Goal: Use online tool/utility: Utilize a website feature to perform a specific function

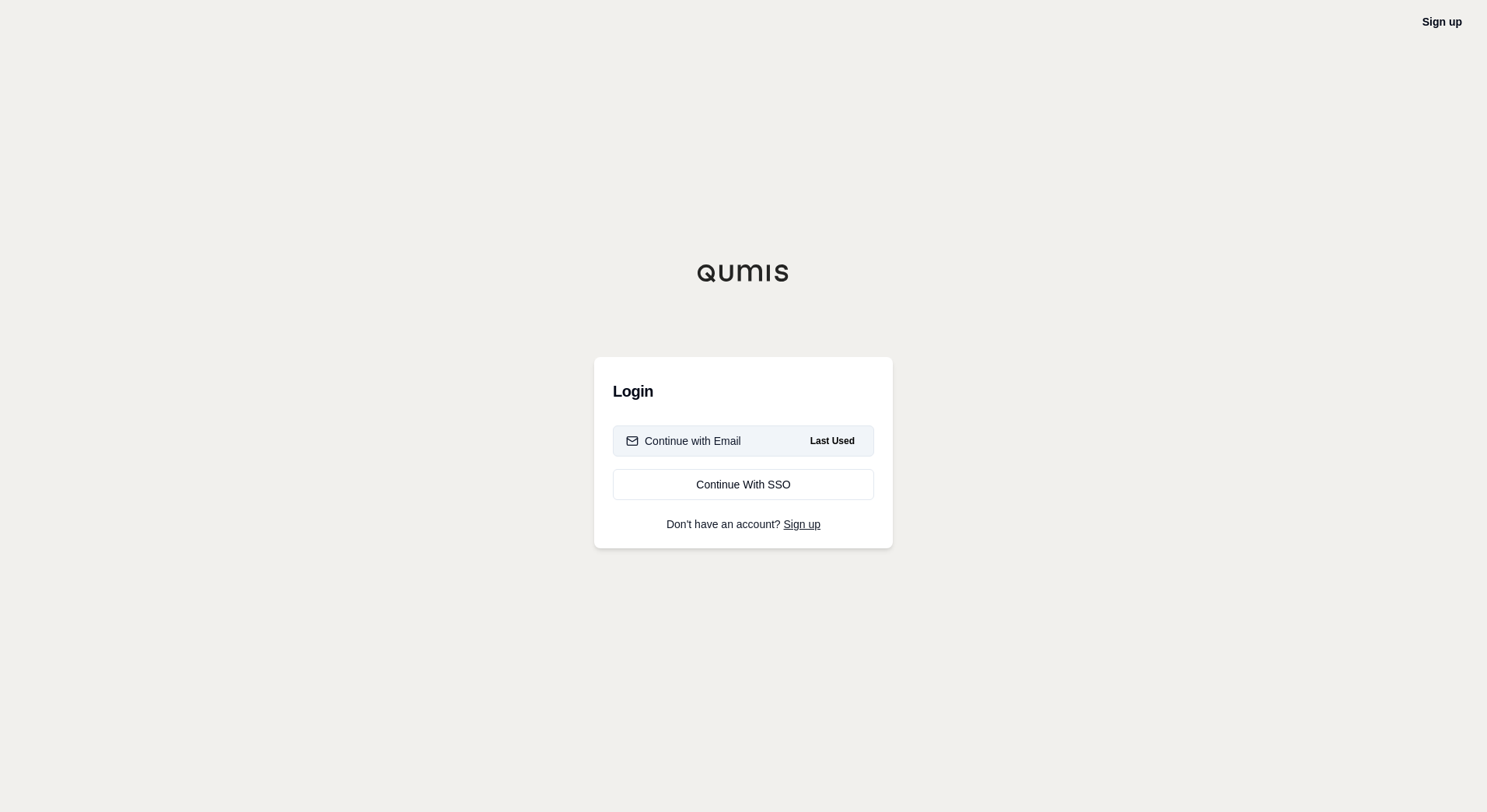
click at [693, 442] on div "Continue with Email" at bounding box center [684, 441] width 115 height 16
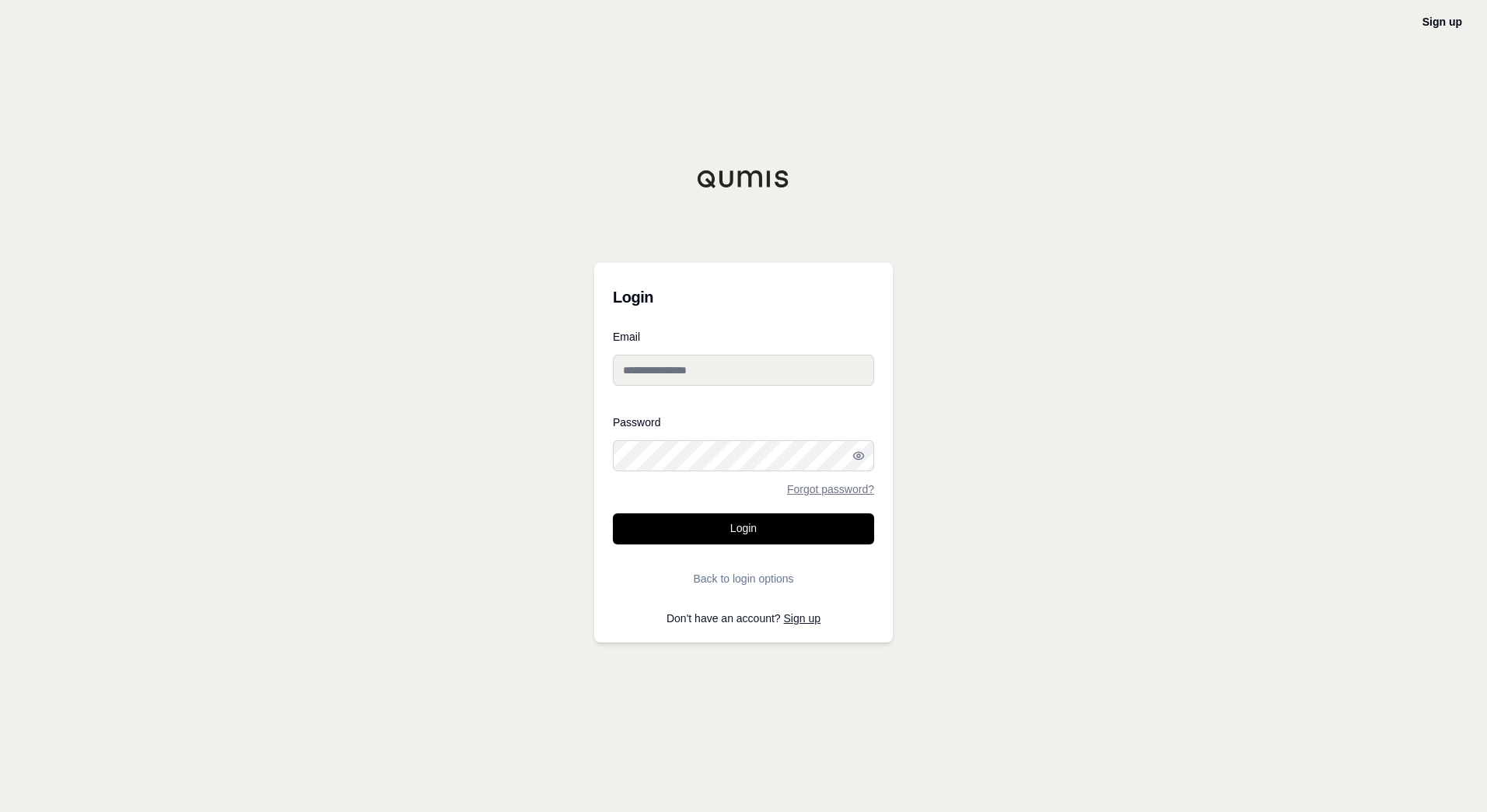
type input "**********"
click at [773, 547] on form "**********" at bounding box center [744, 463] width 262 height 263
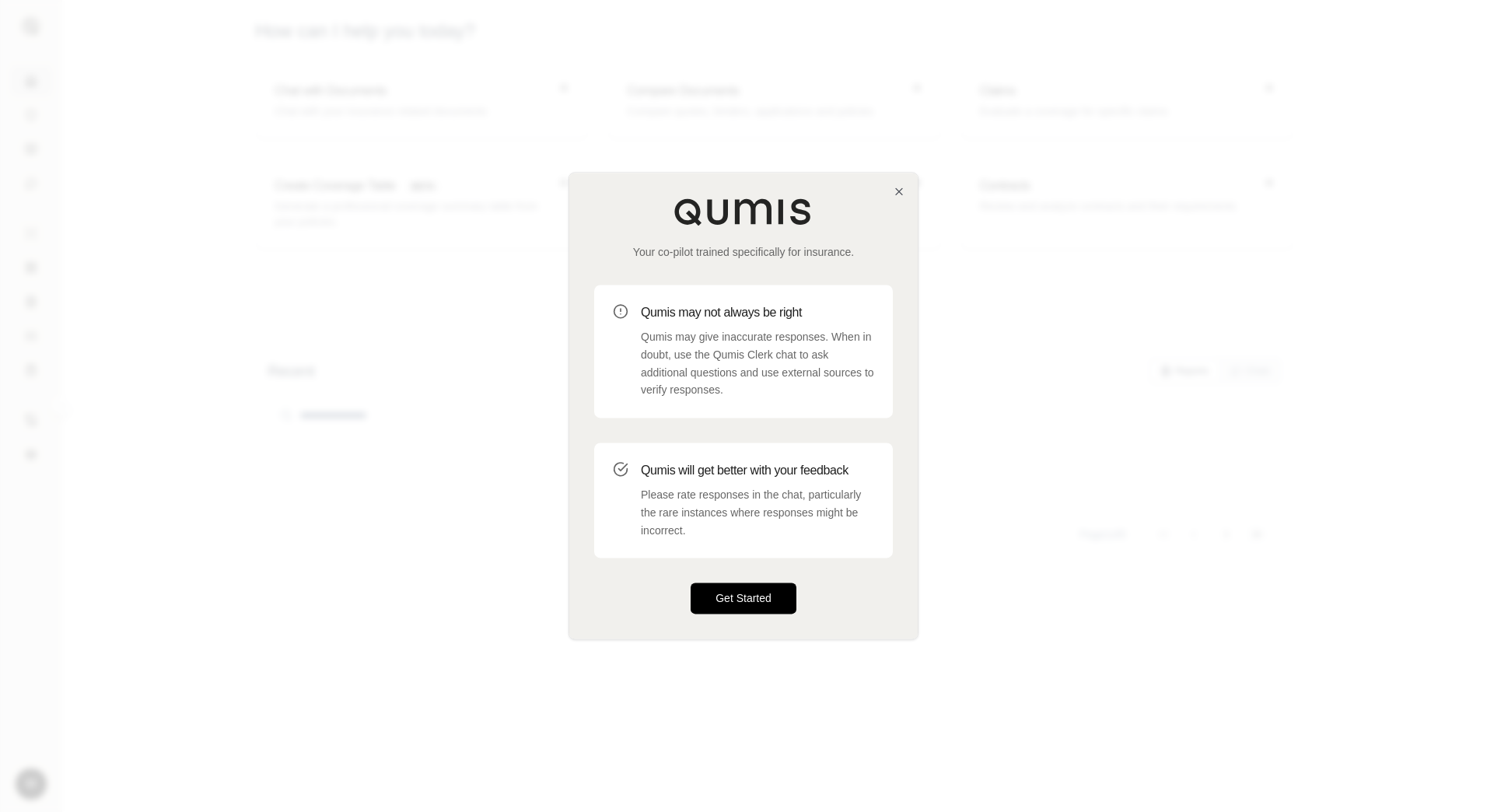
click at [768, 601] on button "Get Started" at bounding box center [743, 599] width 106 height 31
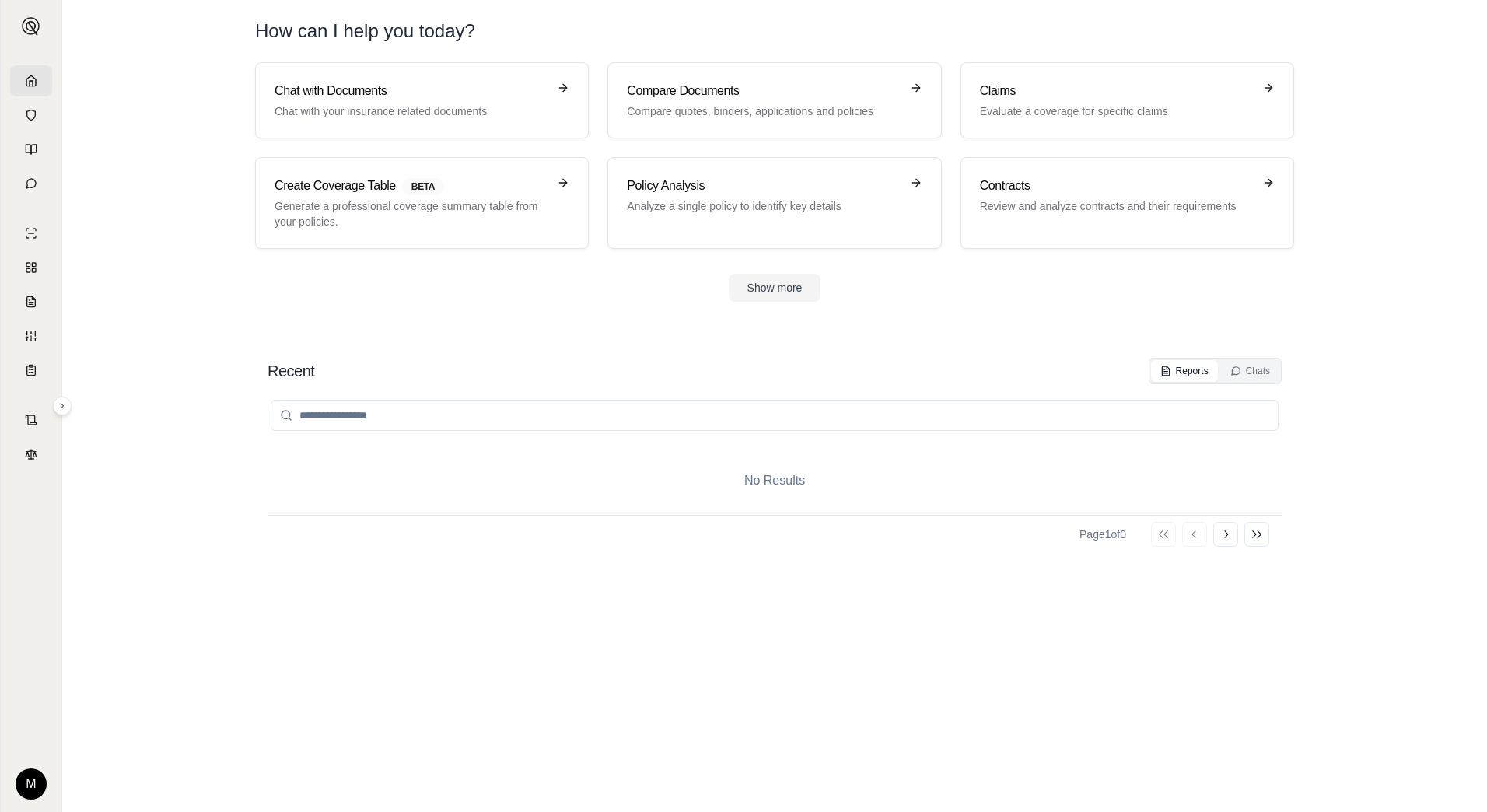
drag, startPoint x: 161, startPoint y: 562, endPoint x: 224, endPoint y: 527, distance: 72.1
click at [161, 562] on section "Recent Reports Chats No Results Page 1 of 0 Go to first page Go to previous pag…" at bounding box center [774, 569] width 1413 height 485
click at [248, 585] on div "Recent Reports Chats No Results Page 1 of 0 Go to first page Go to previous pag…" at bounding box center [774, 569] width 1089 height 448
click at [427, 117] on p "Chat with your insurance related documents" at bounding box center [411, 111] width 273 height 16
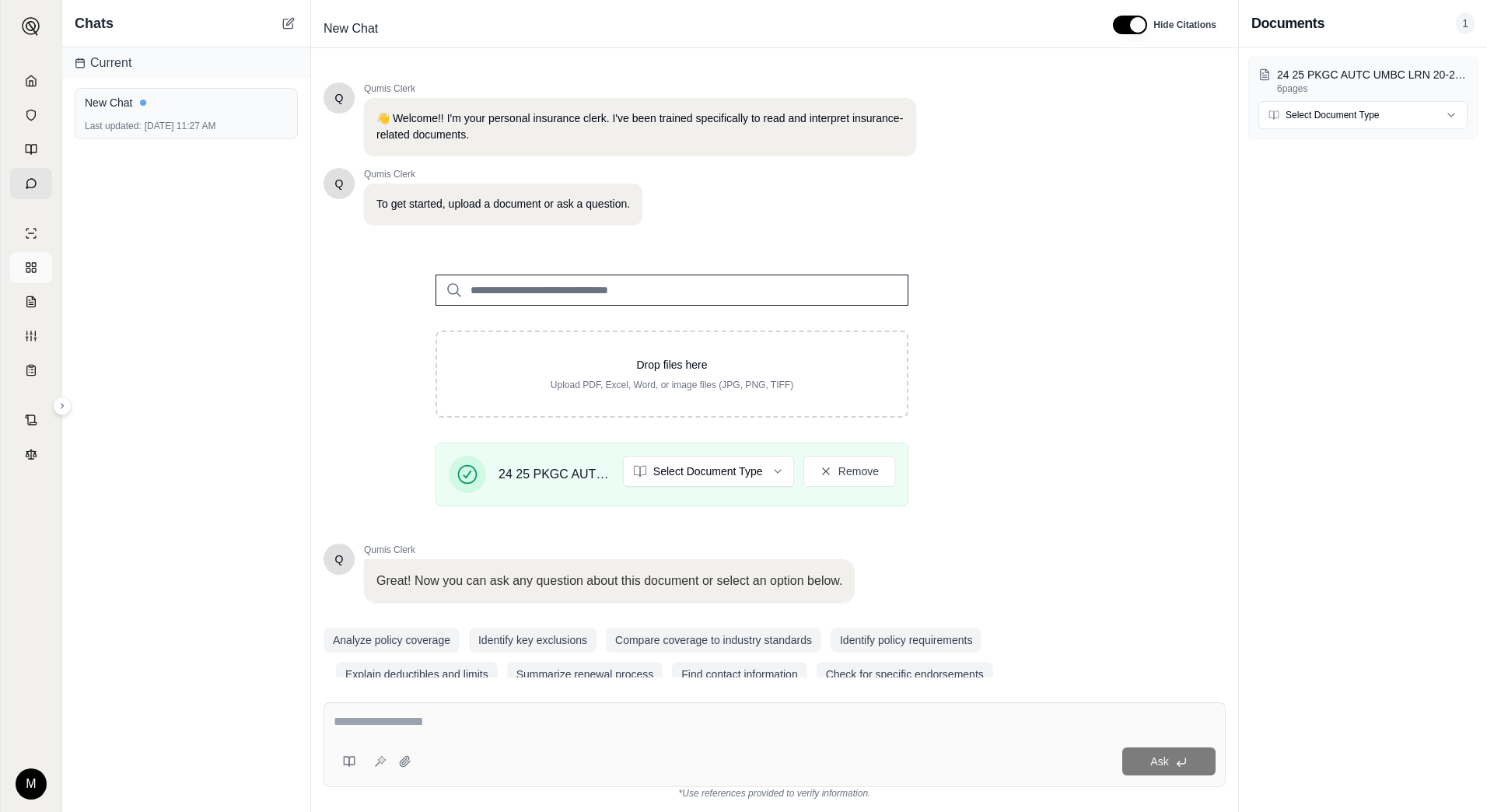
scroll to position [28, 0]
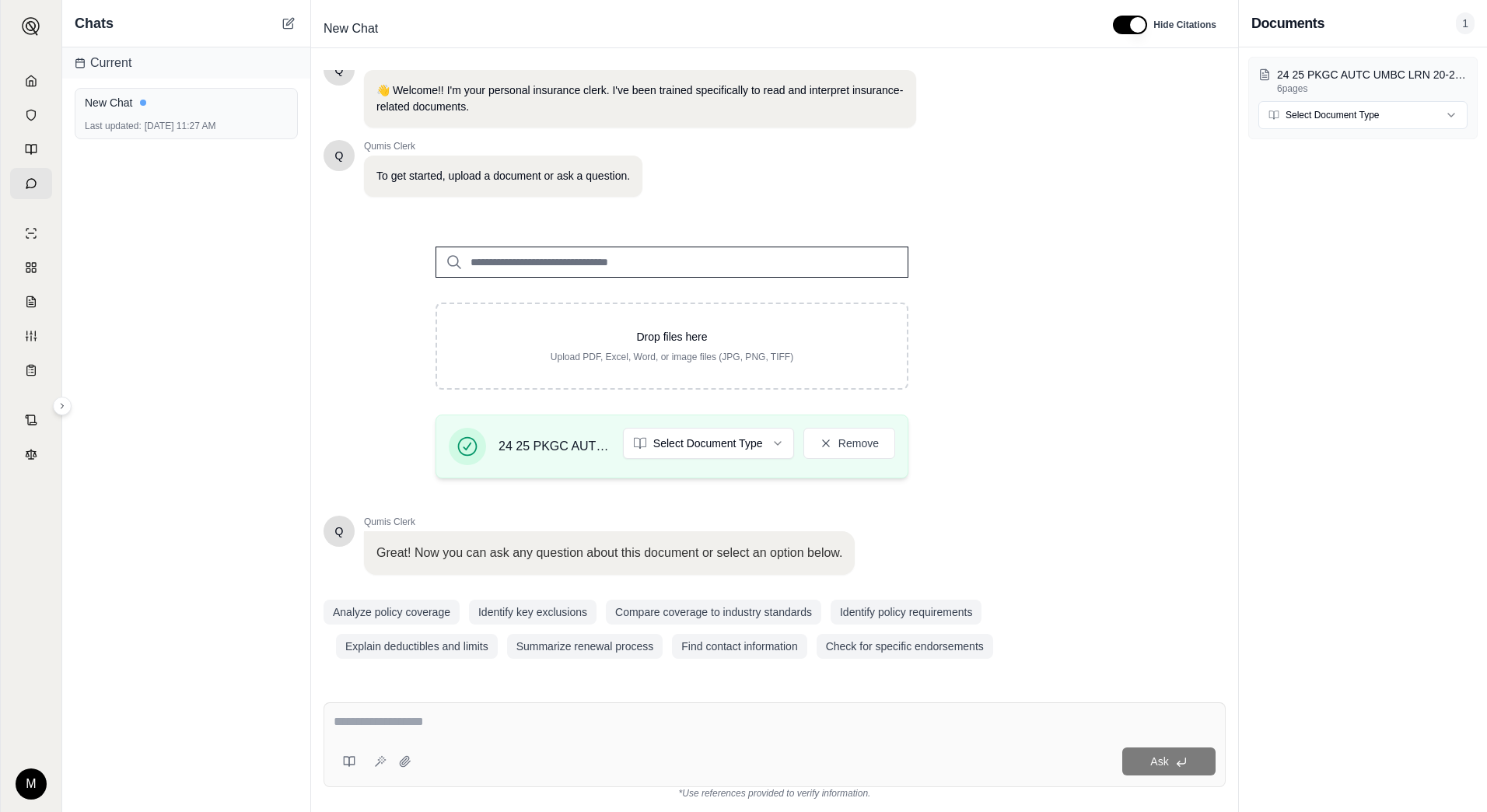
click at [576, 446] on span "24 25 PKGC AUTC UMBC LRN 20-23 loss runs from CHUBB as of 091625.pdf" at bounding box center [554, 446] width 112 height 19
click at [1342, 120] on html "M Chats Current New Chat Last updated: [DATE] 11:27 AM New Chat Hide Citations …" at bounding box center [743, 406] width 1487 height 812
click at [1341, 414] on html "M Chats Current New Chat Last updated: [DATE] 11:27 AM New Chat Hide Citations …" at bounding box center [743, 406] width 1487 height 812
click at [64, 404] on icon at bounding box center [63, 406] width 9 height 9
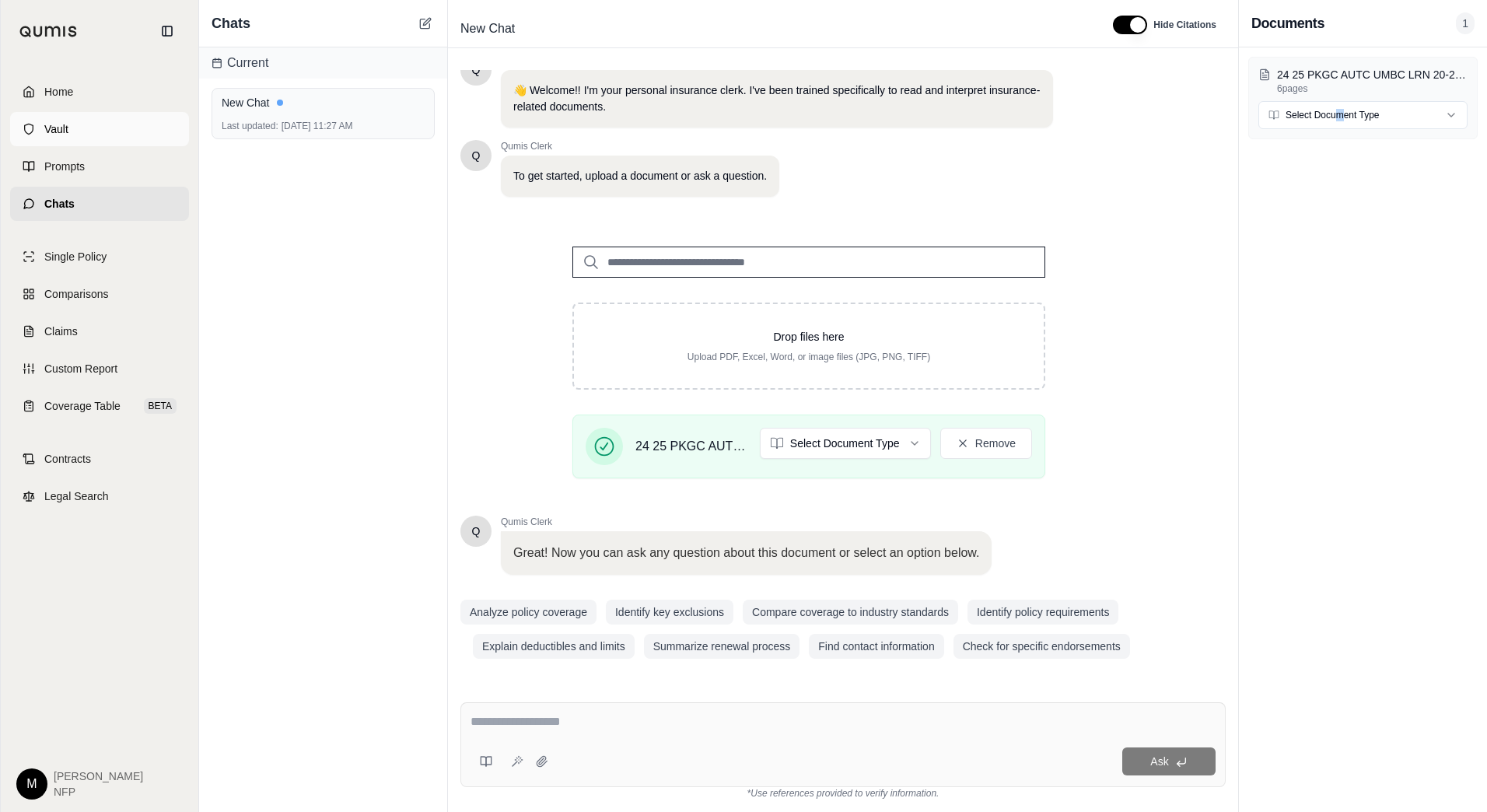
click at [65, 132] on span "Vault" at bounding box center [56, 129] width 24 height 16
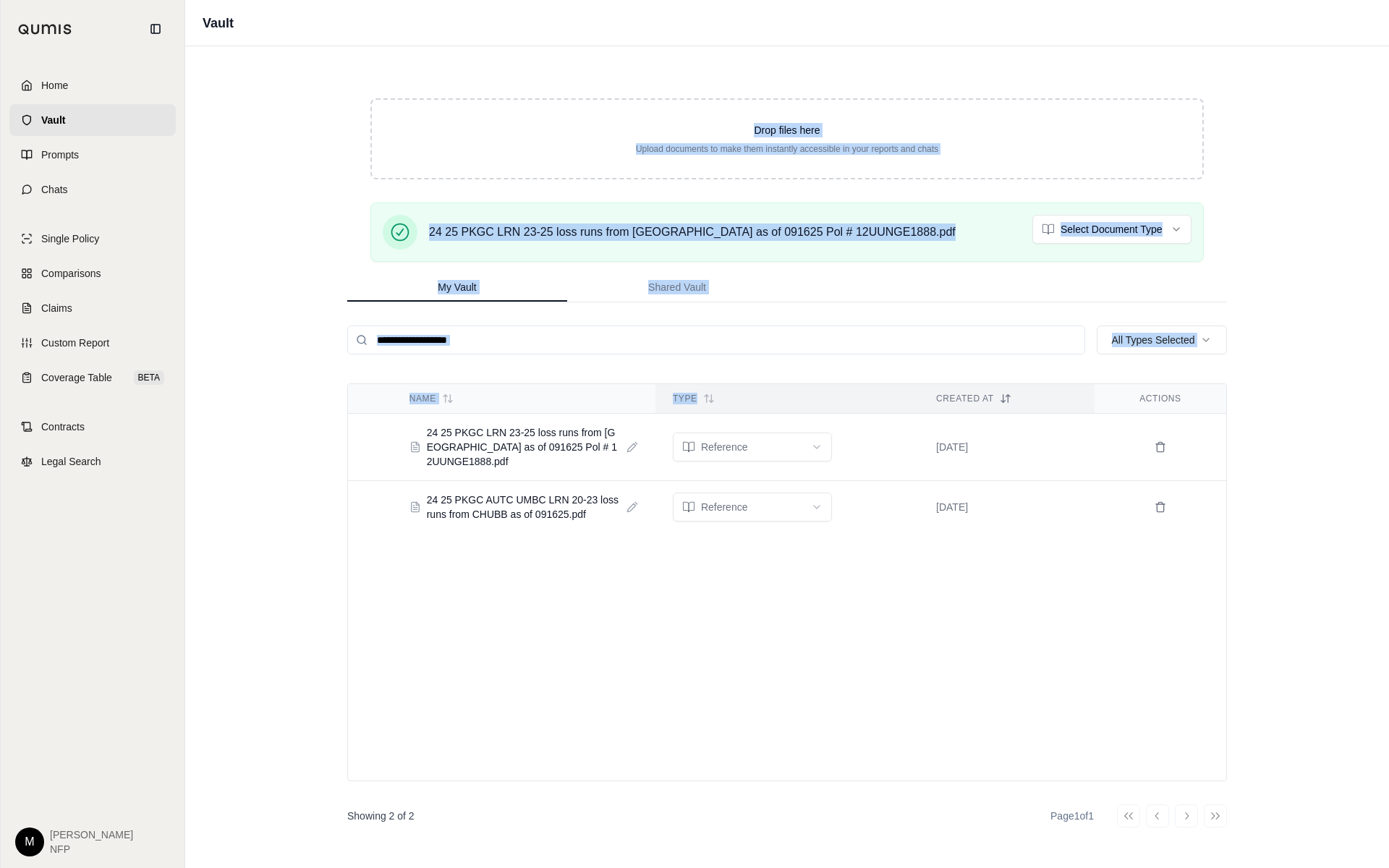
drag, startPoint x: 814, startPoint y: 0, endPoint x: 846, endPoint y: 413, distance: 414.2
click at [846, 413] on div "Vault Drop files here Upload documents to make them instantly accessible in you…" at bounding box center [787, 434] width 1204 height 868
click at [755, 636] on div "Name Type Created At Actions 24 25 PKGC LRN 23-25 loss runs from [GEOGRAPHIC_DA…" at bounding box center [787, 582] width 880 height 398
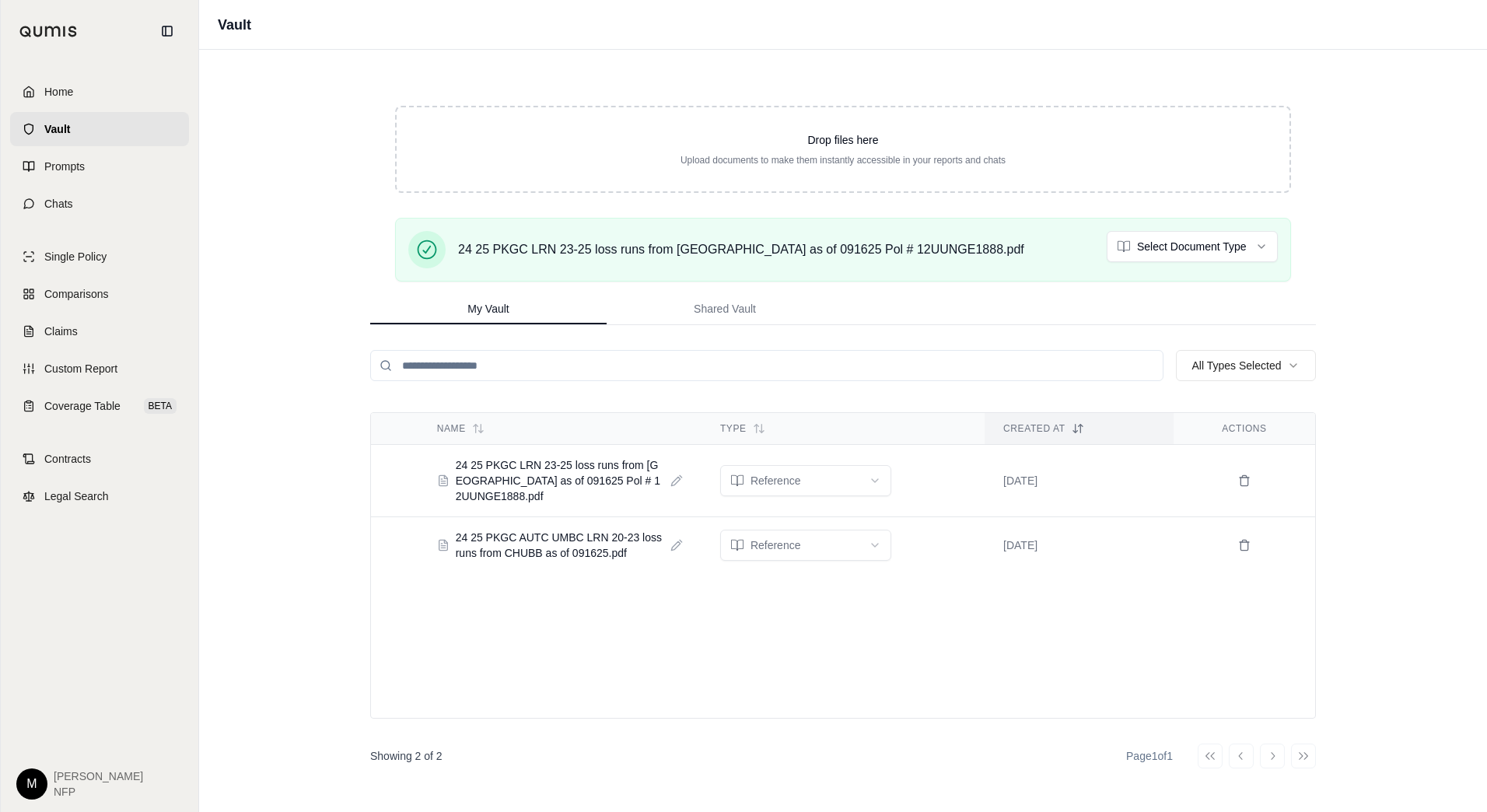
click at [269, 148] on div "Vault Drop files here Upload documents to make them instantly accessible in you…" at bounding box center [843, 406] width 1288 height 812
click at [324, 271] on div "Vault Drop files here Upload documents to make them instantly accessible in you…" at bounding box center [843, 406] width 1288 height 812
click at [260, 399] on div "Vault Drop files here Upload documents to make them instantly accessible in you…" at bounding box center [843, 406] width 1288 height 812
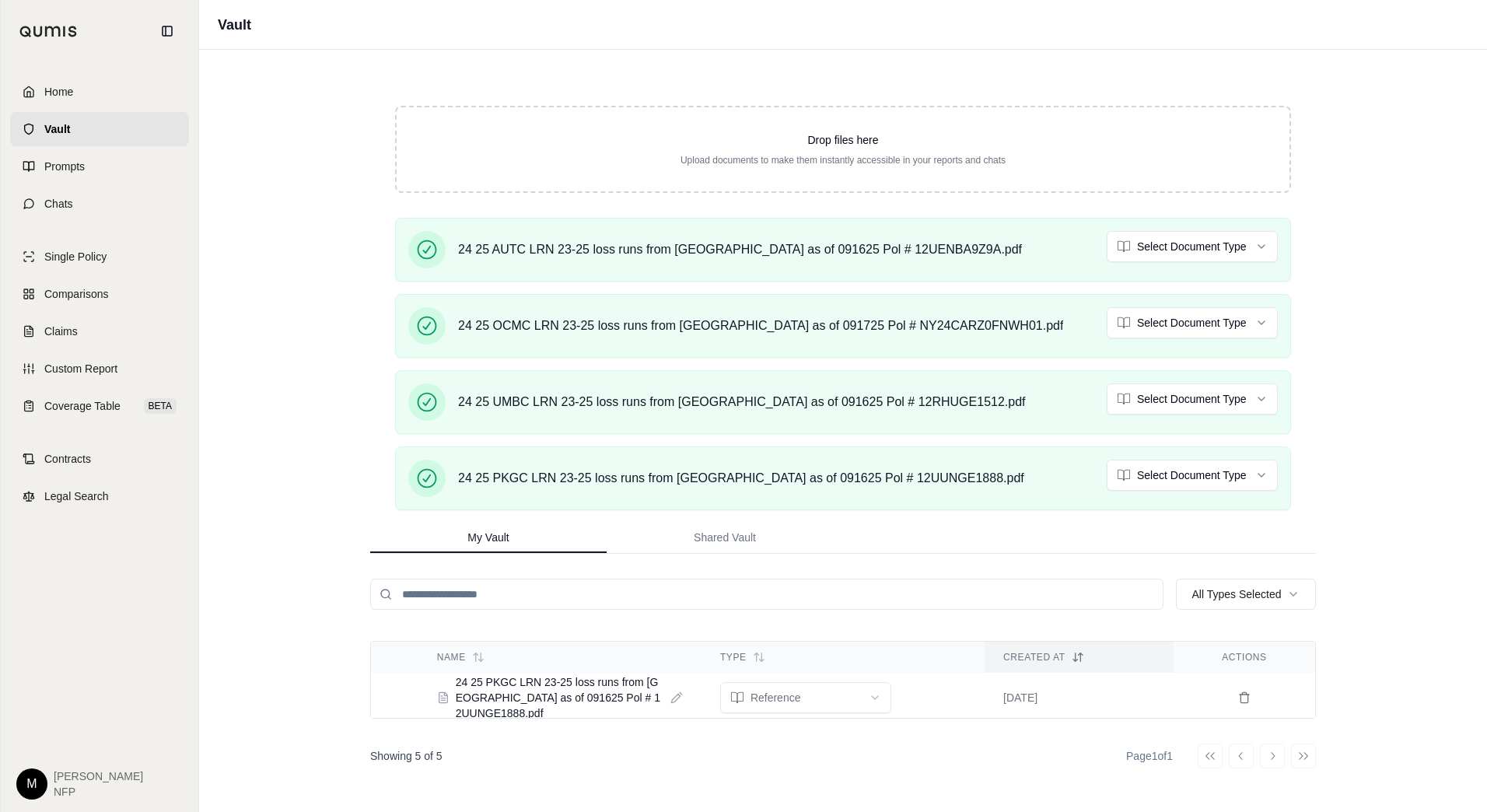
scroll to position [301, 0]
click at [755, 534] on span "Shared Vault" at bounding box center [724, 537] width 62 height 16
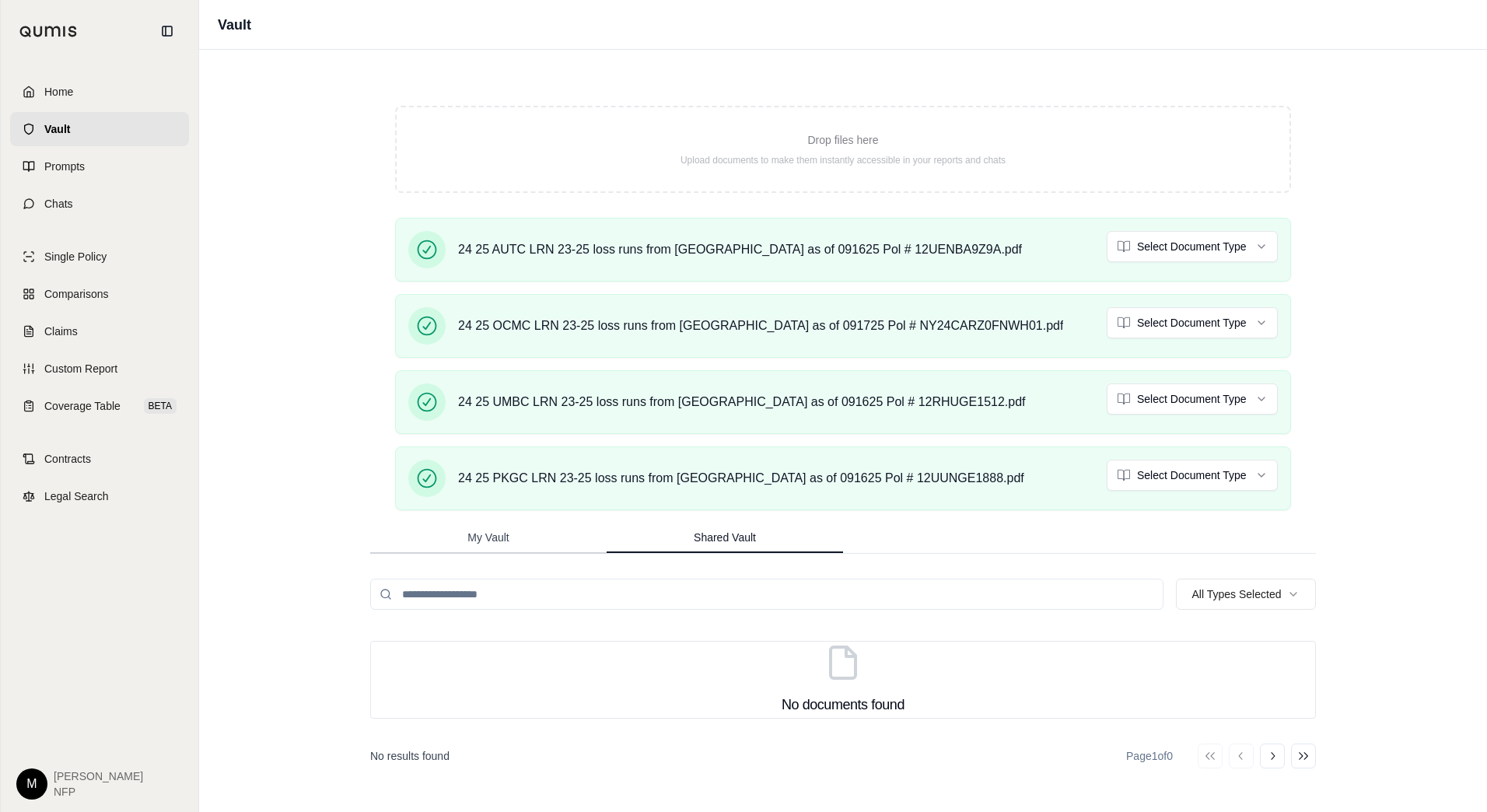
click at [500, 540] on span "My Vault" at bounding box center [488, 537] width 42 height 16
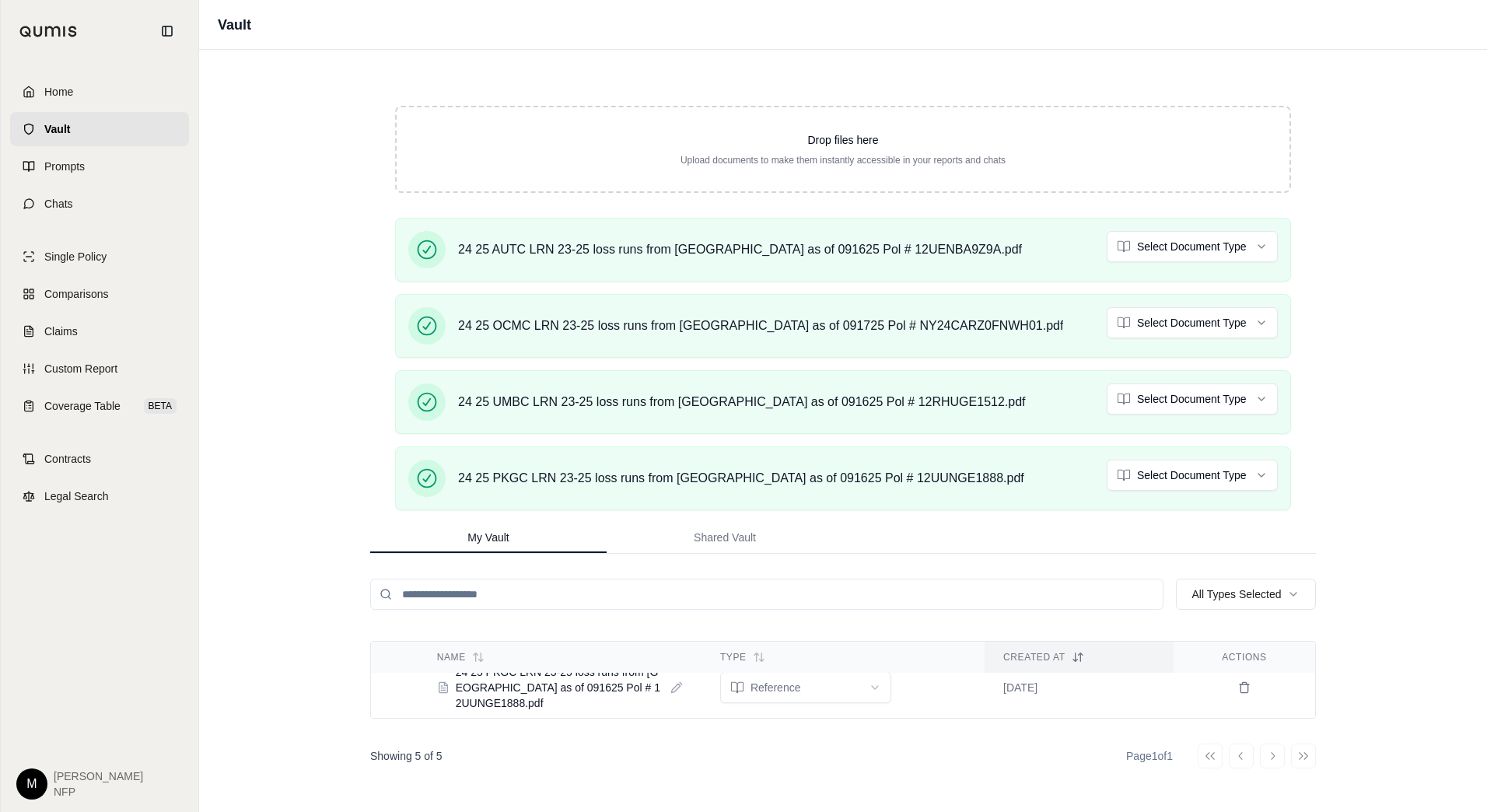
click at [87, 132] on link "Vault" at bounding box center [99, 129] width 179 height 34
click at [65, 163] on span "Prompts" at bounding box center [65, 167] width 41 height 16
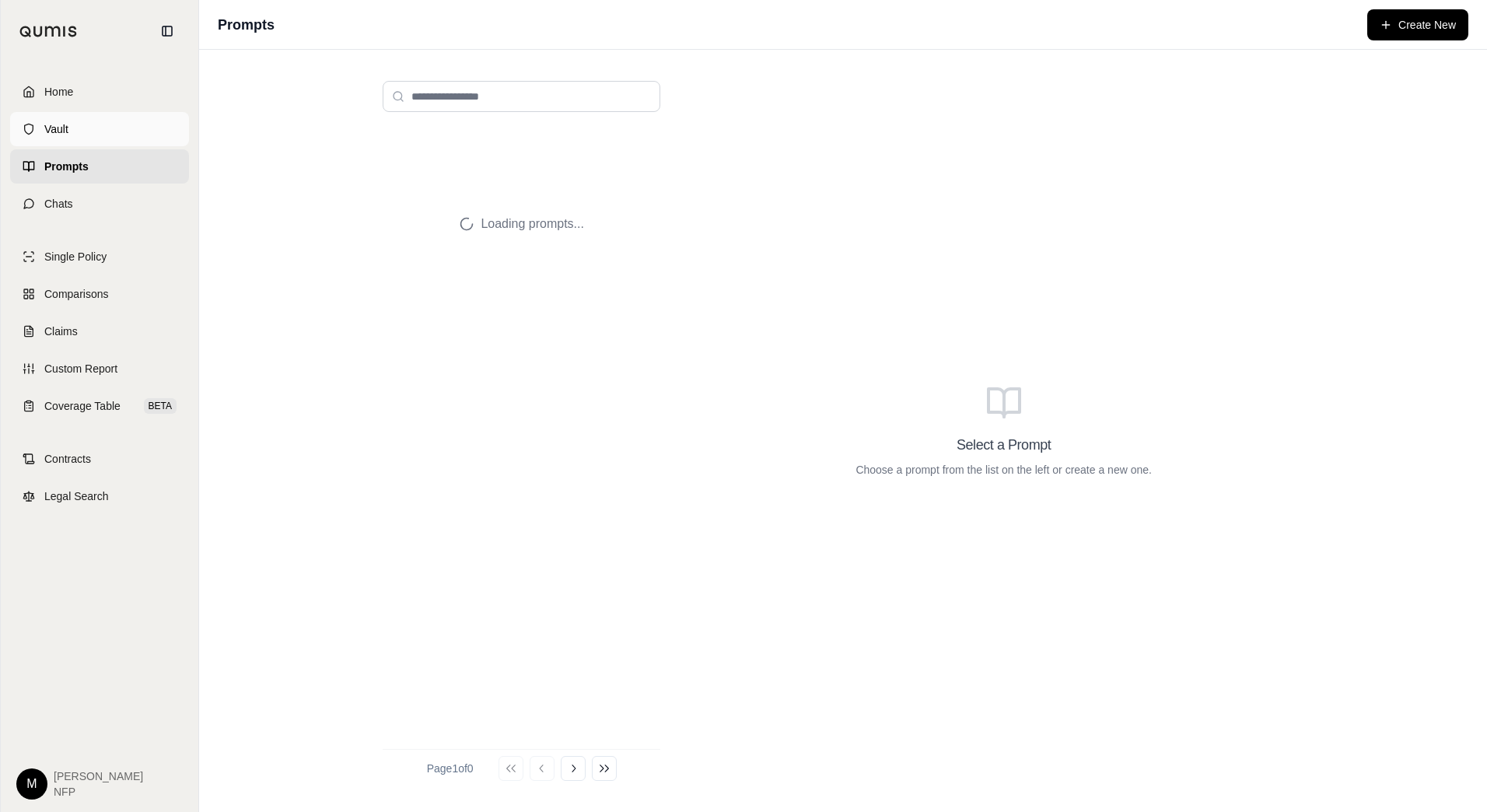
click at [69, 132] on link "Vault" at bounding box center [99, 129] width 179 height 34
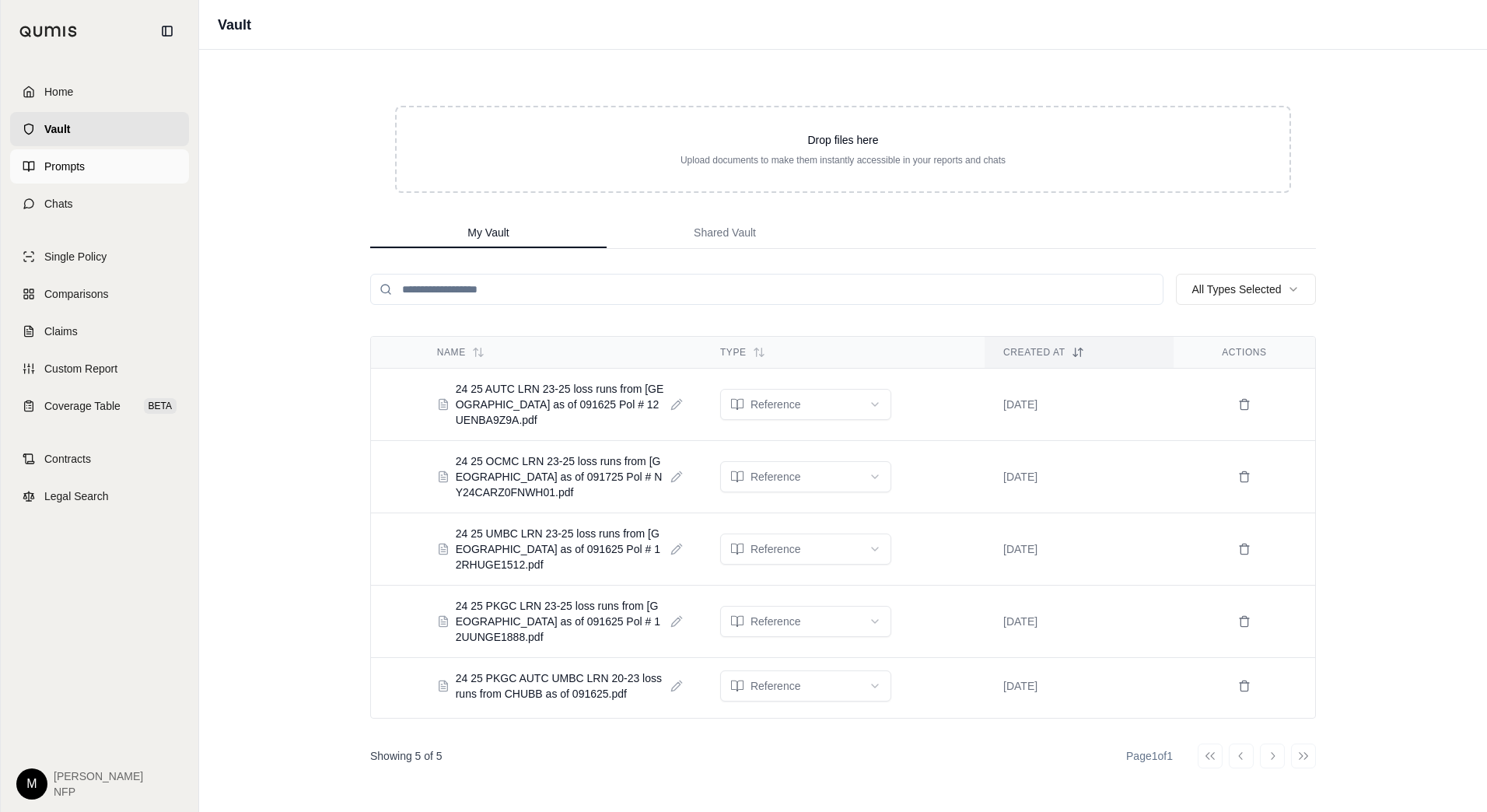
click at [83, 177] on link "Prompts" at bounding box center [99, 167] width 179 height 34
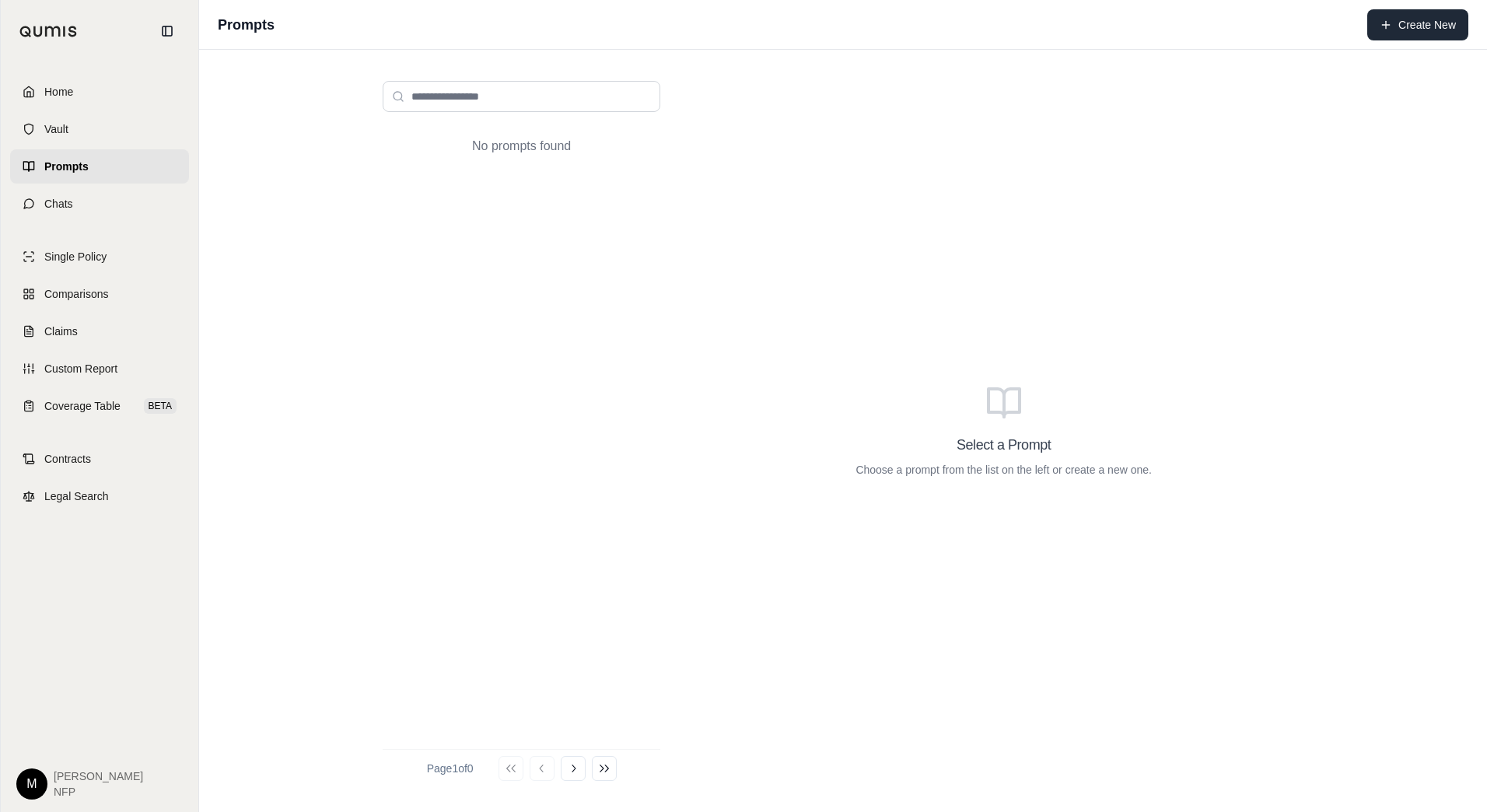
click at [1426, 26] on button "Create New" at bounding box center [1417, 25] width 101 height 31
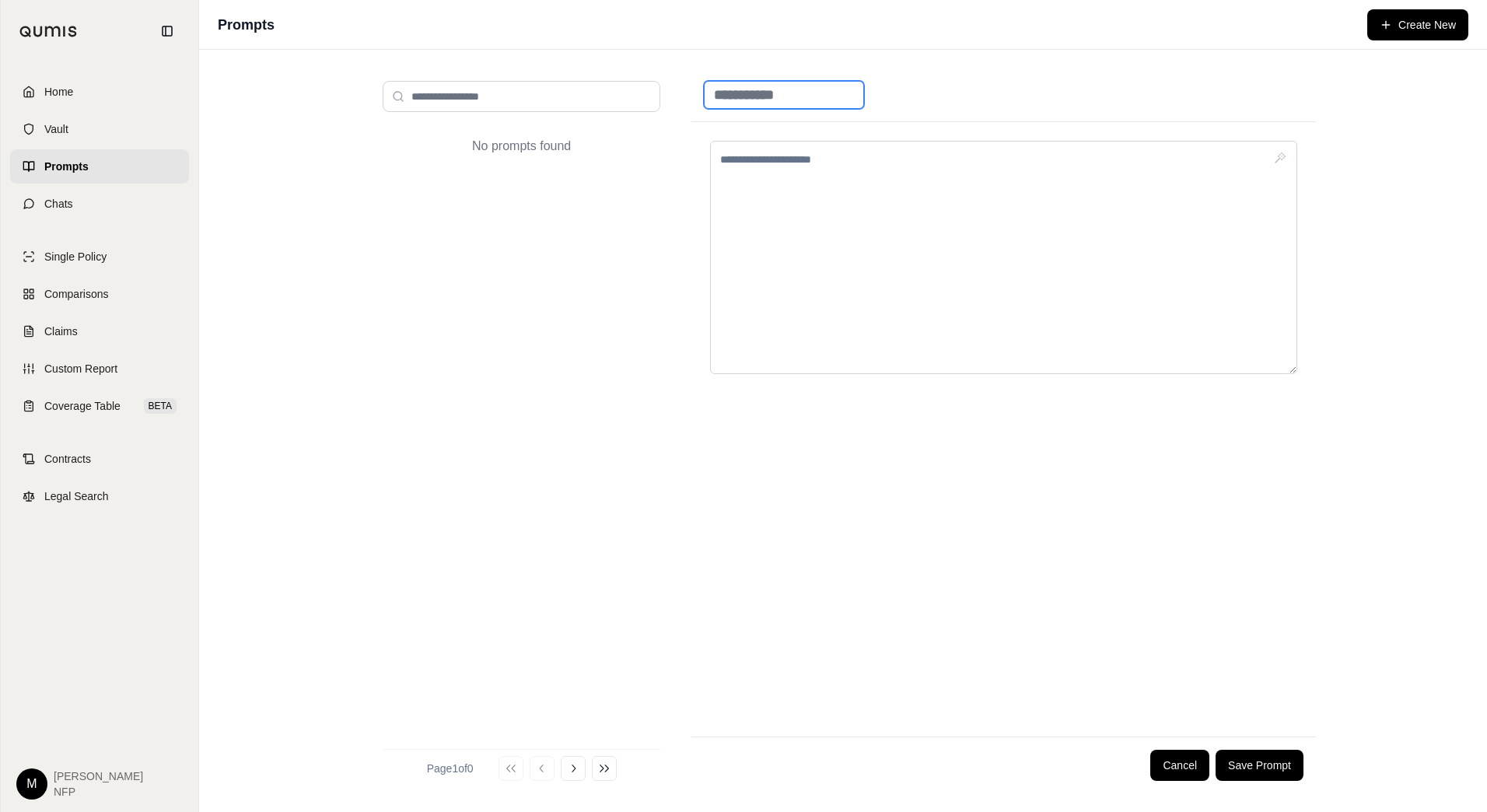
click at [758, 84] on input at bounding box center [784, 95] width 161 height 28
type input "**********"
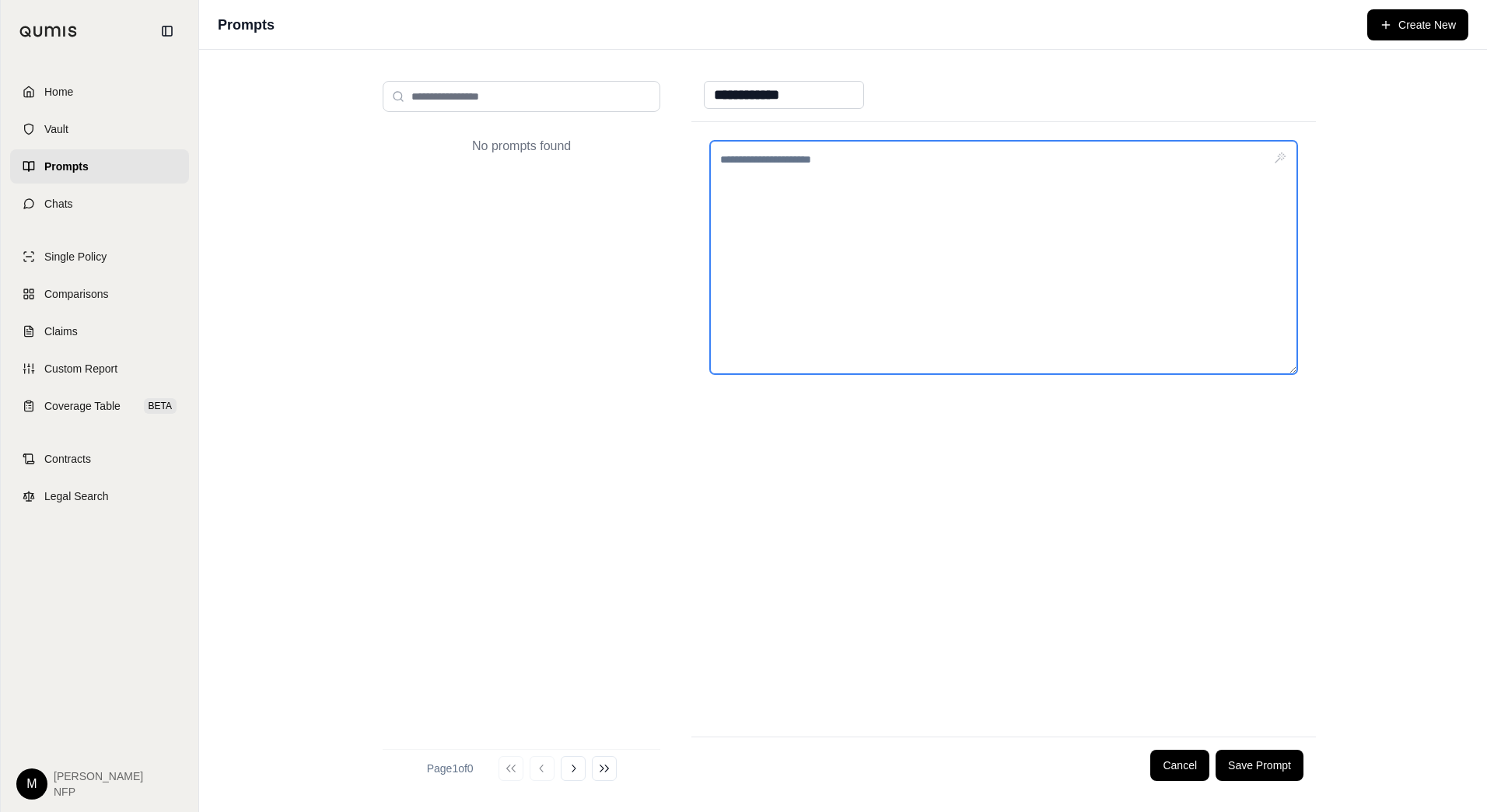
click at [959, 231] on textarea at bounding box center [1004, 258] width 587 height 233
click at [720, 157] on textarea "**********" at bounding box center [1004, 258] width 587 height 233
type textarea "**********"
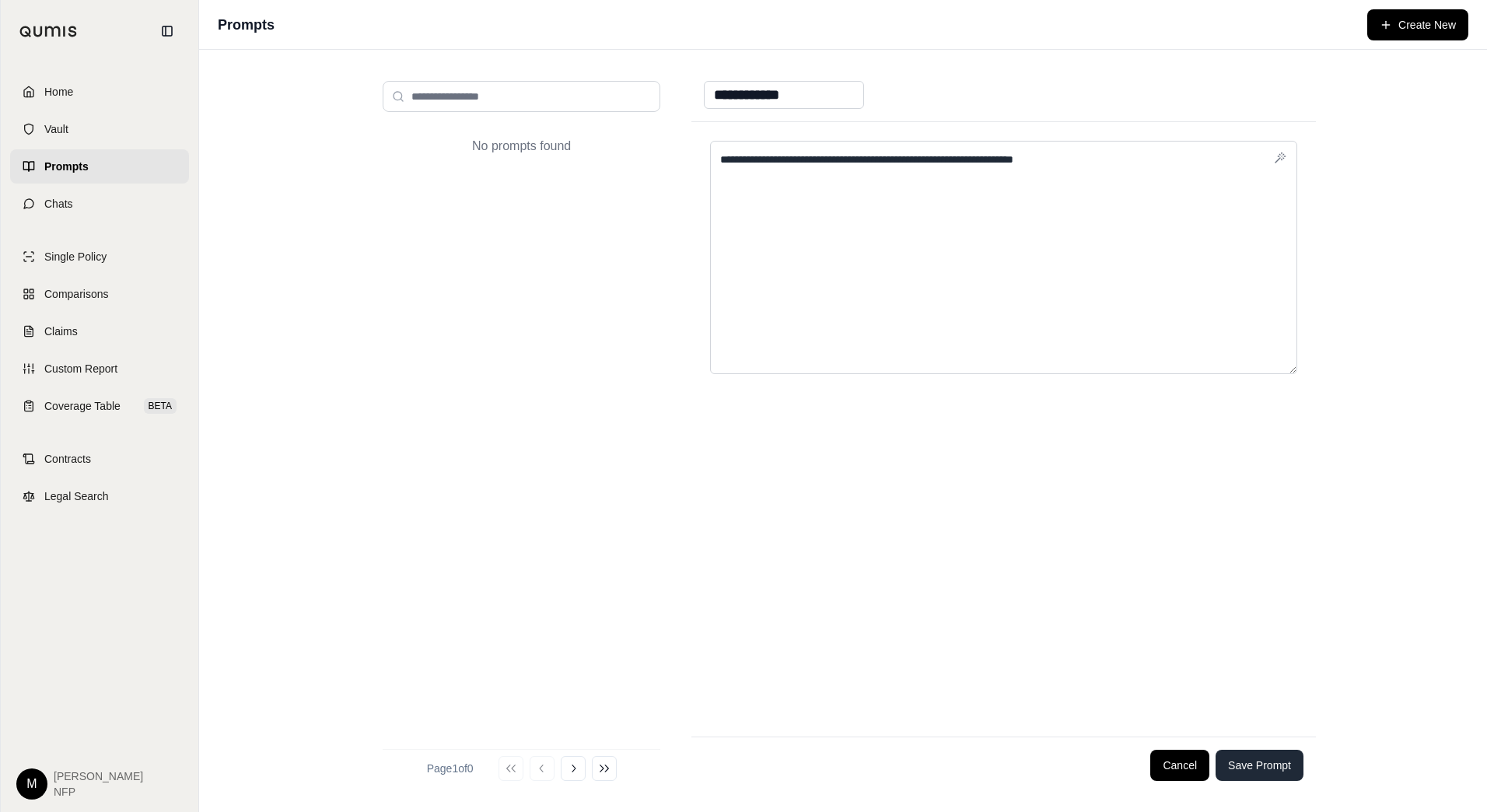
click at [1261, 769] on button "Save Prompt" at bounding box center [1260, 766] width 88 height 31
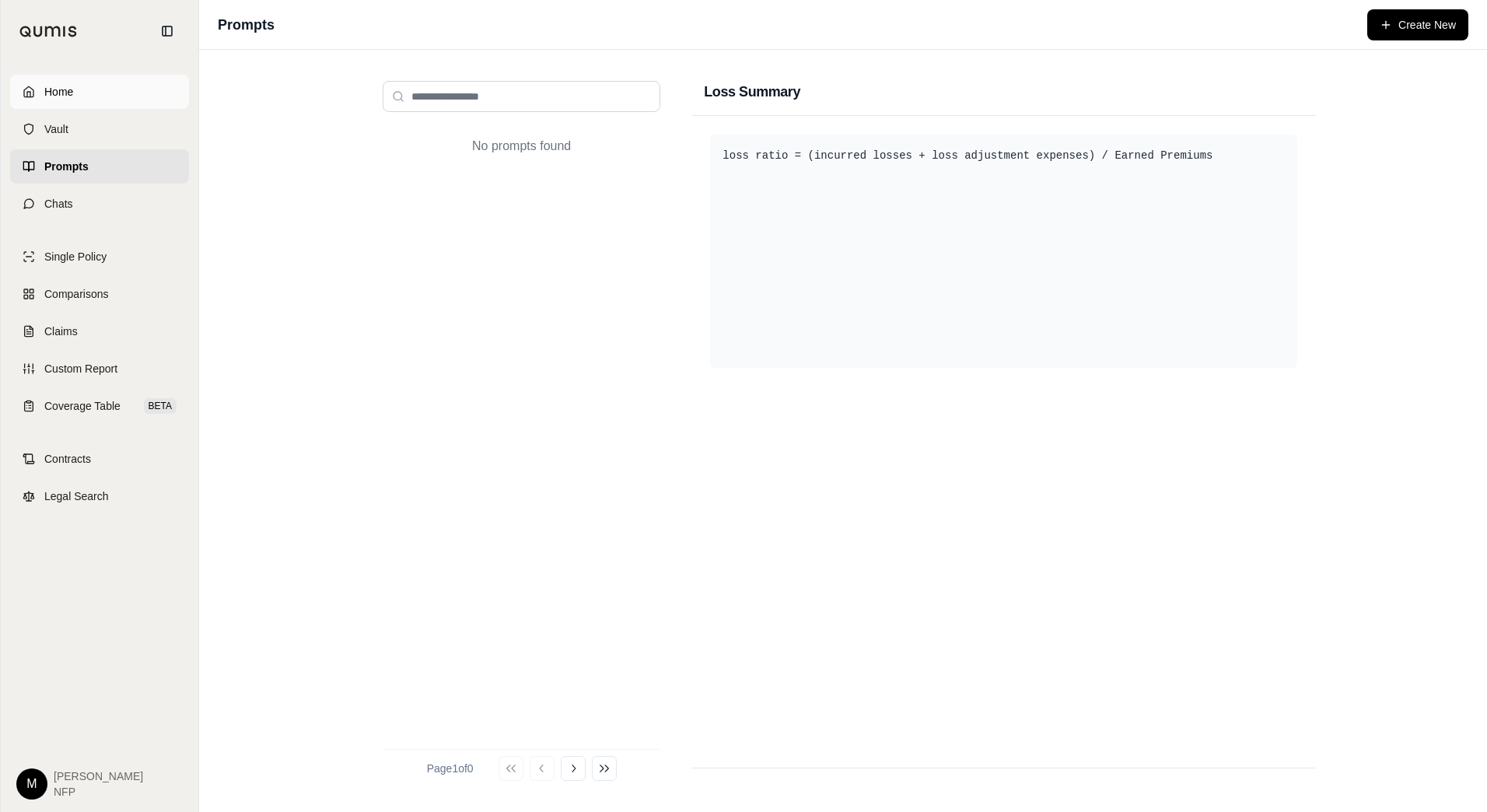
click at [120, 88] on link "Home" at bounding box center [99, 92] width 179 height 34
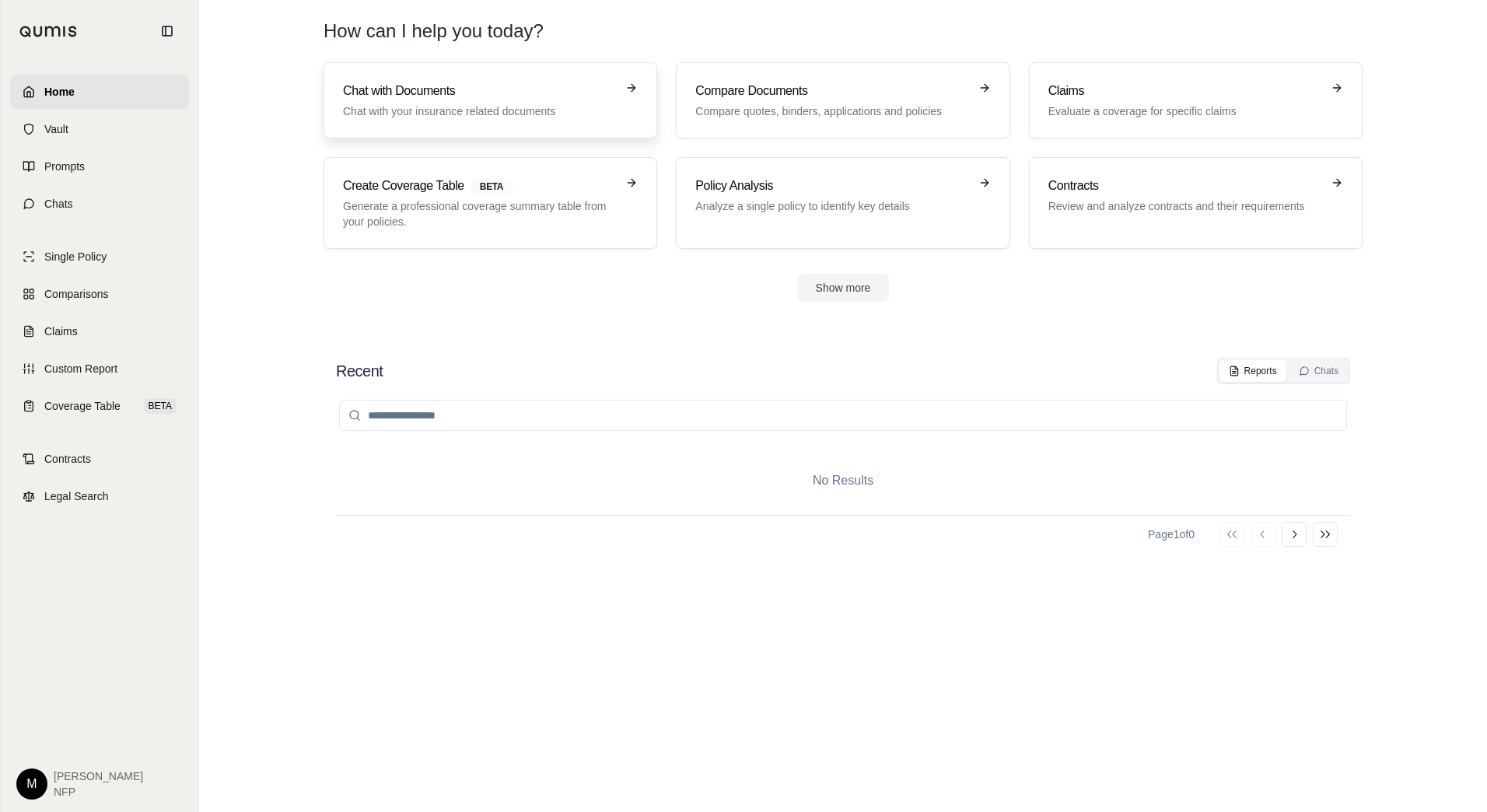
click at [413, 106] on p "Chat with your insurance related documents" at bounding box center [479, 111] width 273 height 16
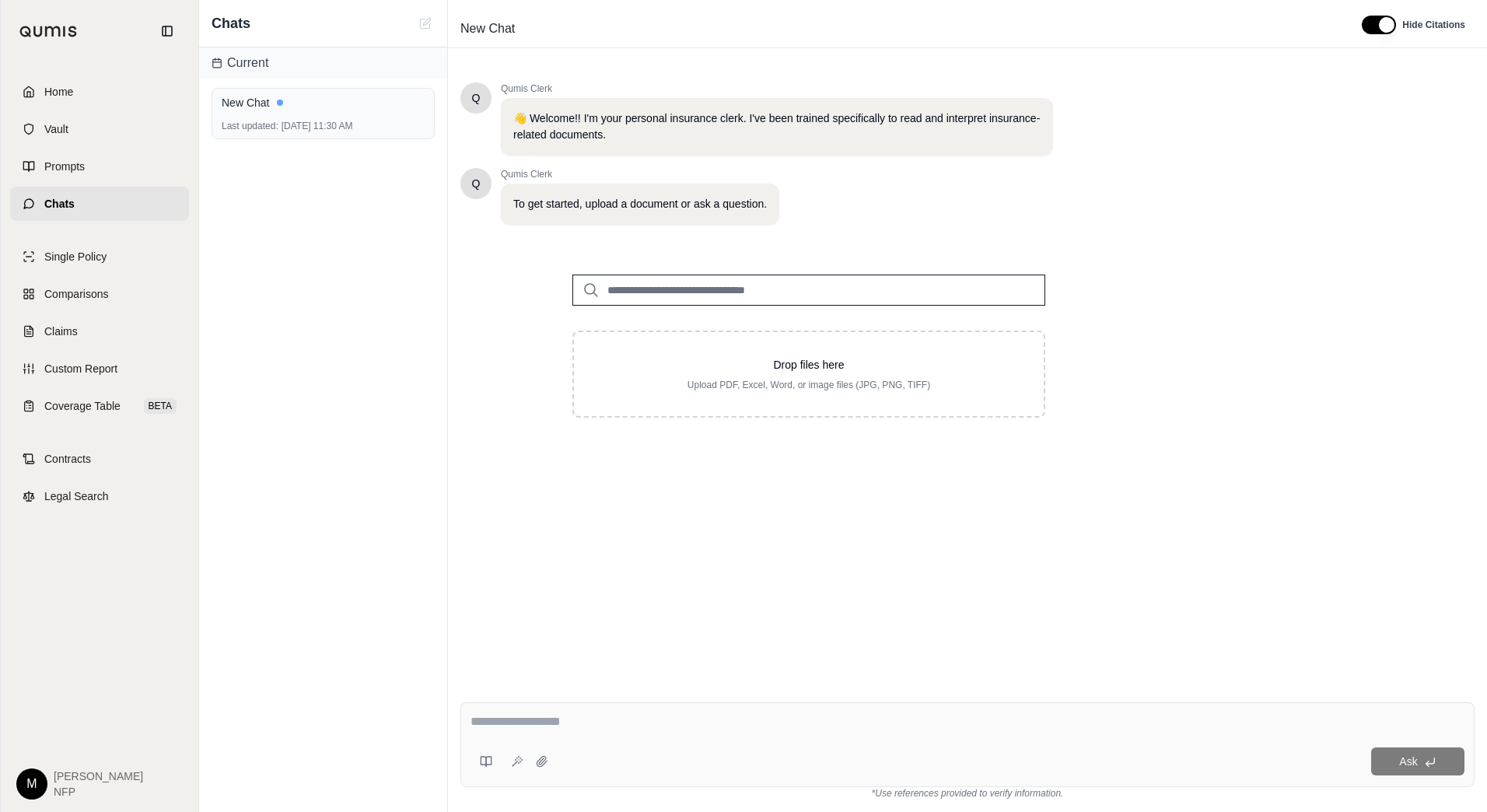
click at [703, 290] on input "search" at bounding box center [809, 291] width 473 height 31
click at [489, 764] on icon at bounding box center [489, 762] width 5 height 9
click at [1152, 615] on div "Q Qumis Clerk 👋 Welcome!! I'm your personal insurance clerk. I've been trained …" at bounding box center [967, 374] width 1014 height 608
click at [59, 161] on span "Prompts" at bounding box center [65, 167] width 41 height 16
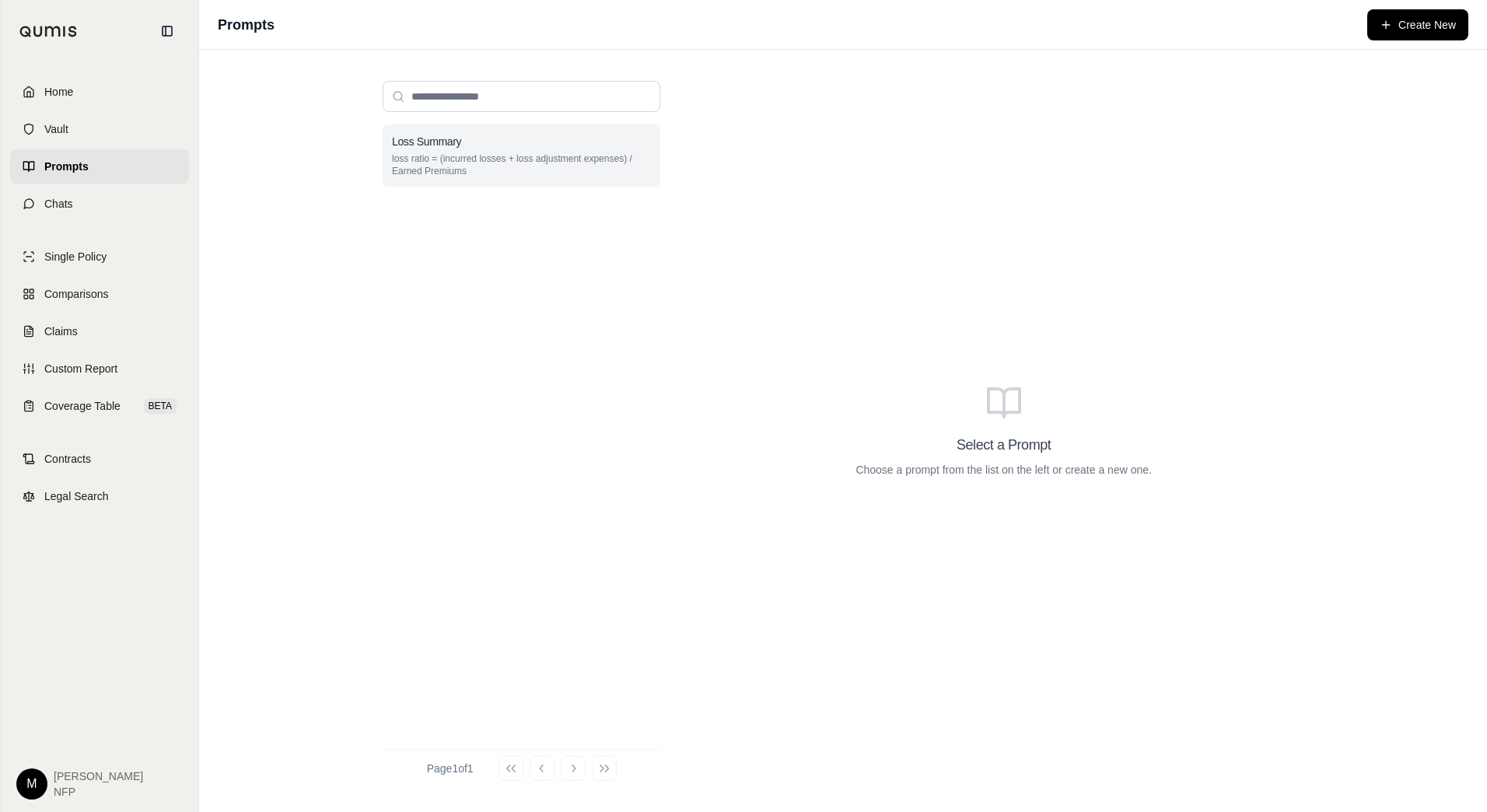
click at [514, 150] on div "Loss Summary loss ratio = (incurred losses + loss adjustment expenses) / Earned…" at bounding box center [522, 155] width 278 height 62
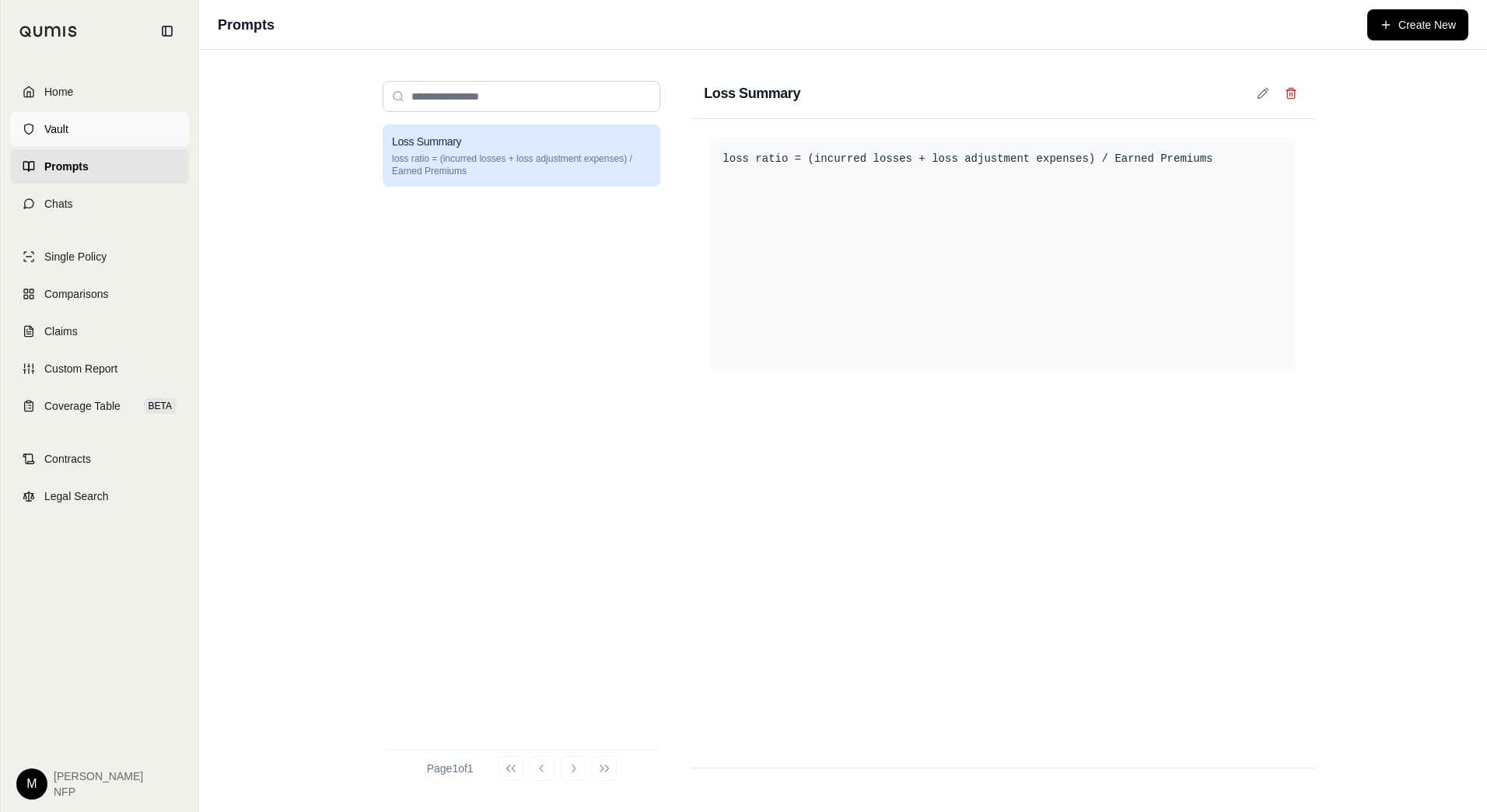
click at [59, 128] on span "Vault" at bounding box center [56, 129] width 24 height 16
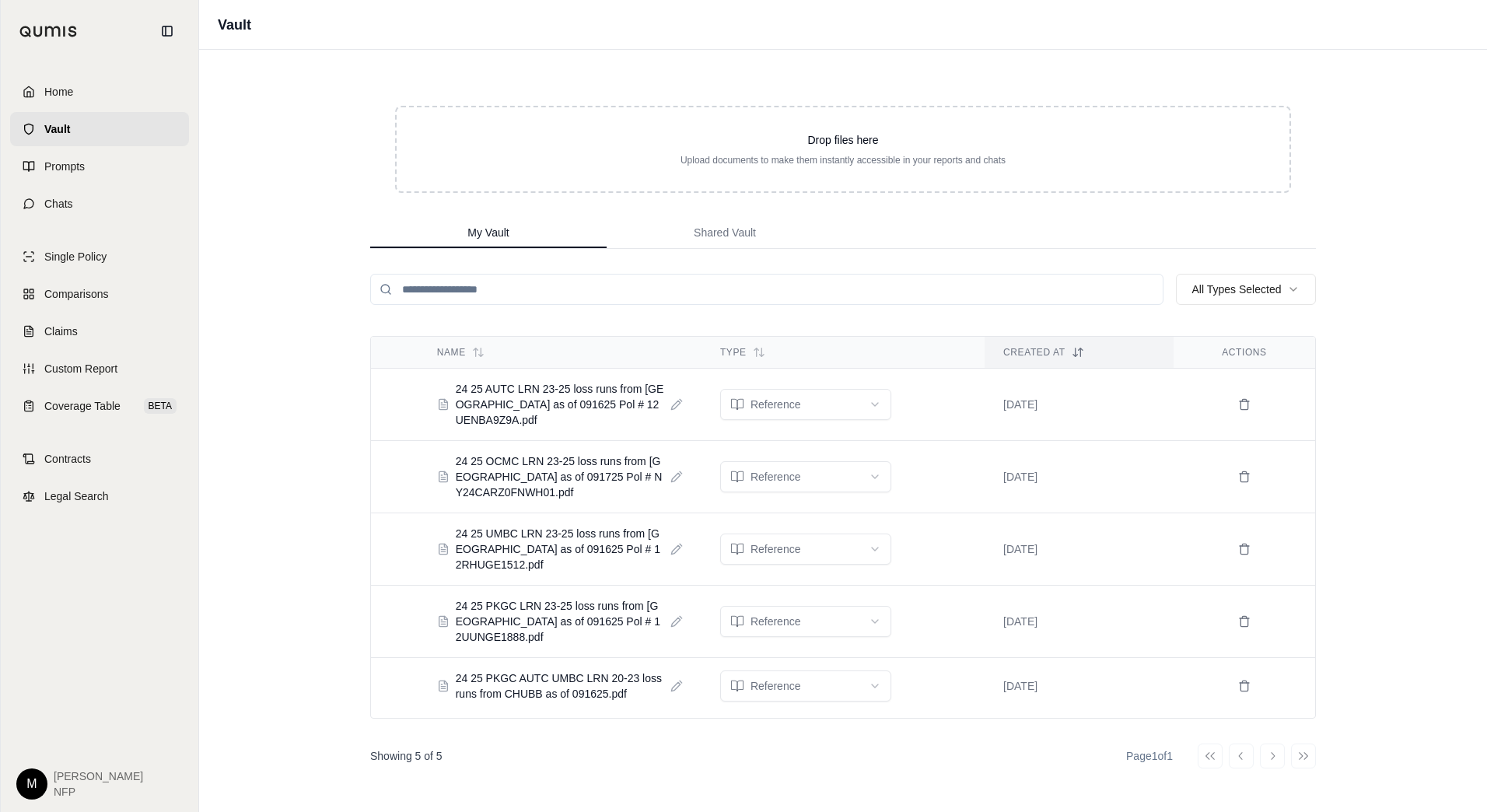
click at [81, 102] on link "Home" at bounding box center [99, 92] width 179 height 34
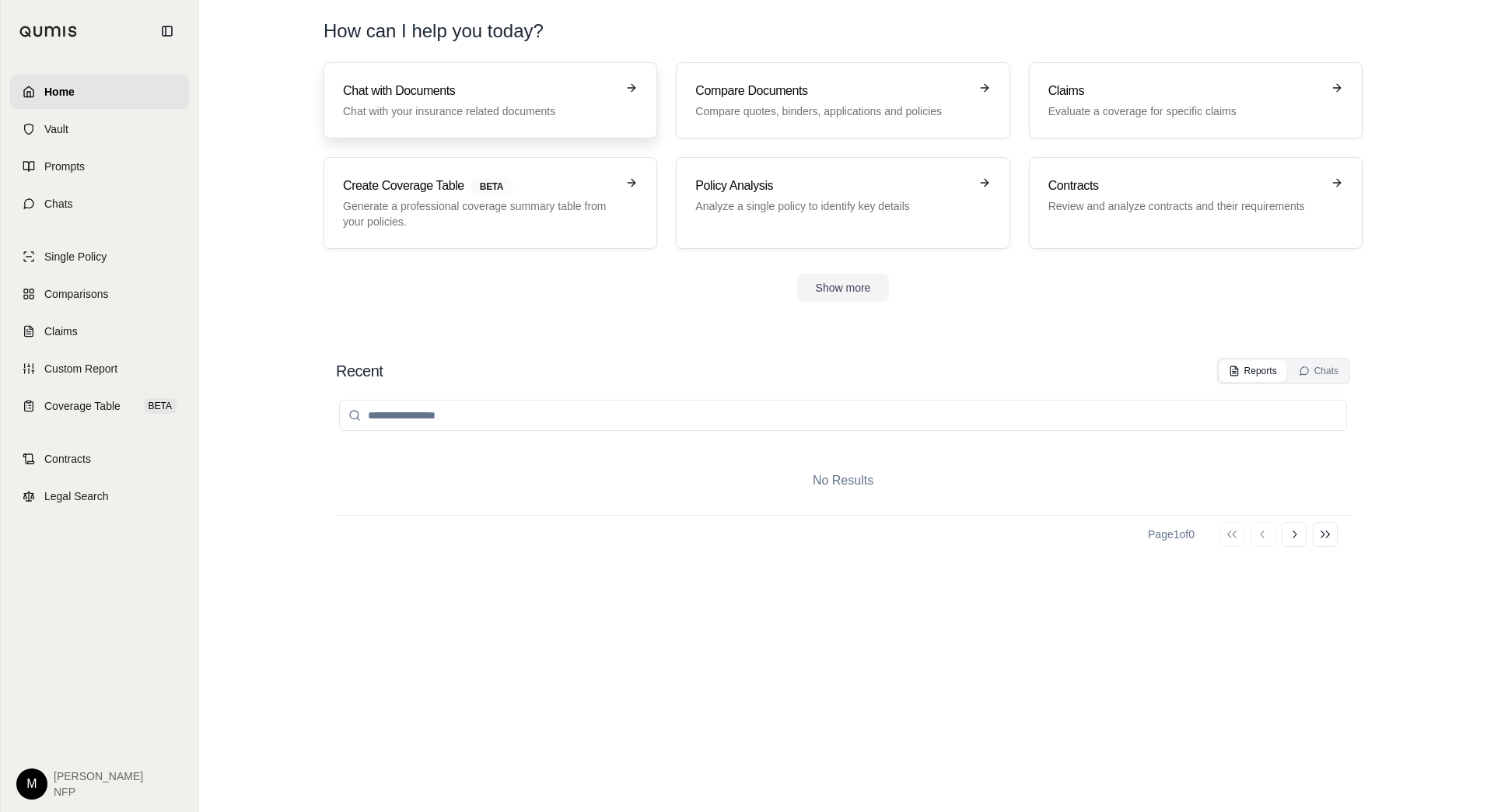
click at [429, 113] on p "Chat with your insurance related documents" at bounding box center [479, 111] width 273 height 16
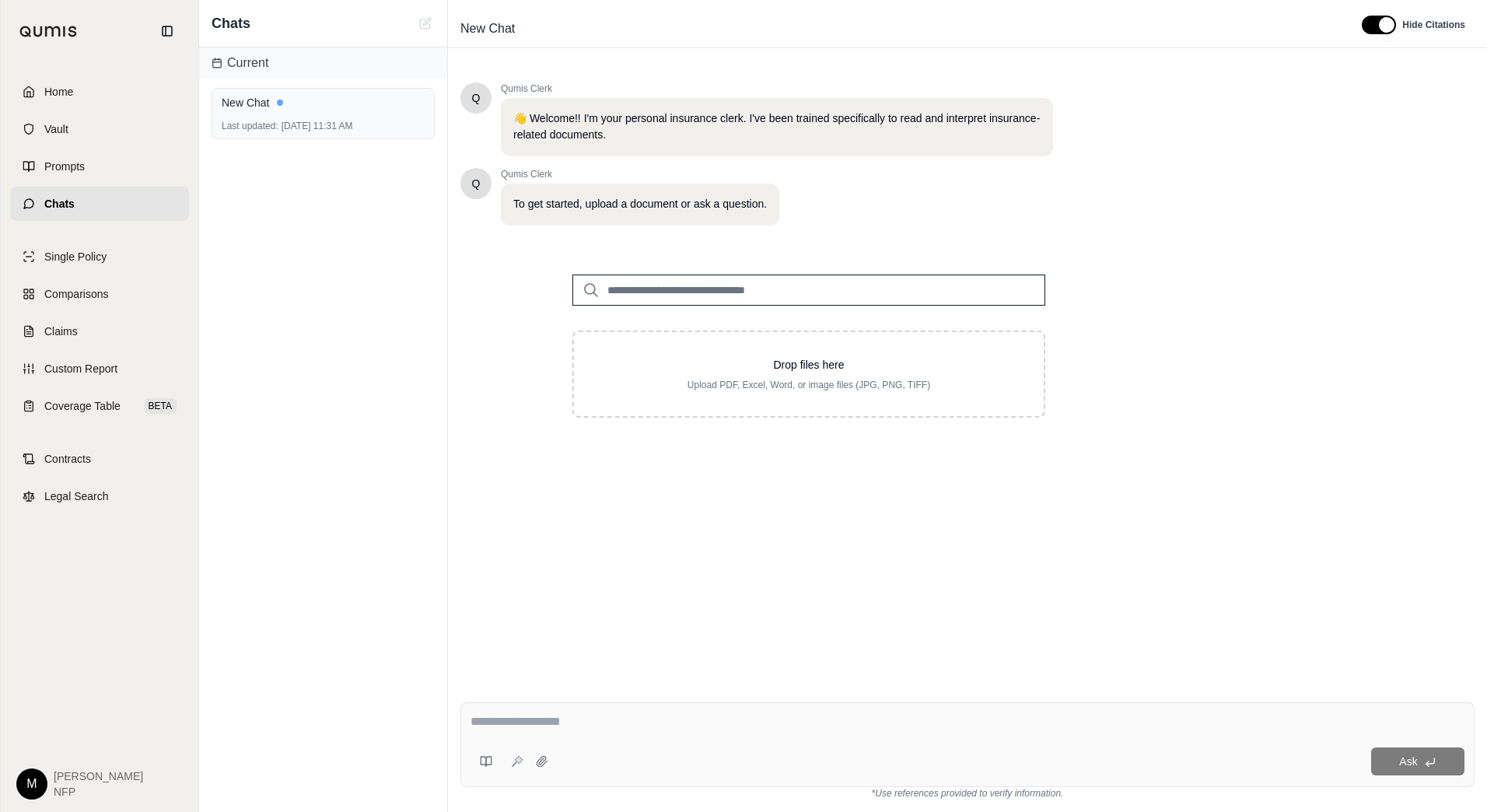
click at [625, 287] on input "search" at bounding box center [809, 291] width 473 height 31
click at [91, 94] on link "Home" at bounding box center [99, 92] width 179 height 34
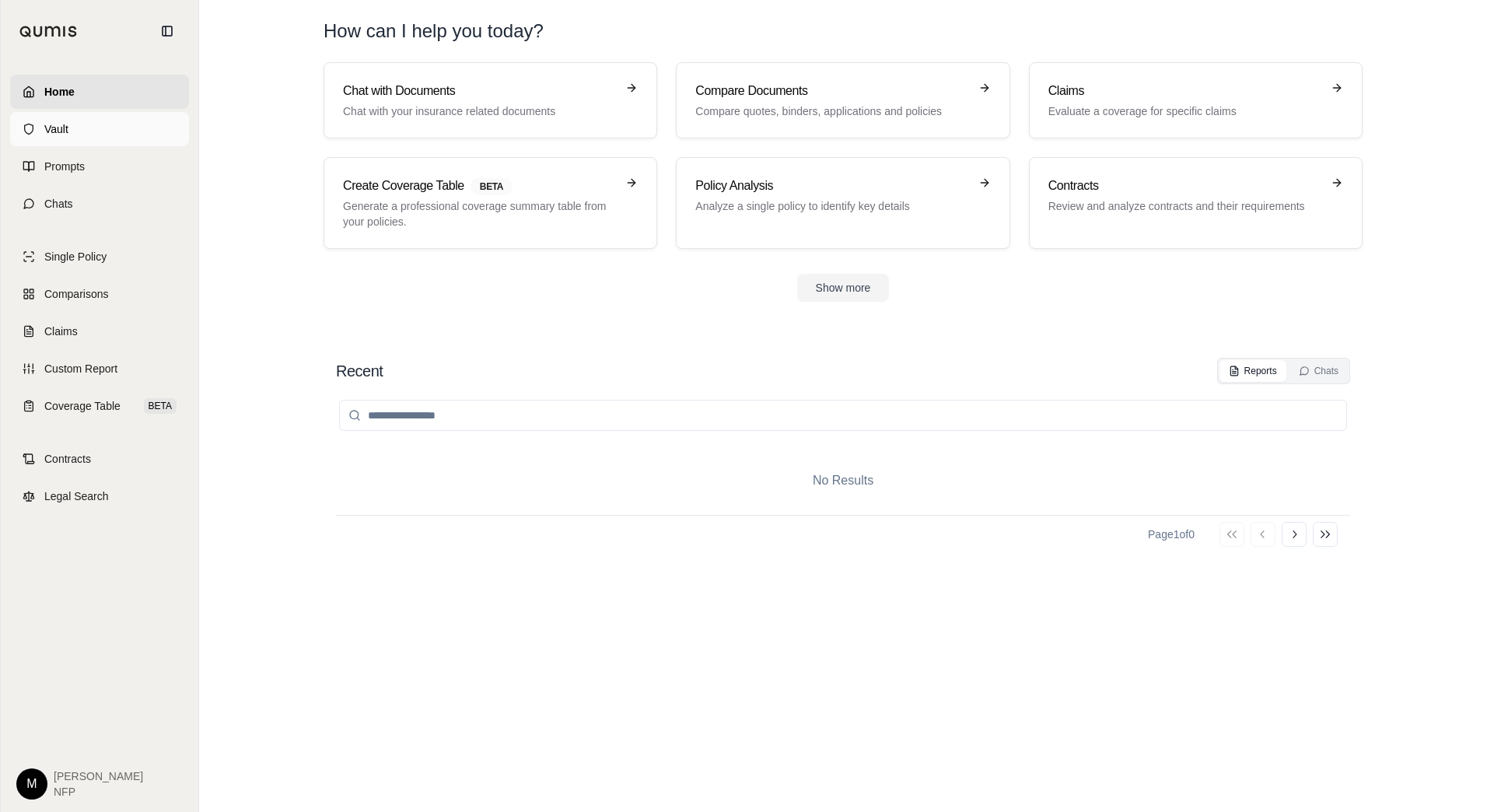
click at [94, 121] on link "Vault" at bounding box center [99, 129] width 179 height 34
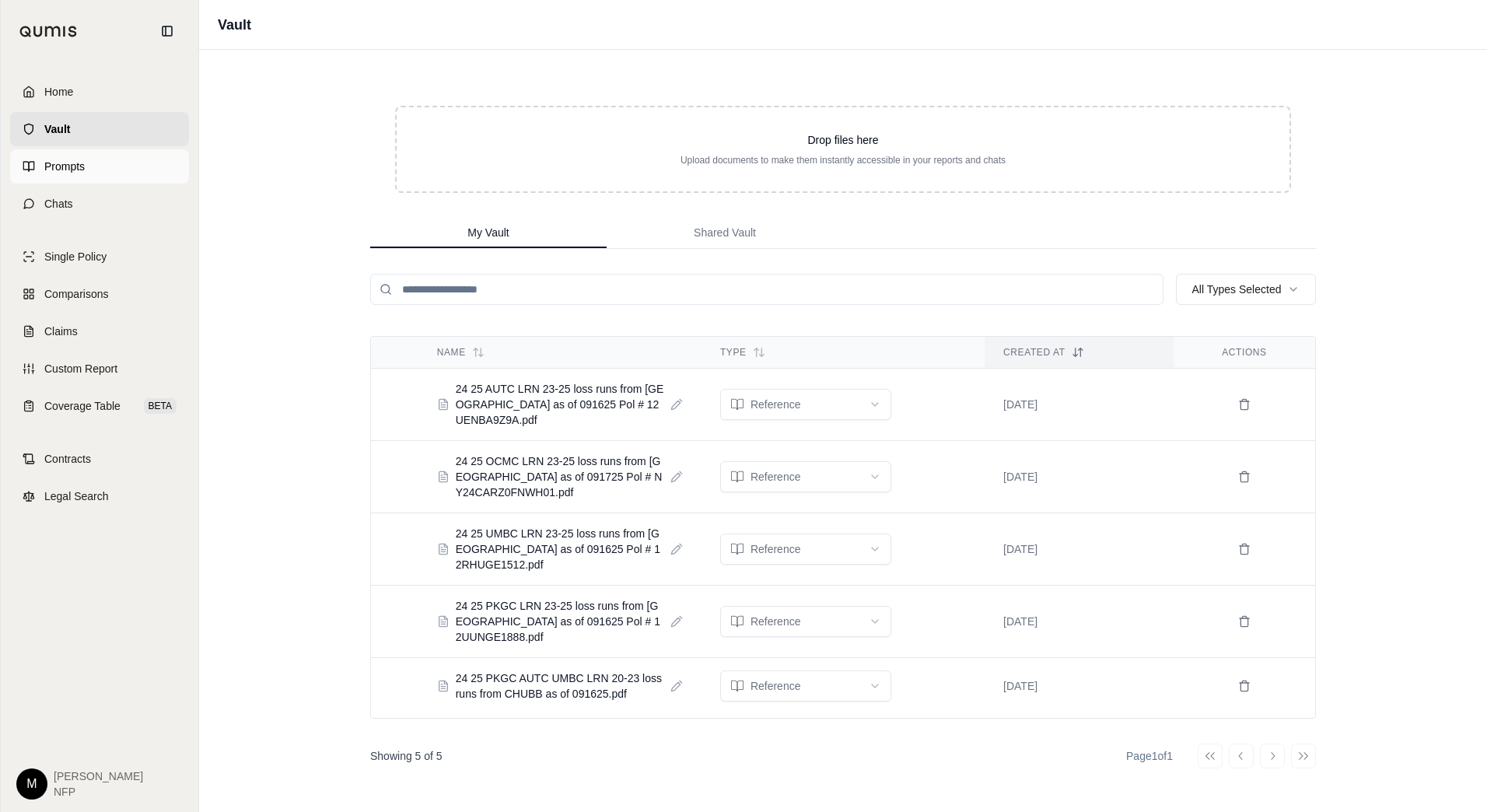
click at [121, 161] on link "Prompts" at bounding box center [99, 167] width 179 height 34
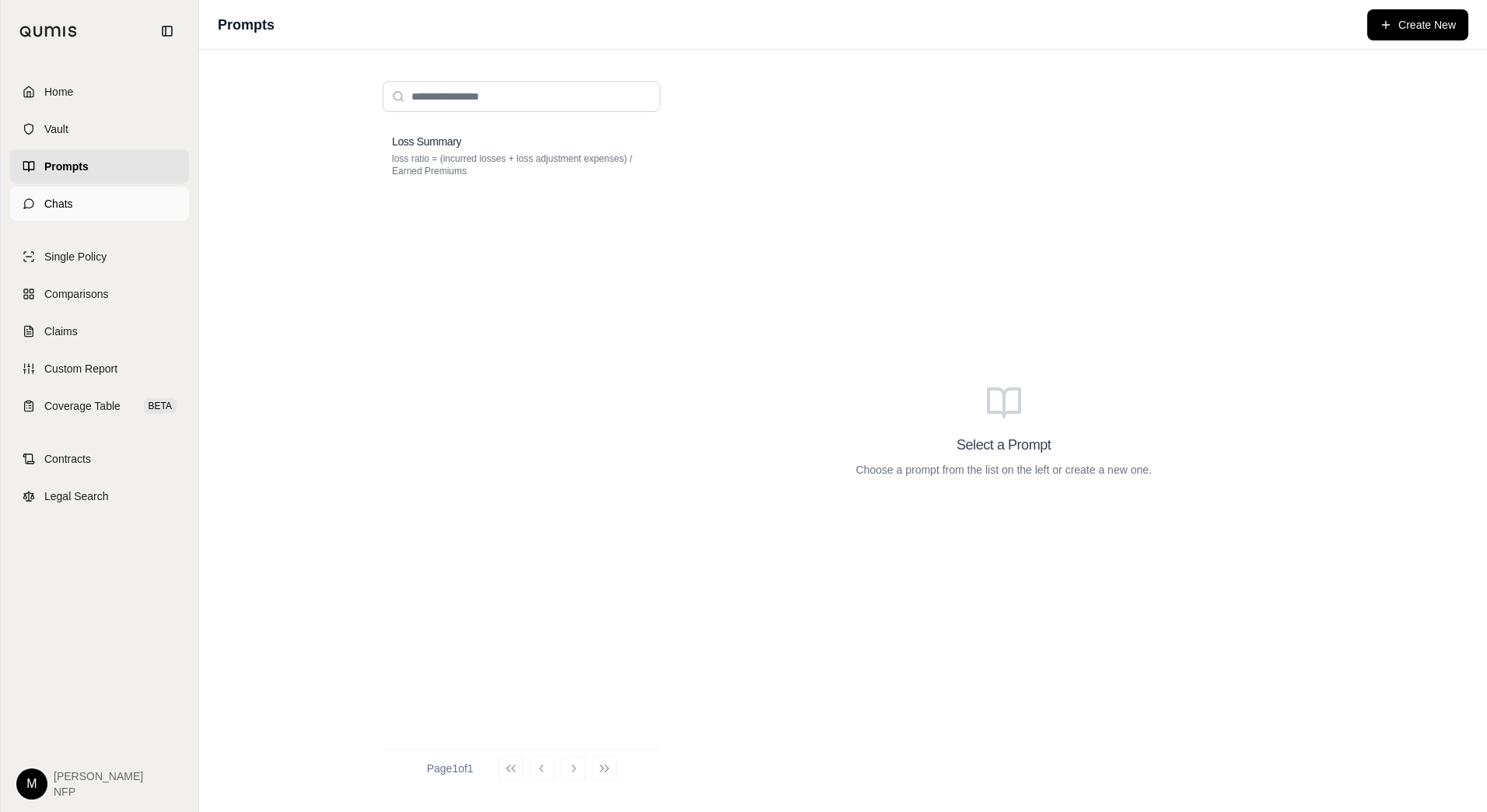
click at [82, 218] on link "Chats" at bounding box center [99, 204] width 179 height 34
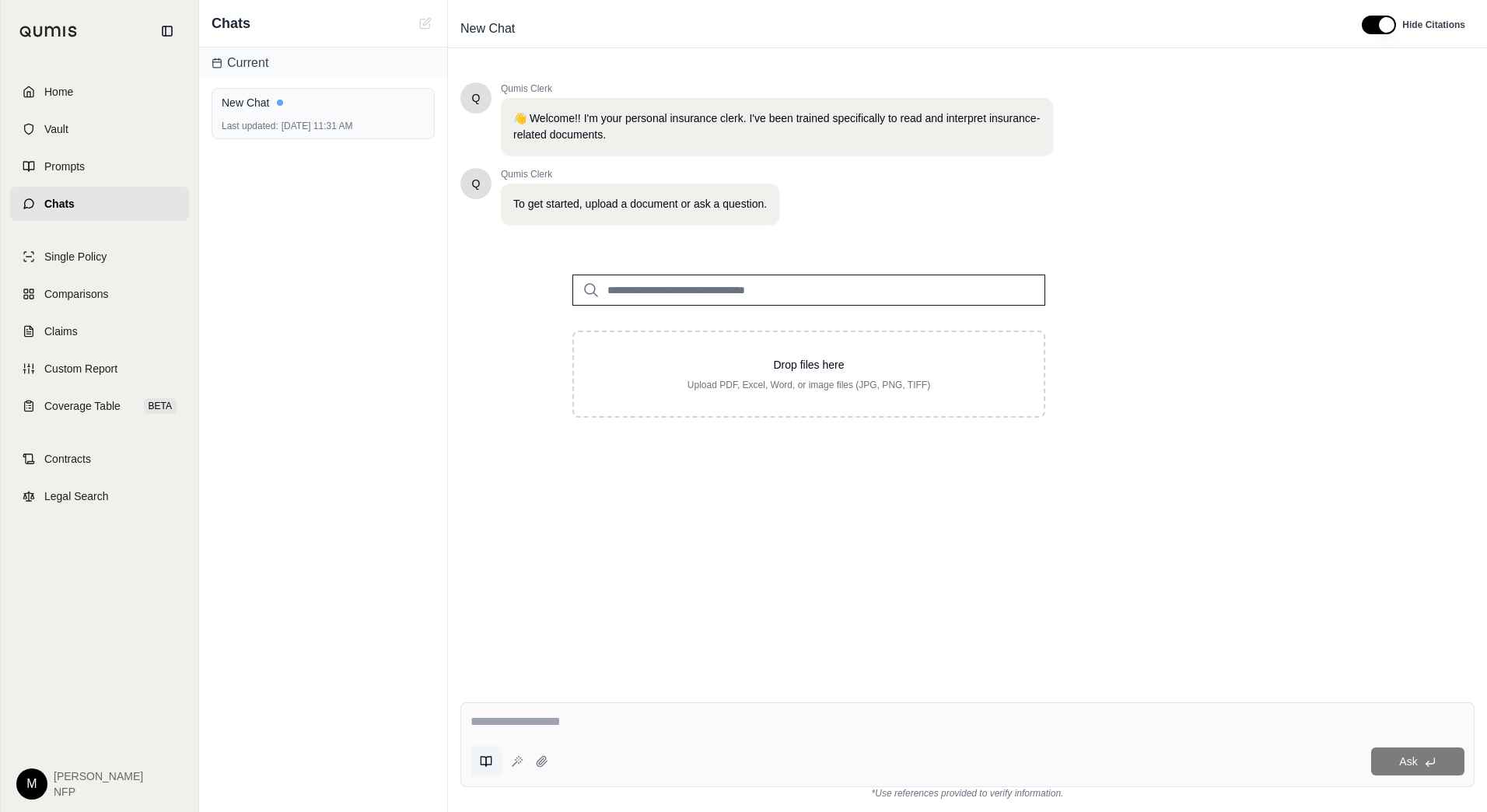
click at [496, 772] on button at bounding box center [486, 762] width 31 height 31
click at [47, 175] on link "Prompts" at bounding box center [99, 167] width 179 height 34
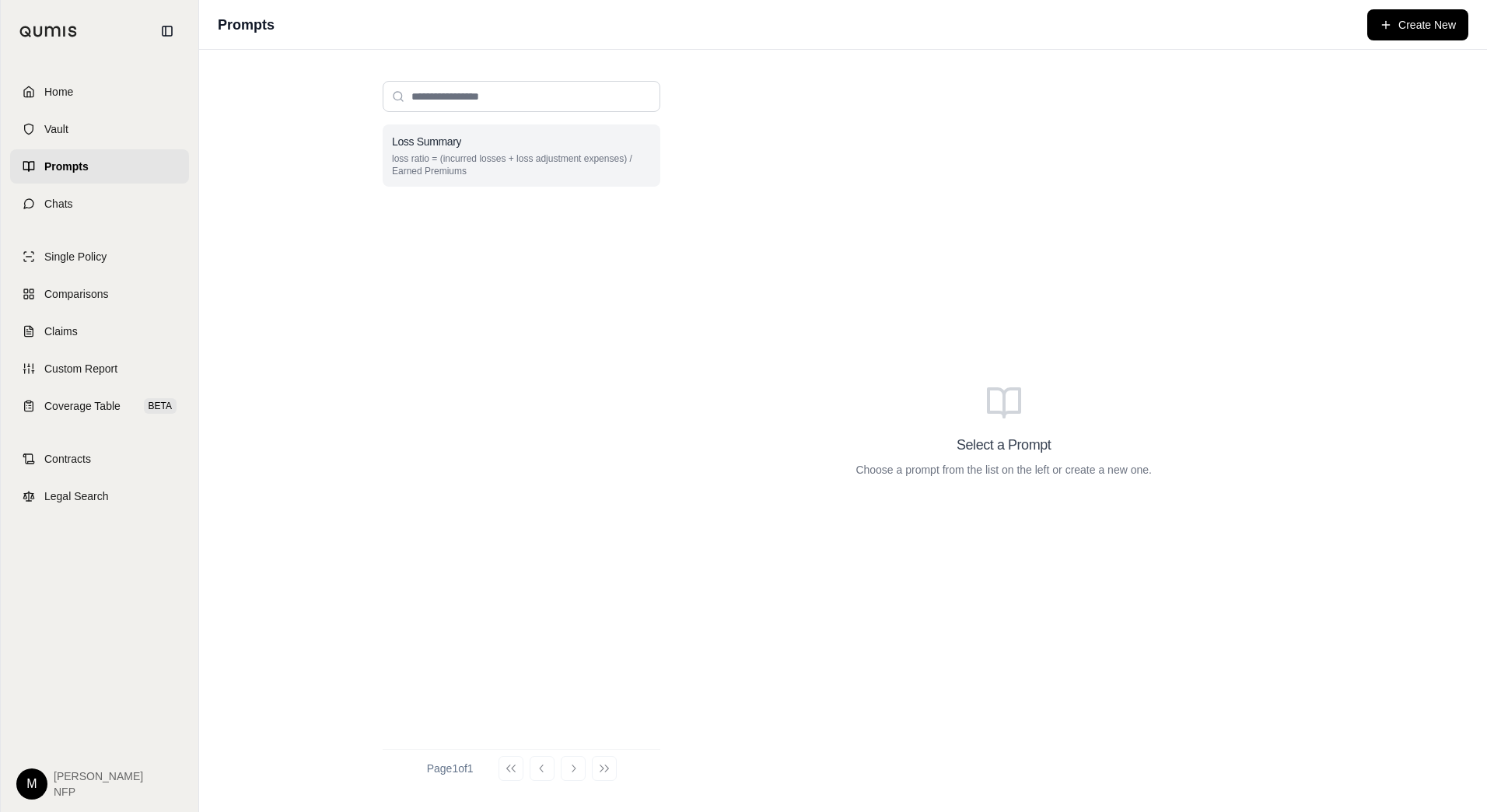
click at [536, 175] on p "loss ratio = (incurred losses + loss adjustment expenses) / Earned Premiums" at bounding box center [522, 165] width 259 height 25
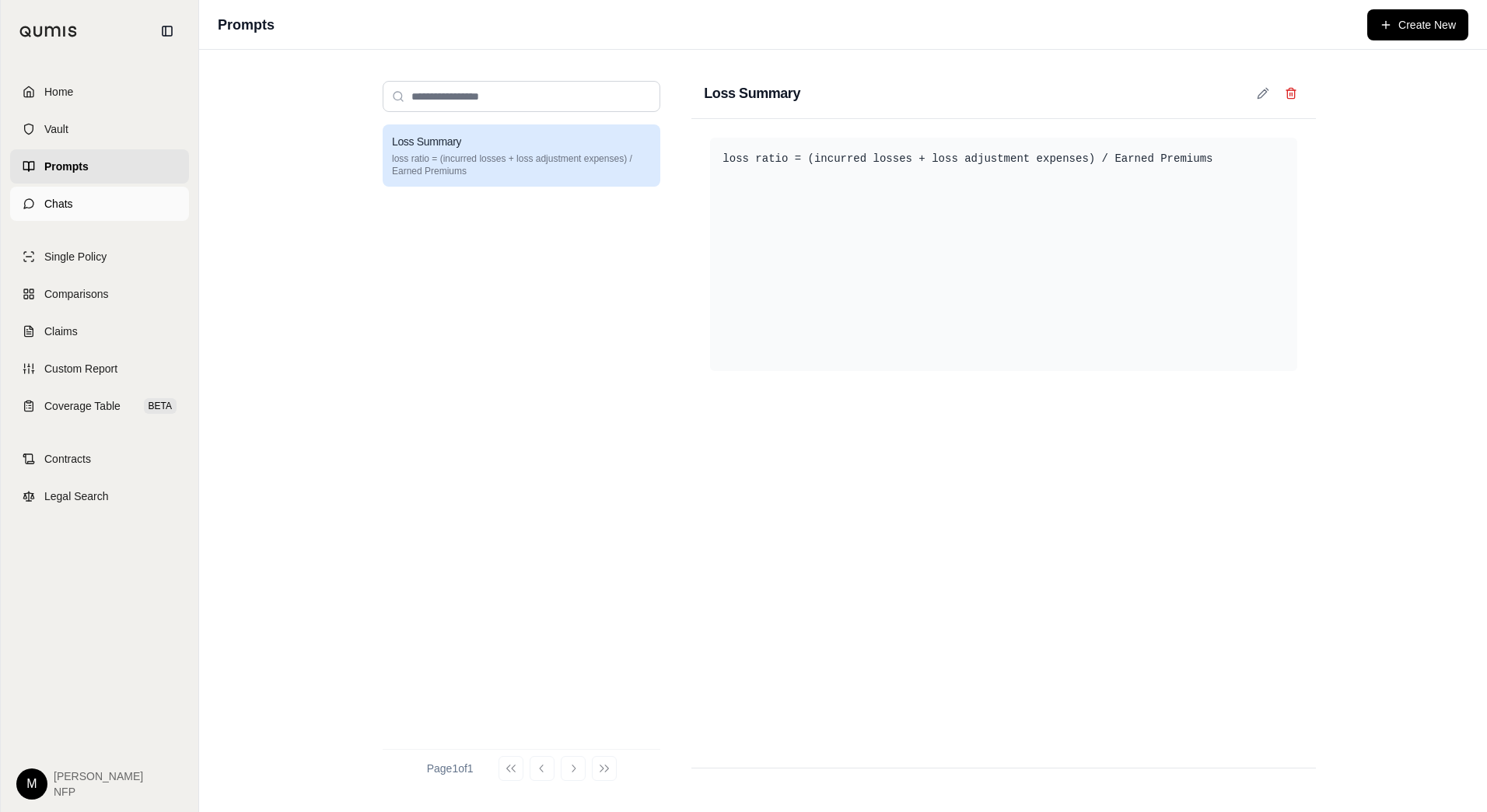
click at [93, 211] on link "Chats" at bounding box center [99, 204] width 179 height 34
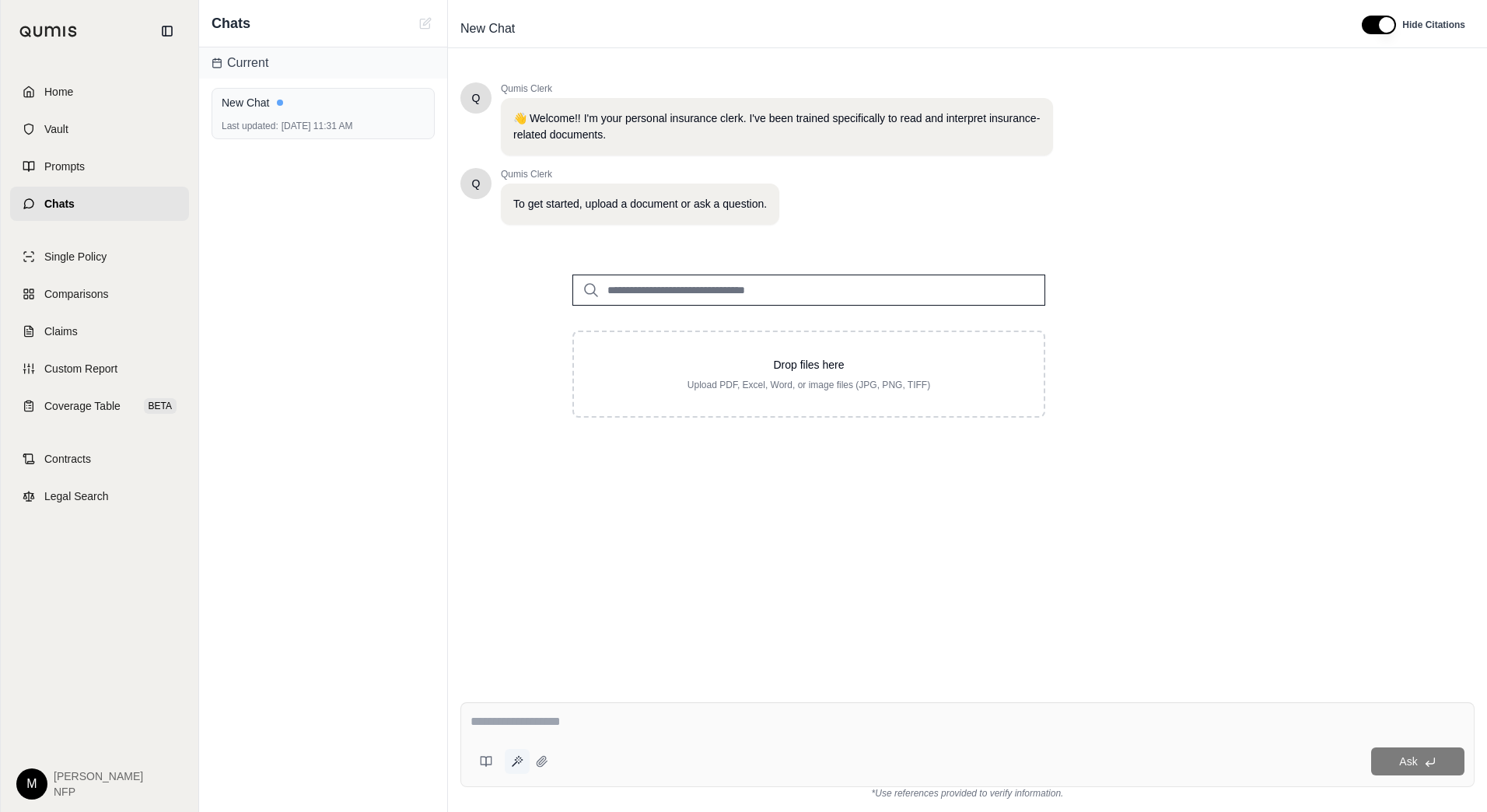
click at [521, 757] on icon at bounding box center [518, 762] width 13 height 13
click at [488, 767] on icon at bounding box center [486, 762] width 13 height 13
click at [544, 767] on button at bounding box center [542, 762] width 25 height 25
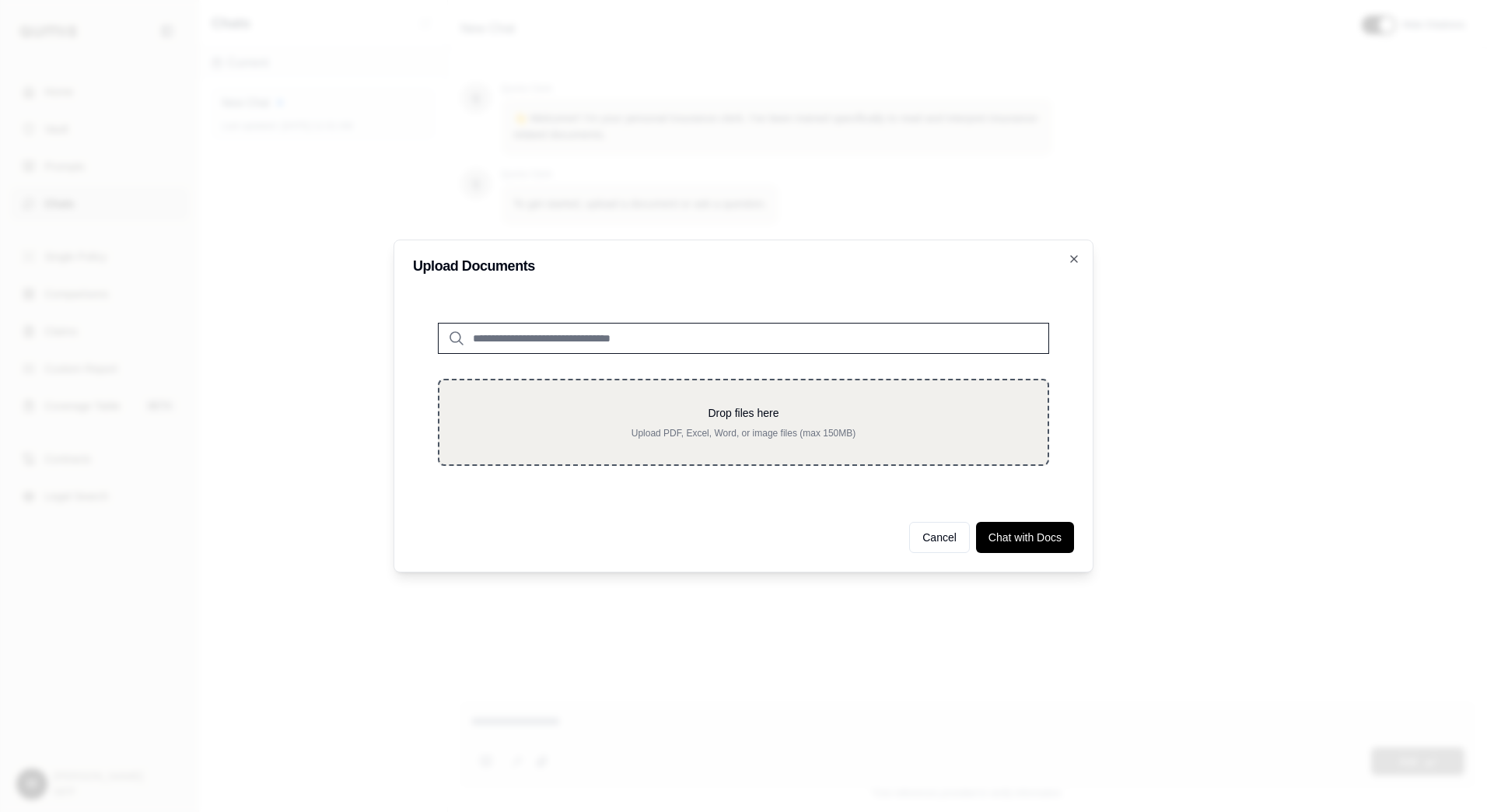
click at [637, 440] on div "Drop files here Upload PDF, Excel, Word, or image files (max 150MB)" at bounding box center [743, 422] width 612 height 87
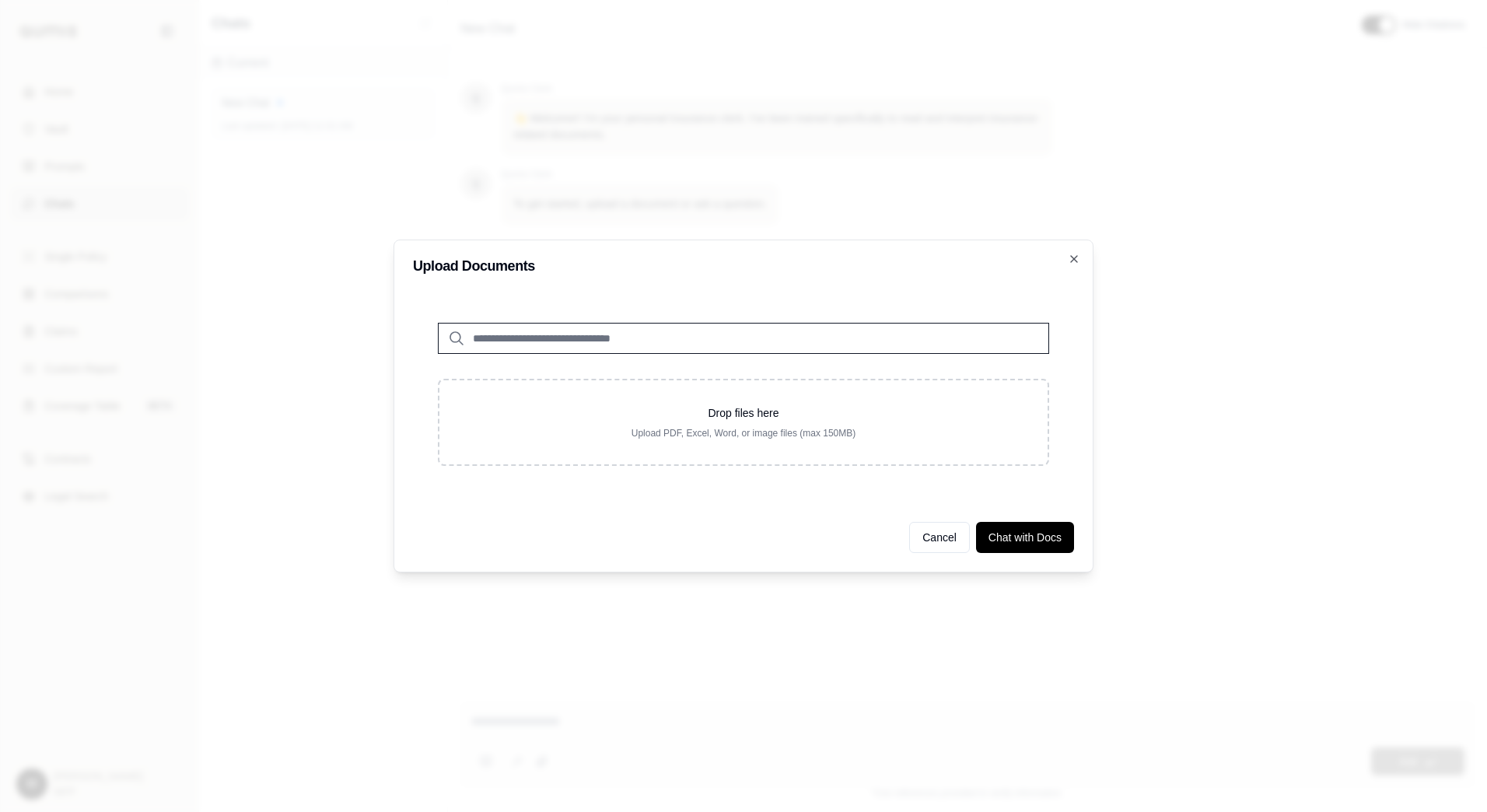
click at [586, 336] on input "search" at bounding box center [743, 338] width 612 height 31
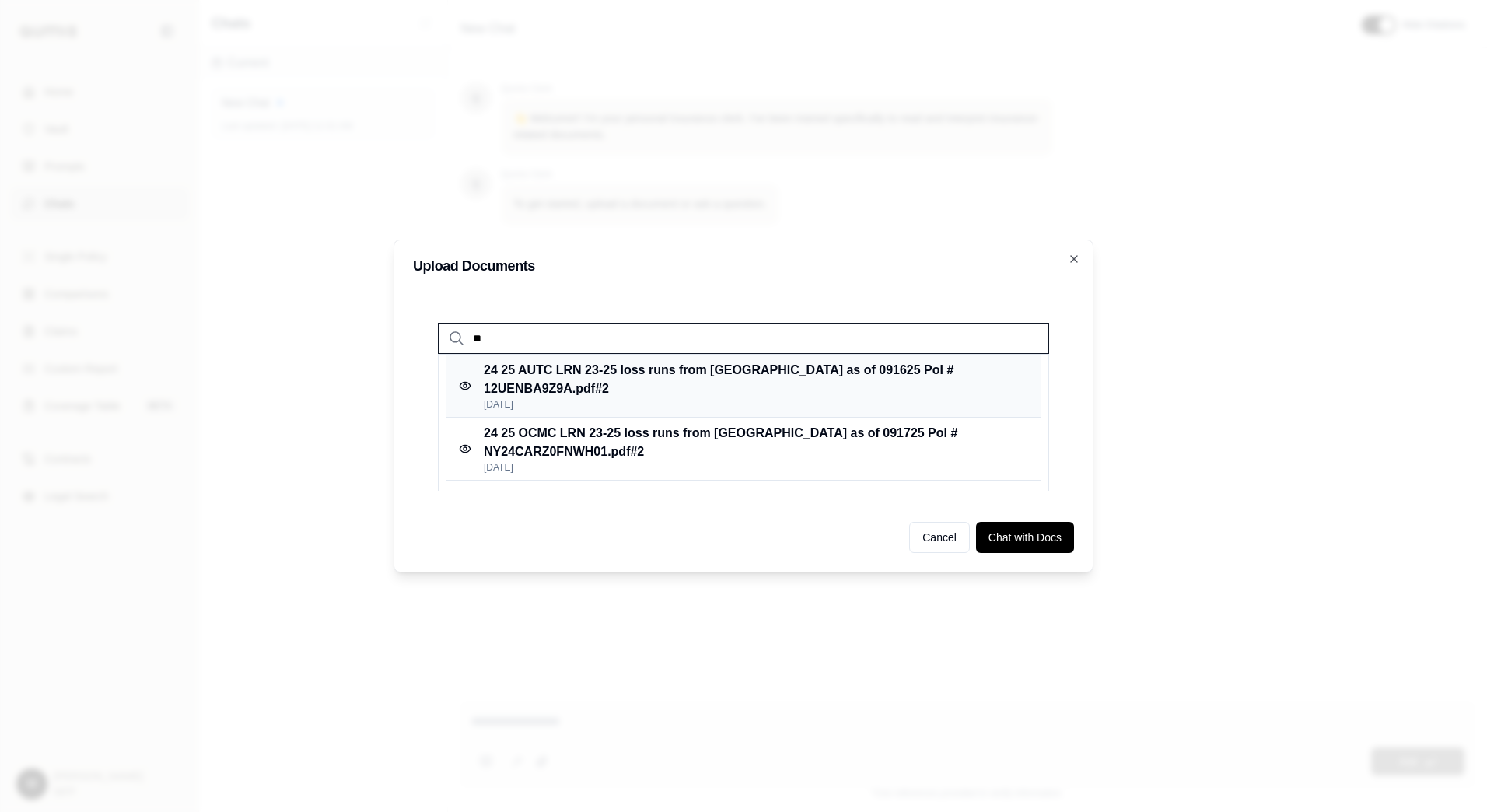
click at [570, 386] on p "24 25 AUTC LRN 23-25 loss runs from [GEOGRAPHIC_DATA] as of 091625 Pol # 12UENB…" at bounding box center [748, 380] width 529 height 38
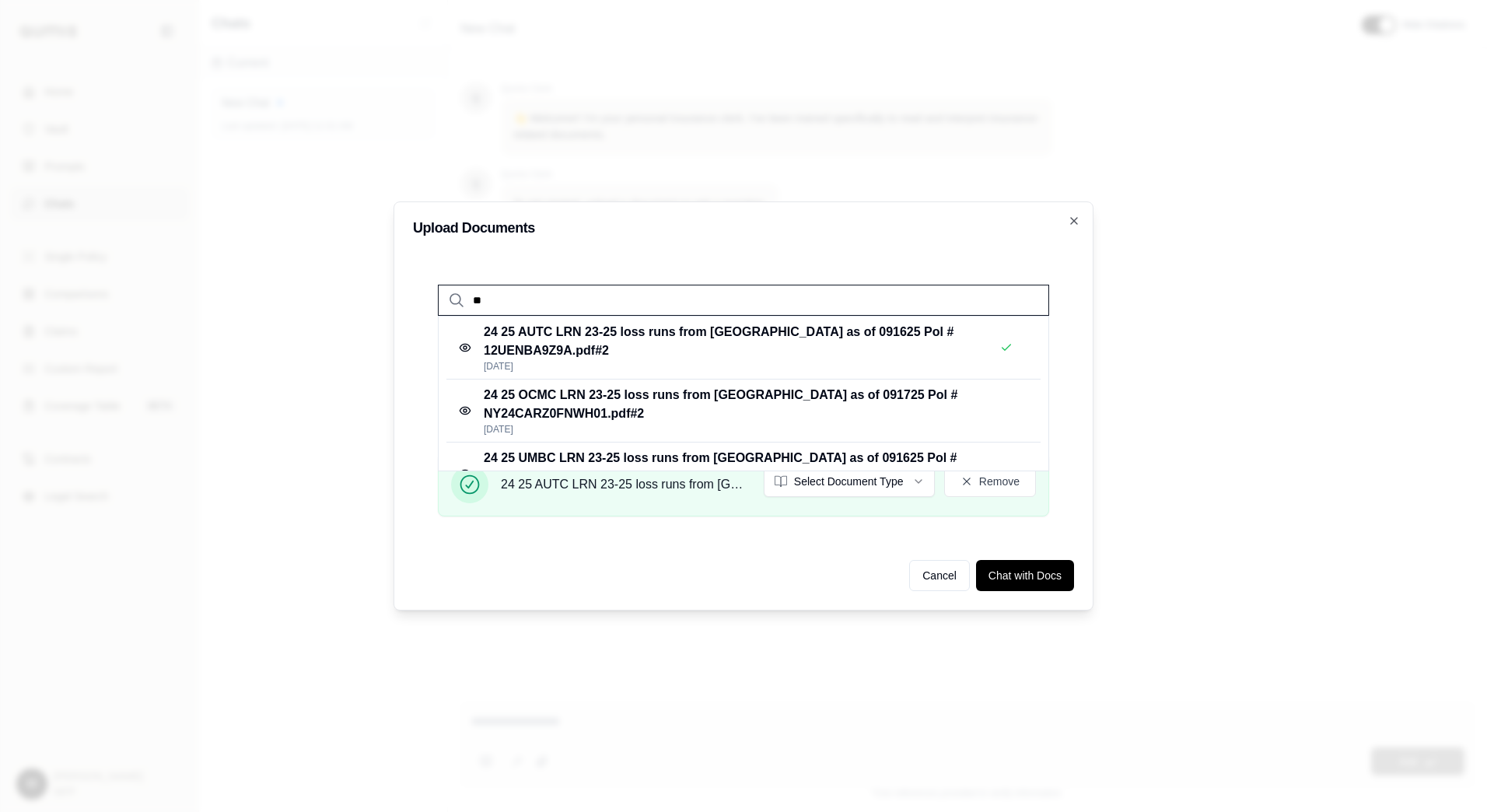
click at [511, 302] on input "**" at bounding box center [743, 301] width 612 height 31
click at [515, 399] on p "24 25 OCMC LRN 23-25 loss runs from [GEOGRAPHIC_DATA] as of 091725 Pol # NY24CA…" at bounding box center [748, 405] width 529 height 38
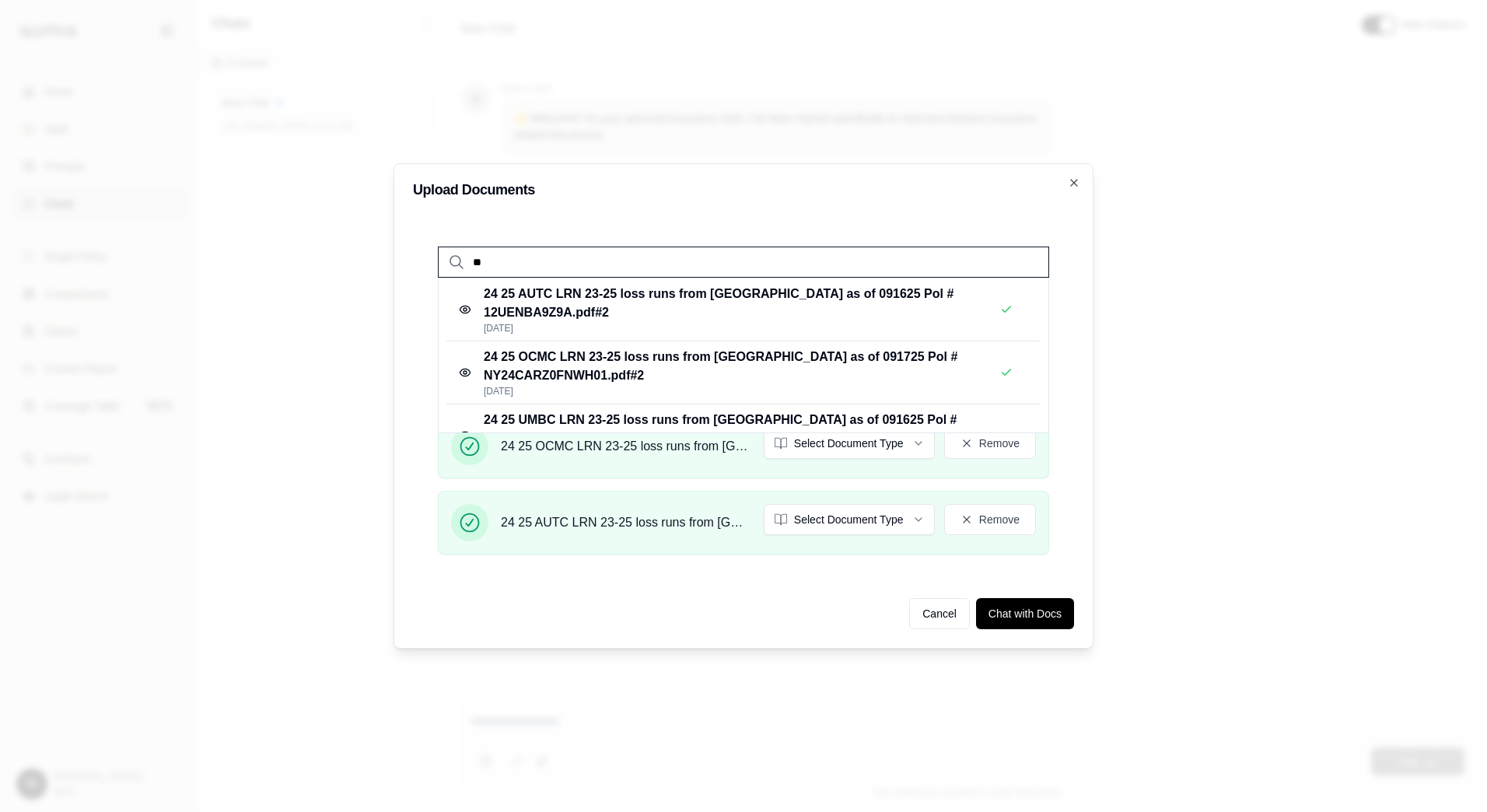
click at [515, 265] on input "**" at bounding box center [743, 262] width 612 height 31
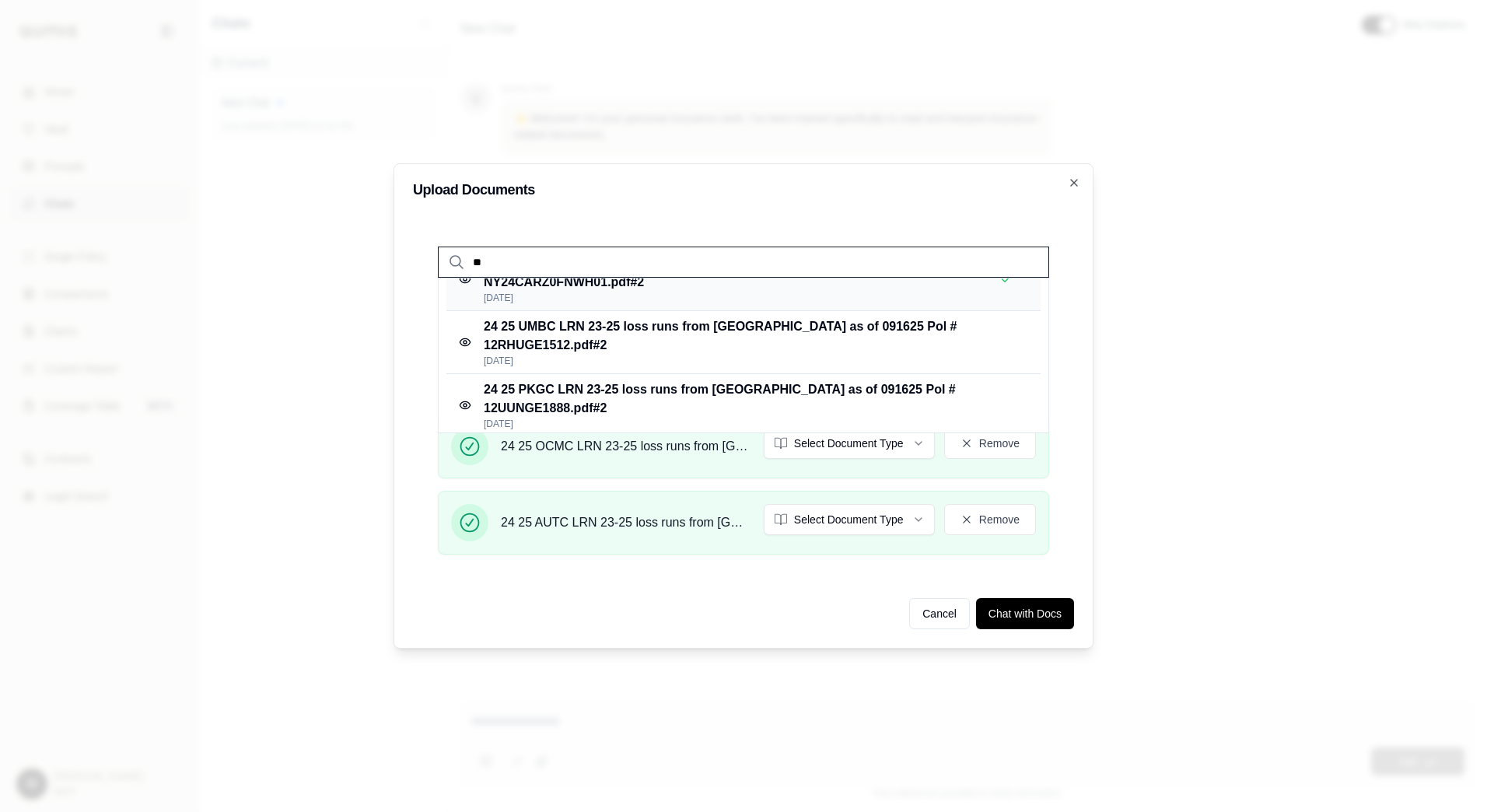
scroll to position [130, 0]
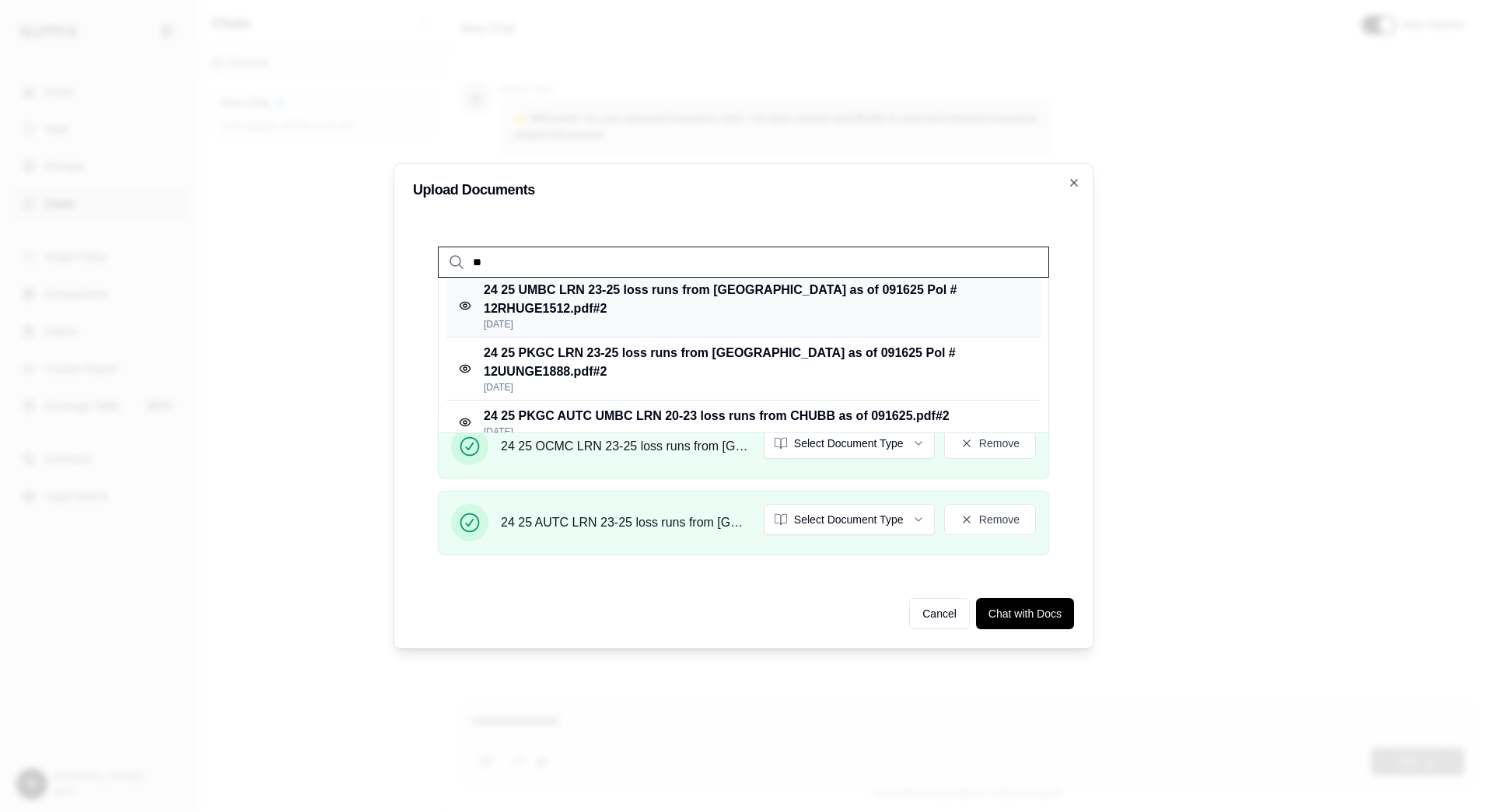
click at [529, 298] on p "24 25 UMBC LRN 23-25 loss runs from [GEOGRAPHIC_DATA] as of 091625 Pol # 12RHUG…" at bounding box center [748, 300] width 529 height 38
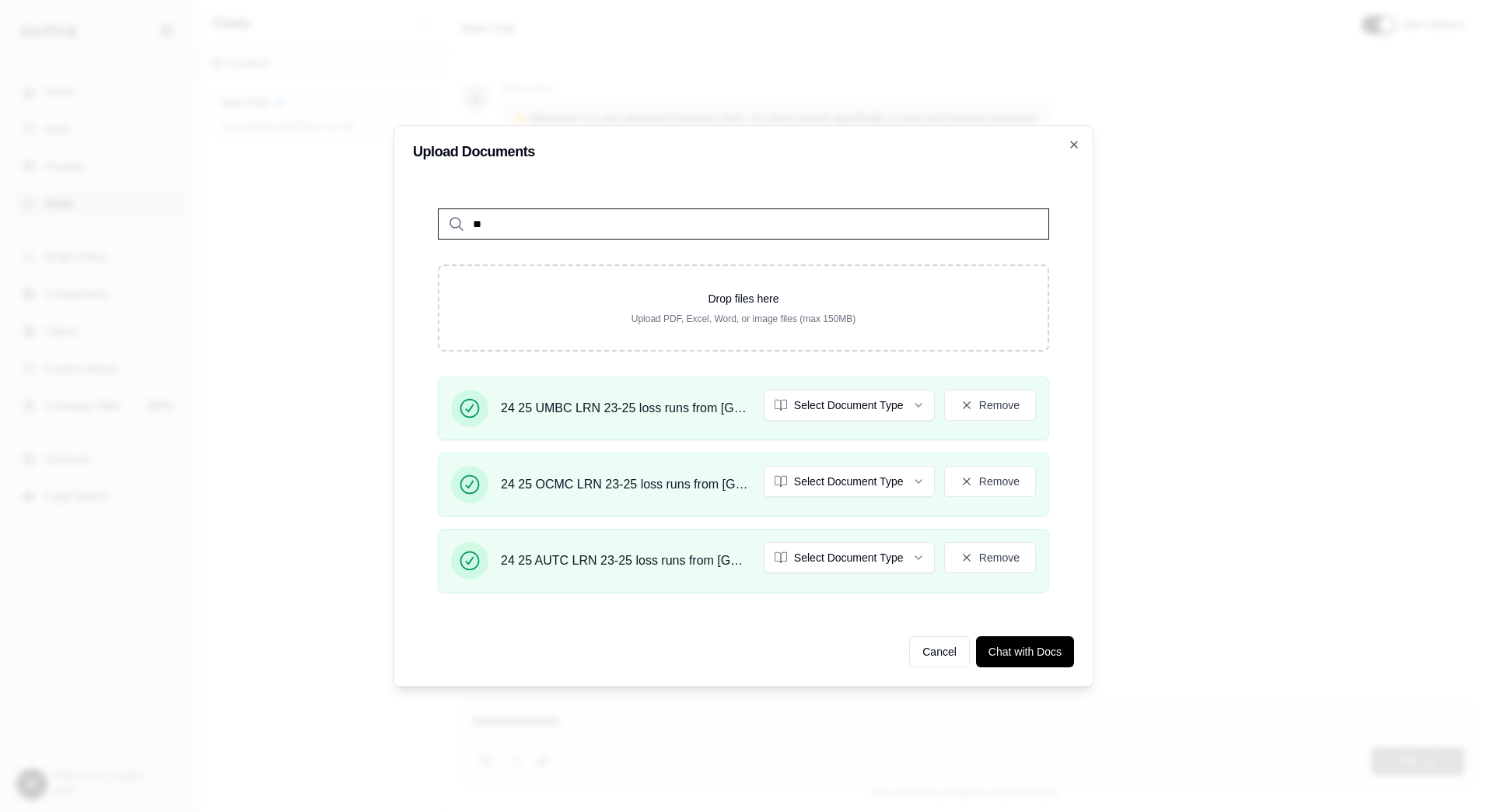
click at [524, 220] on input "**" at bounding box center [743, 224] width 612 height 31
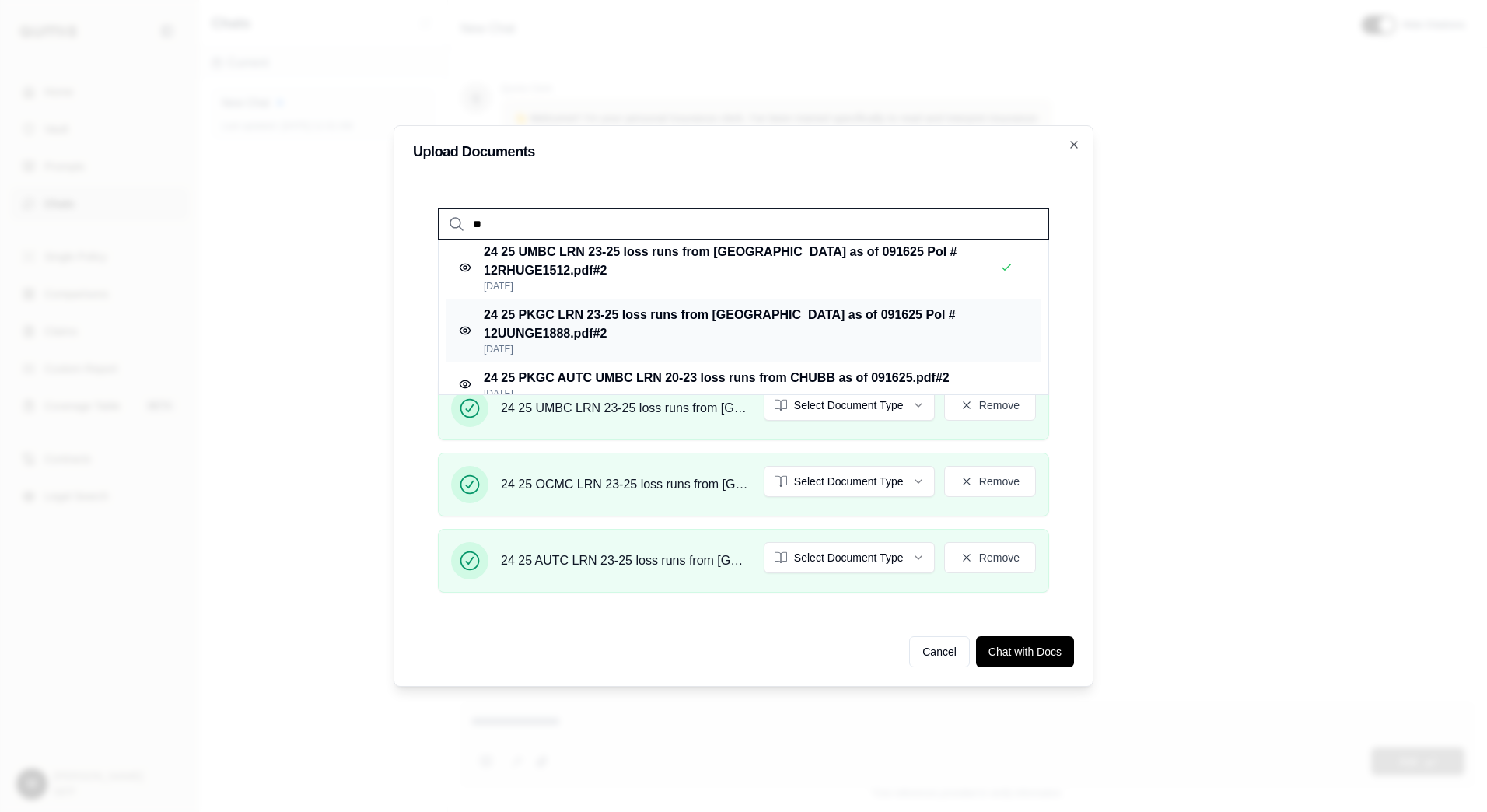
click at [552, 329] on p "24 25 PKGC LRN 23-25 loss runs from [GEOGRAPHIC_DATA] as of 091625 Pol # 12UUNG…" at bounding box center [748, 324] width 529 height 38
click at [531, 220] on div "** 24 25 AUTC LRN 23-25 loss runs from [GEOGRAPHIC_DATA] as of 091625 Pol # 12U…" at bounding box center [743, 394] width 661 height 421
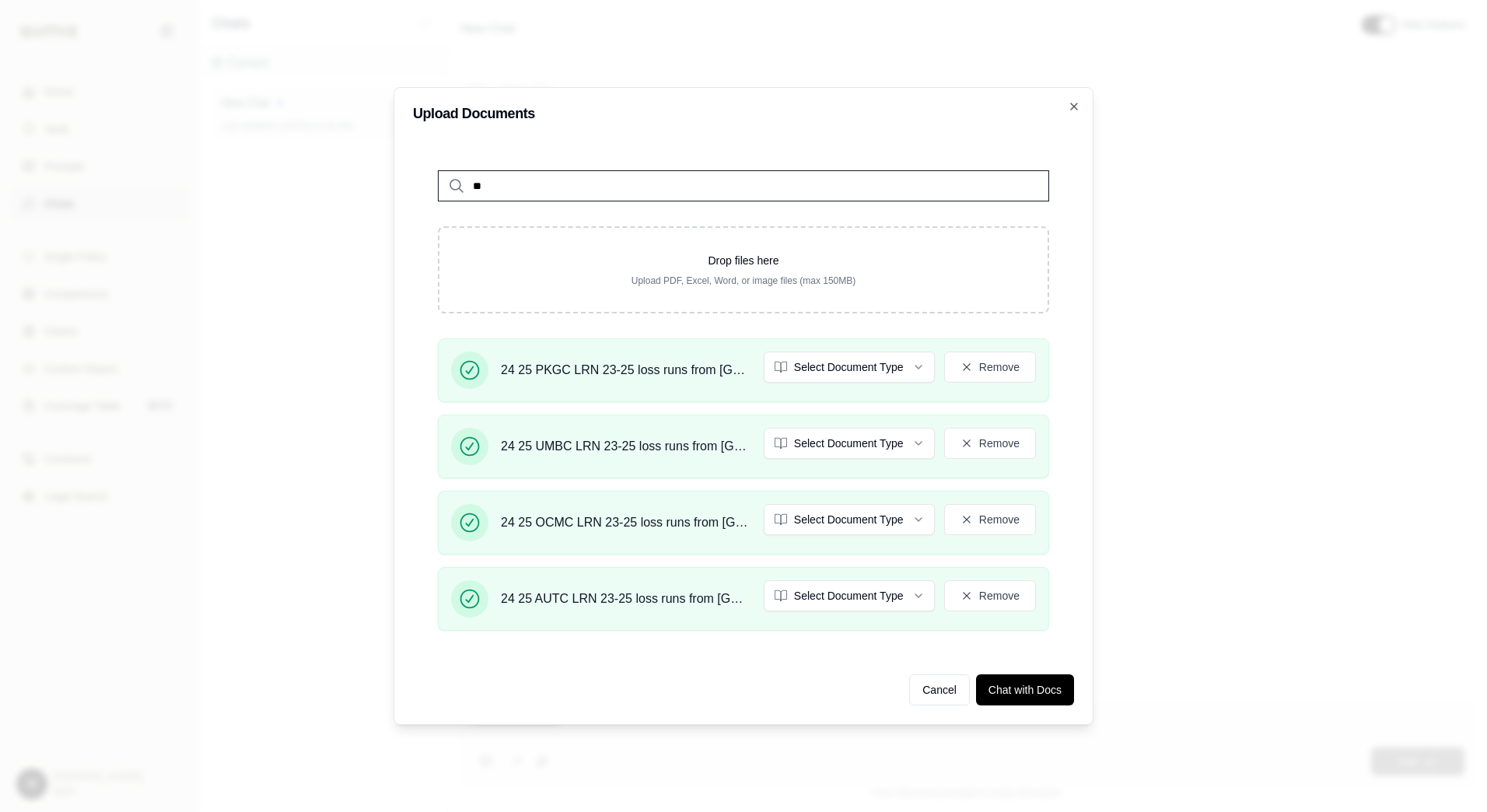
click at [525, 185] on input "**" at bounding box center [743, 186] width 612 height 31
click at [511, 178] on input "**" at bounding box center [743, 186] width 612 height 31
type input "*"
type input "**"
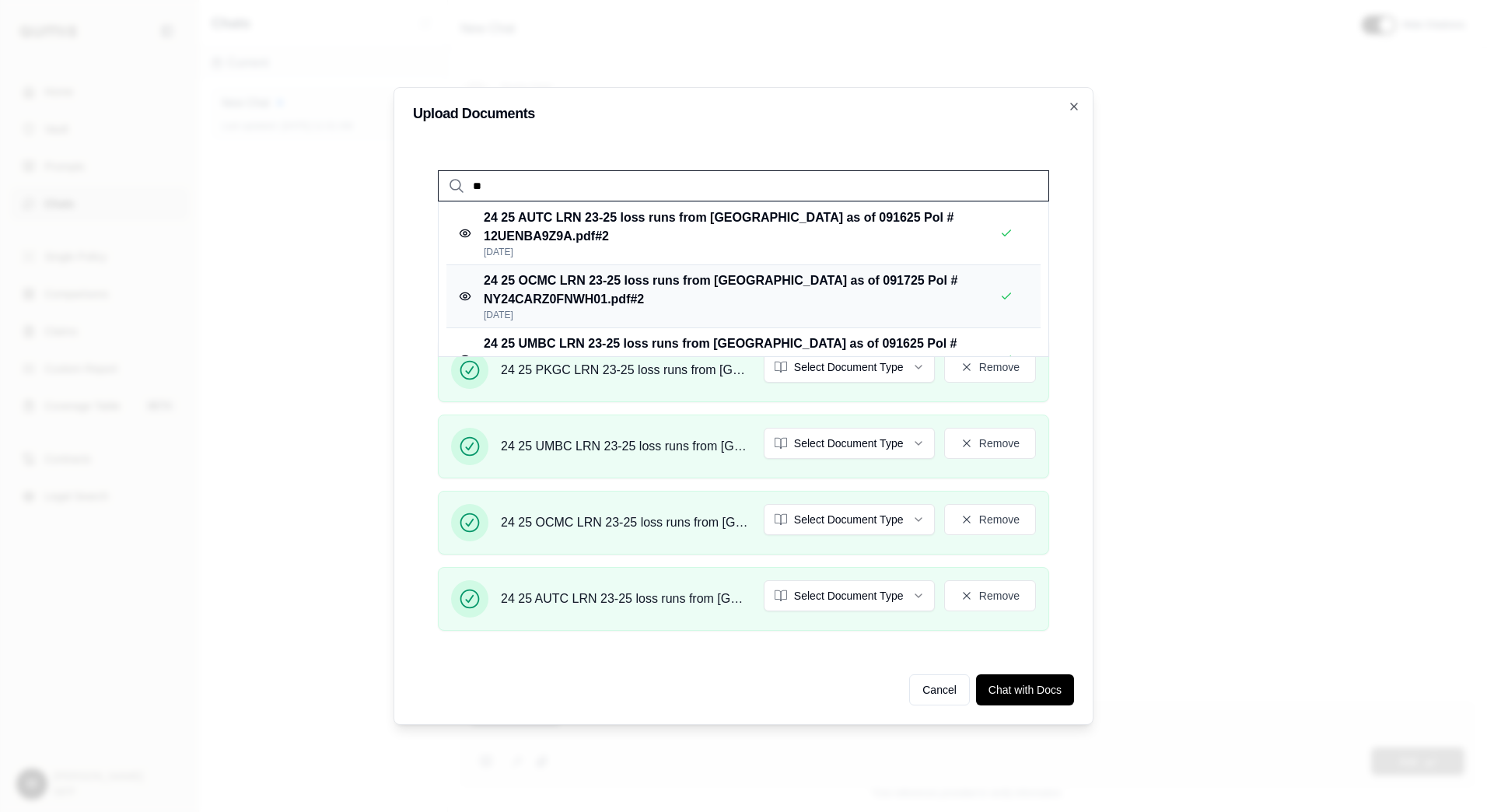
scroll to position [143, 0]
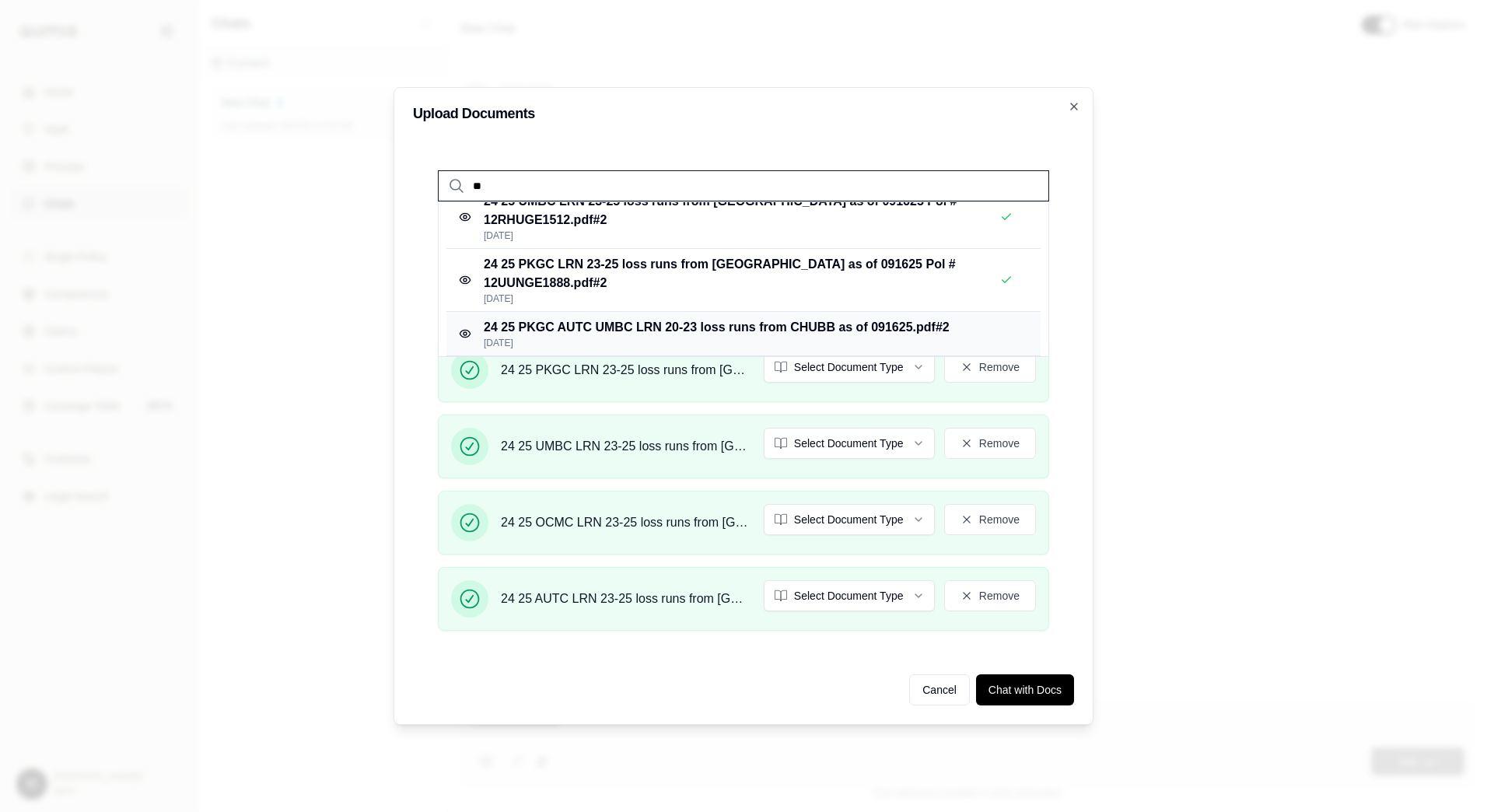
click at [573, 322] on p "24 25 PKGC AUTC UMBC LRN 20-23 loss runs from CHUBB as of 091625.pdf #2" at bounding box center [716, 327] width 466 height 19
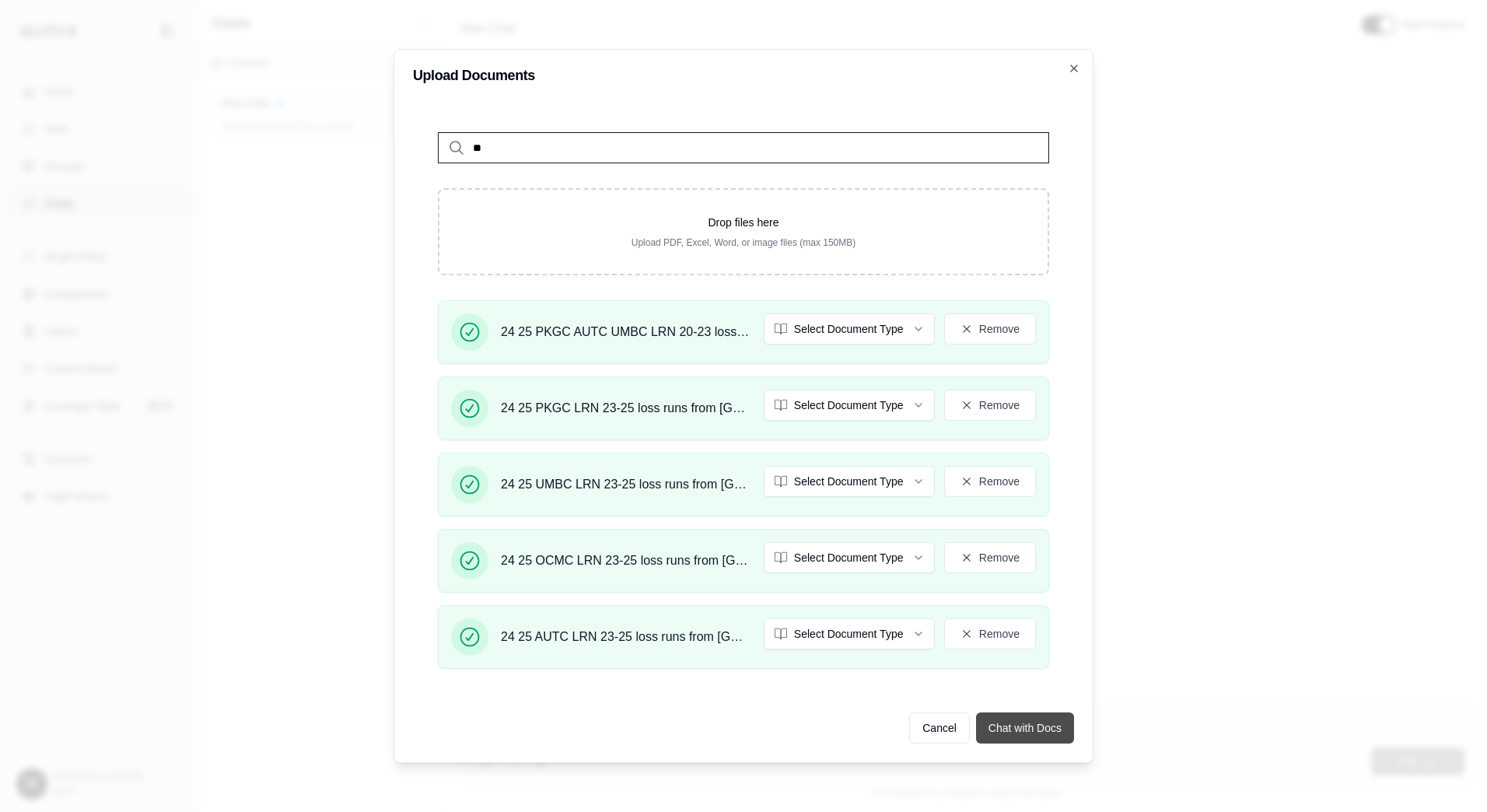
click at [997, 724] on button "Chat with Docs" at bounding box center [1025, 728] width 98 height 31
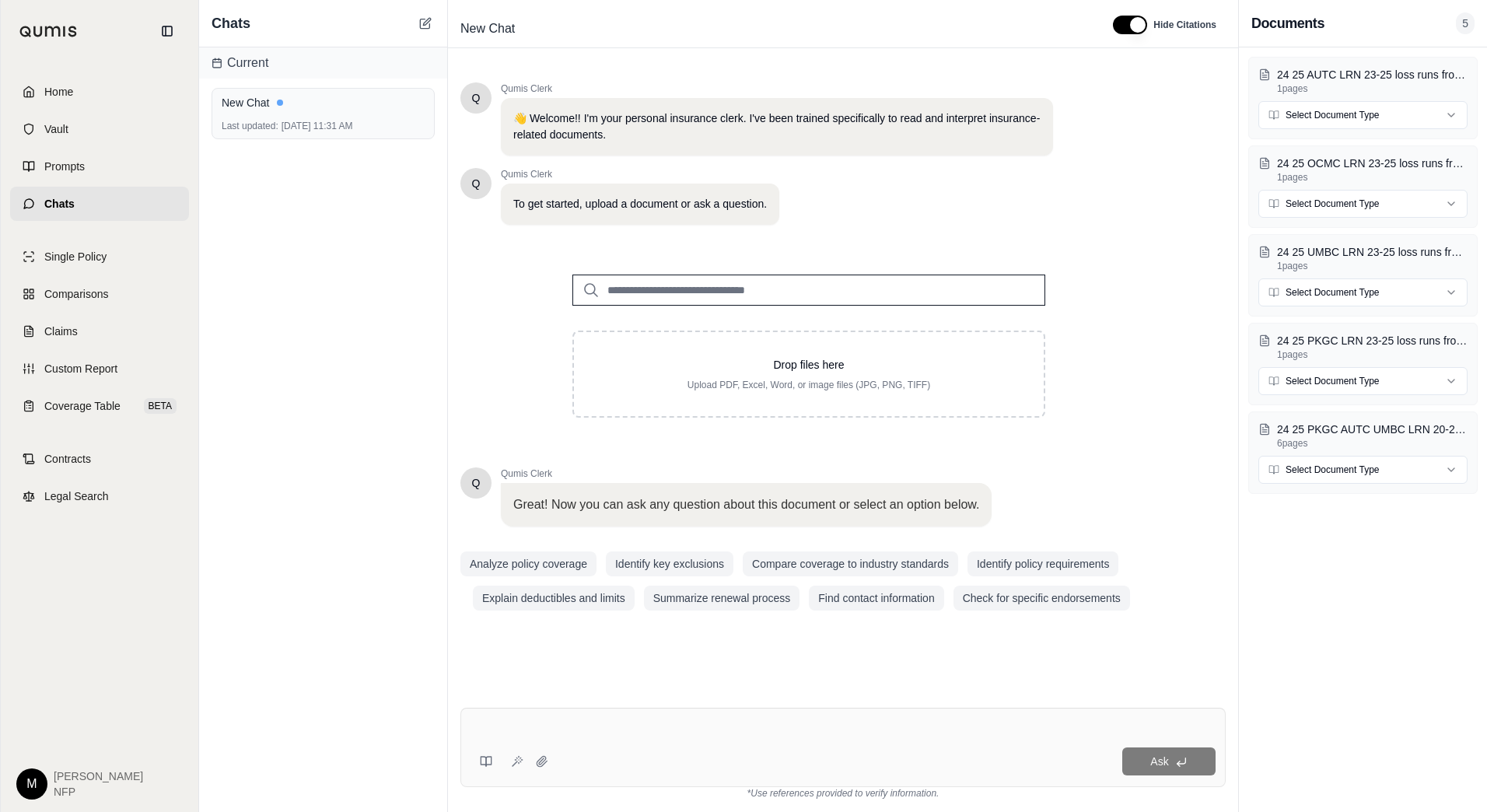
scroll to position [0, 0]
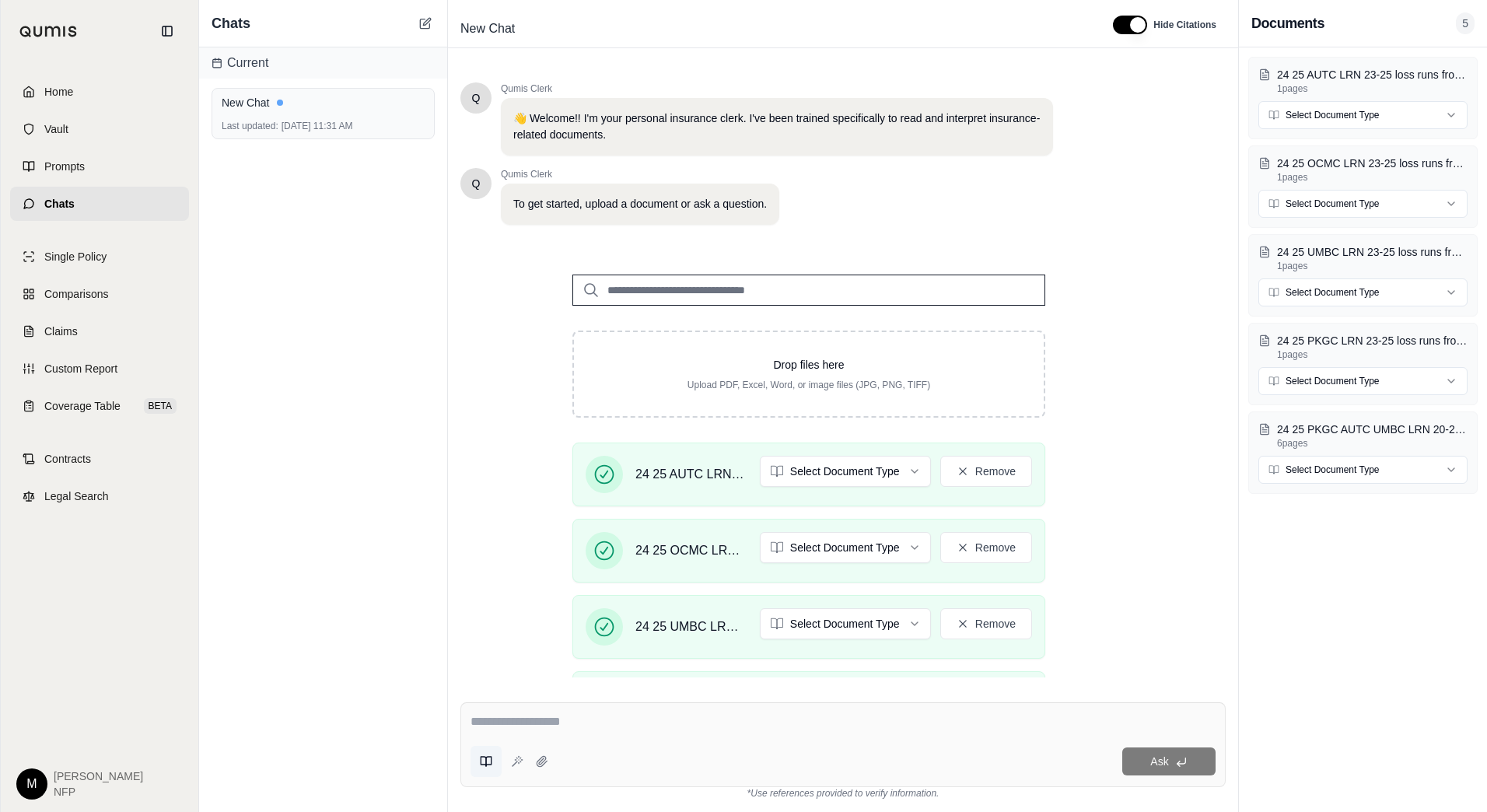
click at [495, 765] on button at bounding box center [486, 762] width 31 height 31
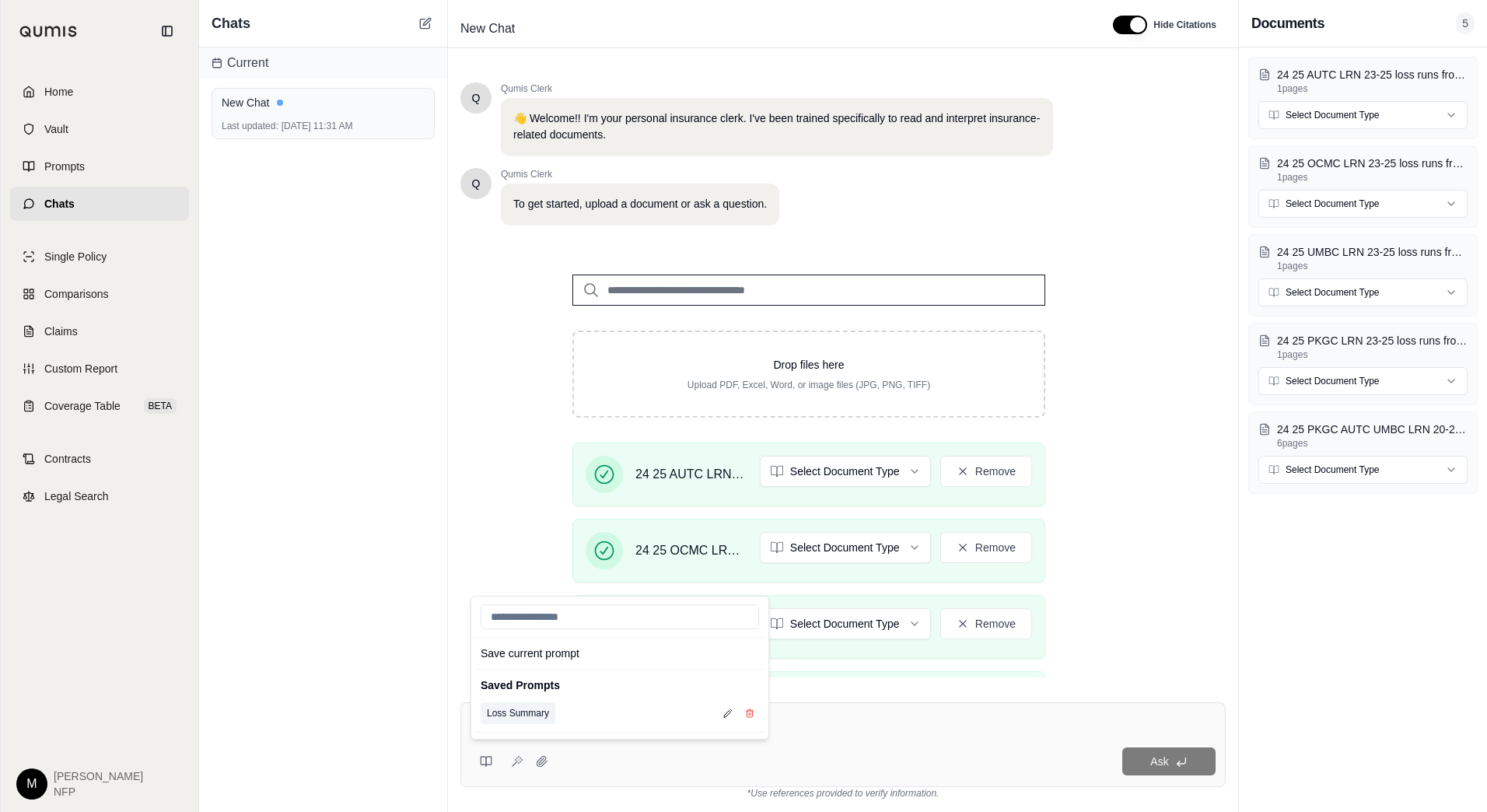
click at [516, 719] on button "Loss Summary" at bounding box center [518, 713] width 74 height 22
type textarea "**********"
click at [1165, 761] on span "Ask" at bounding box center [1159, 762] width 18 height 13
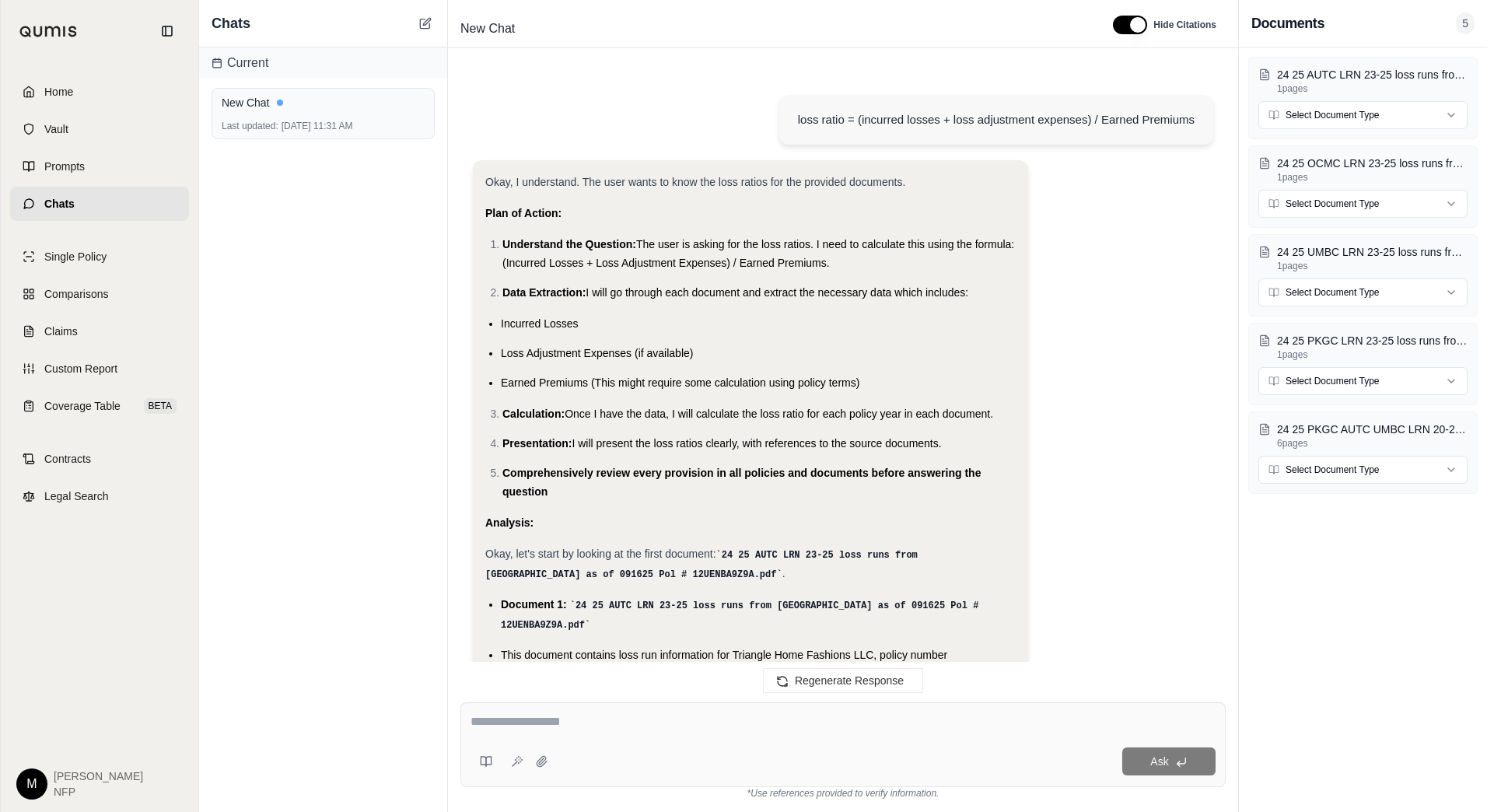
scroll to position [2171, 0]
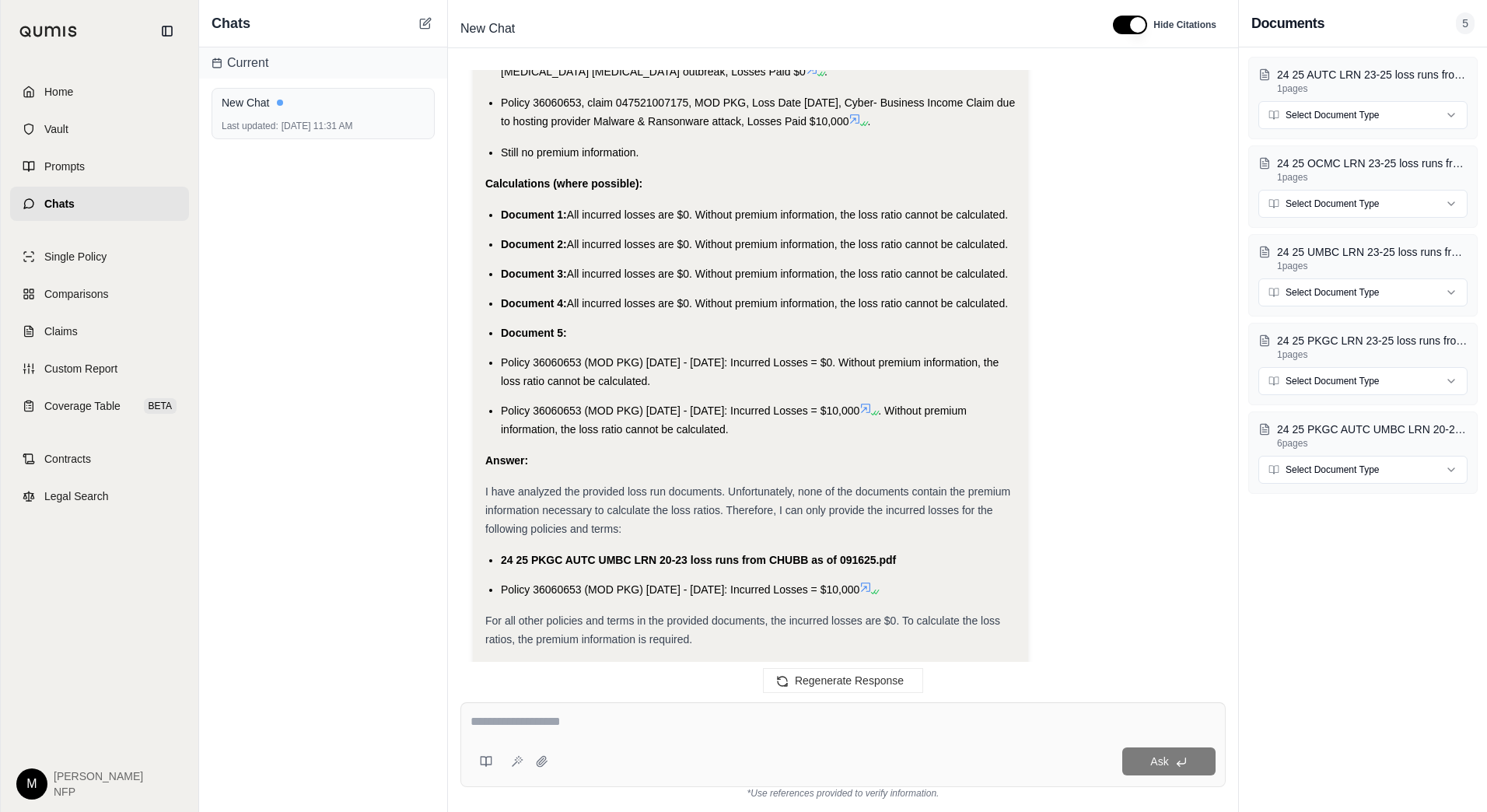
click at [674, 711] on div "Ask" at bounding box center [843, 745] width 765 height 85
click at [479, 761] on button at bounding box center [486, 762] width 31 height 31
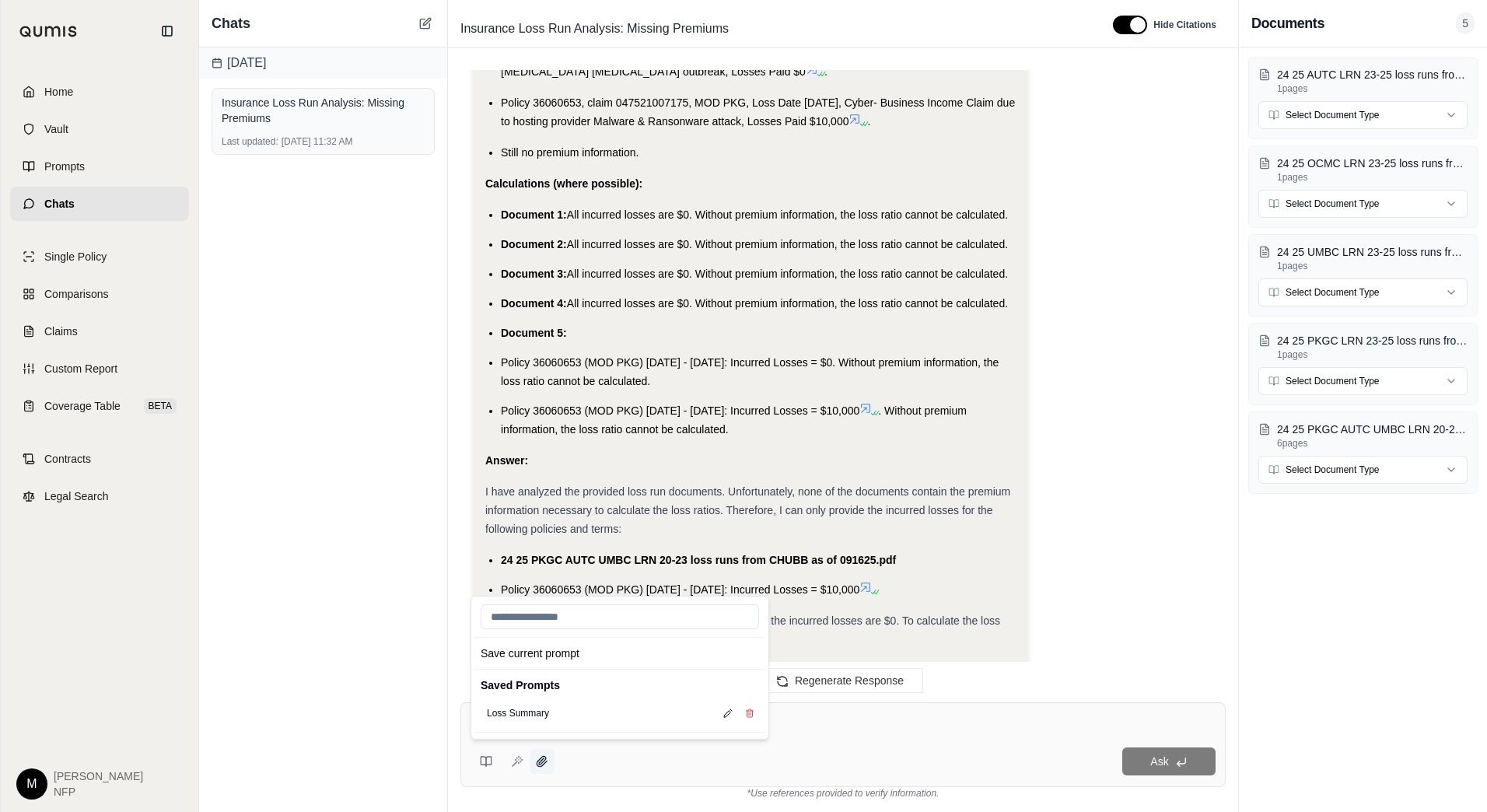
click at [543, 761] on icon at bounding box center [542, 762] width 13 height 13
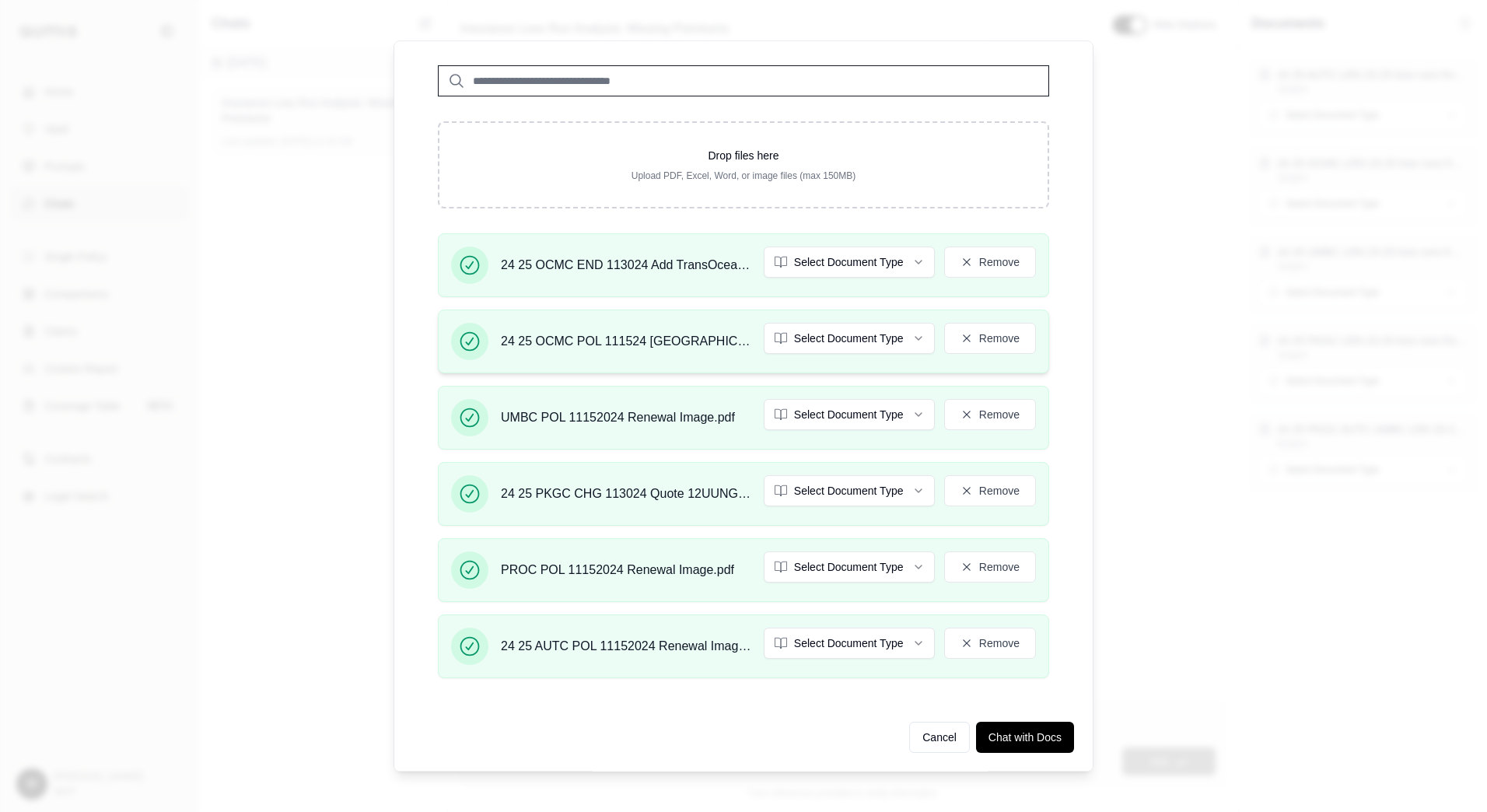
scroll to position [272, 0]
click at [1022, 736] on button "Chat with Docs" at bounding box center [1025, 737] width 98 height 31
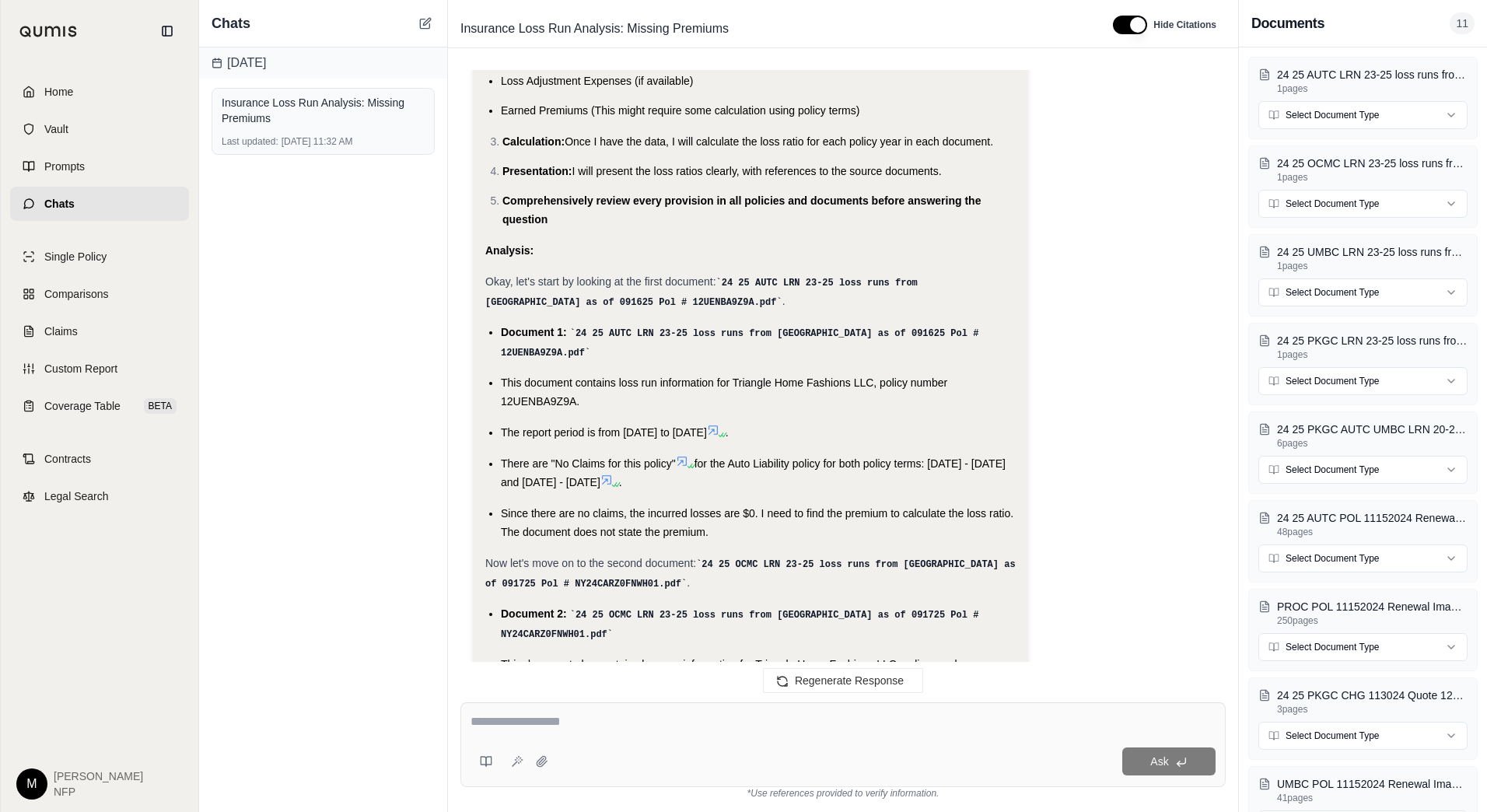
scroll to position [0, 0]
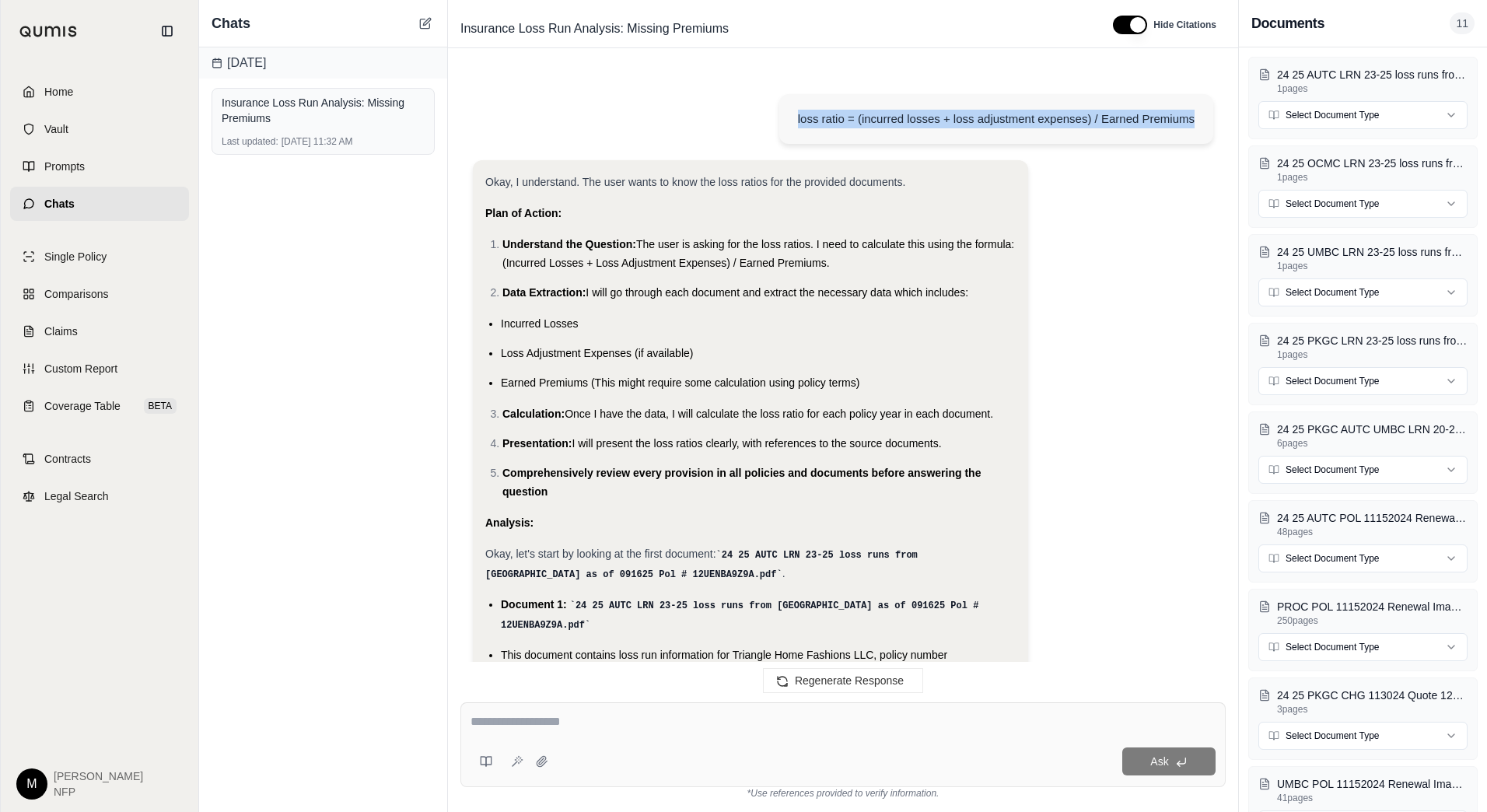
drag, startPoint x: 798, startPoint y: 120, endPoint x: 1201, endPoint y: 122, distance: 403.0
click at [1201, 122] on div "loss ratio = (incurred losses + loss adjustment expenses) / Earned Premiums" at bounding box center [996, 119] width 434 height 50
copy div "loss ratio = (incurred losses + loss adjustment expenses) / Earned Premiums"
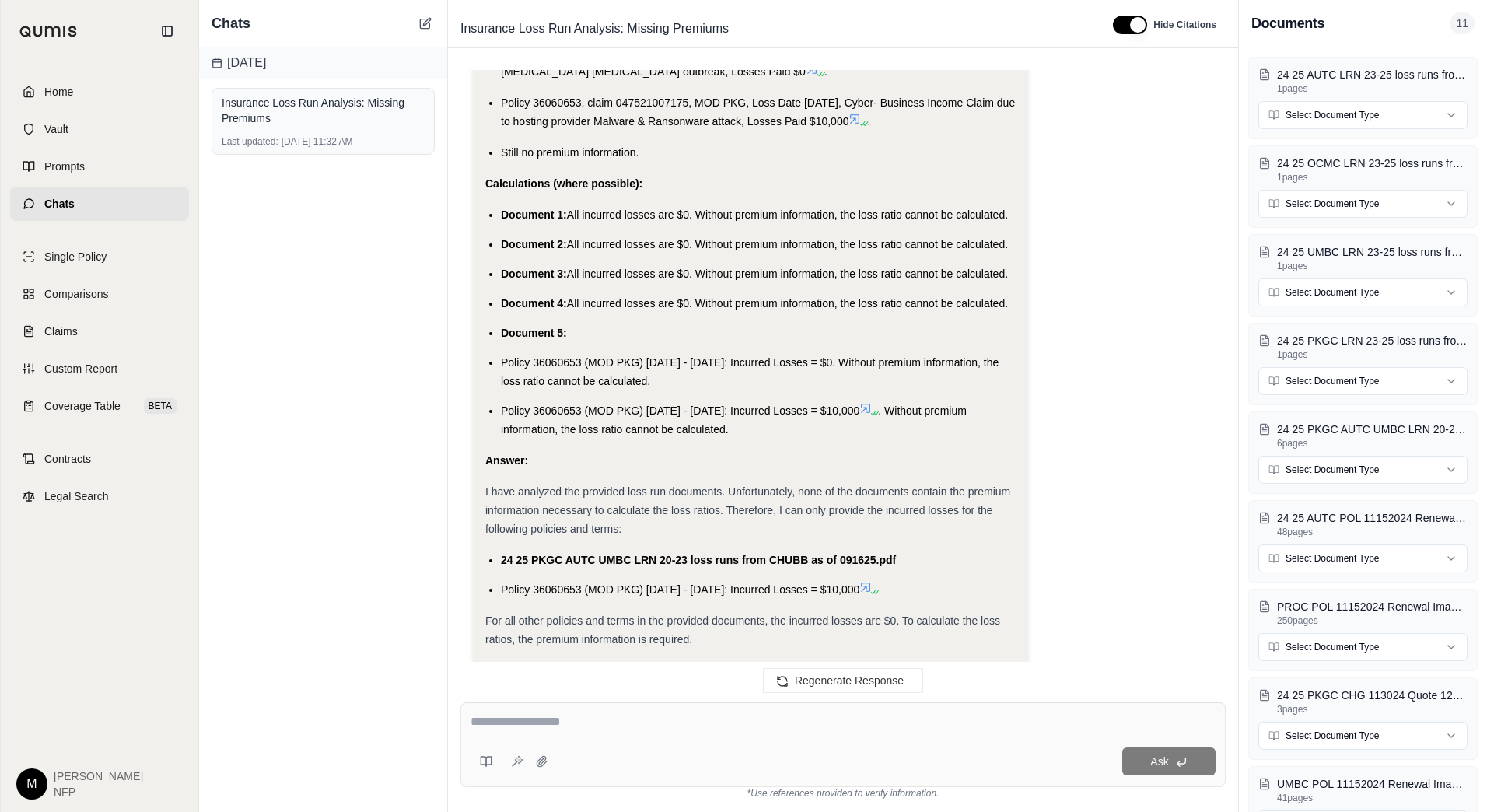
click at [606, 713] on textarea at bounding box center [843, 722] width 745 height 19
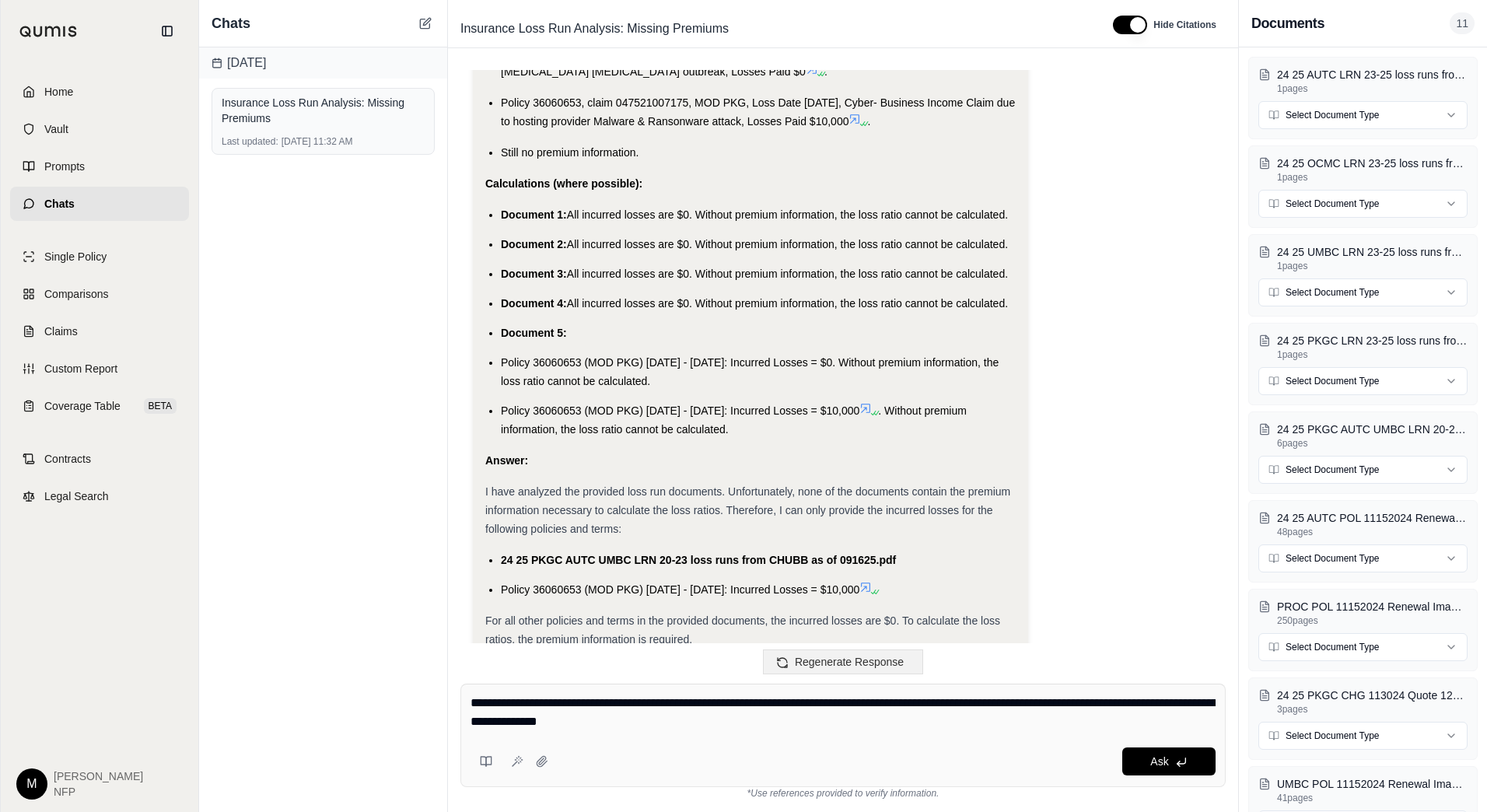
type textarea "**********"
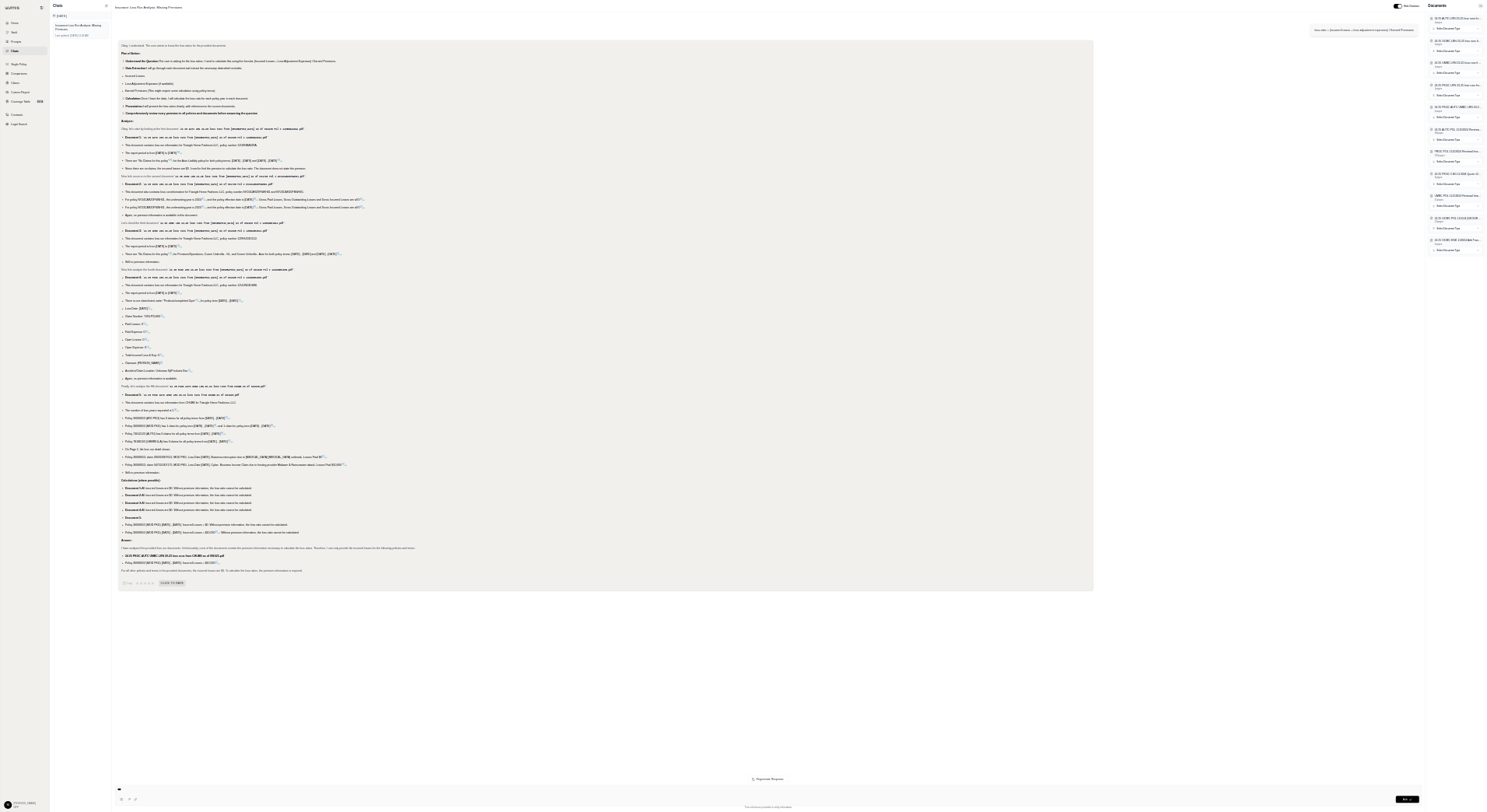
scroll to position [0, 0]
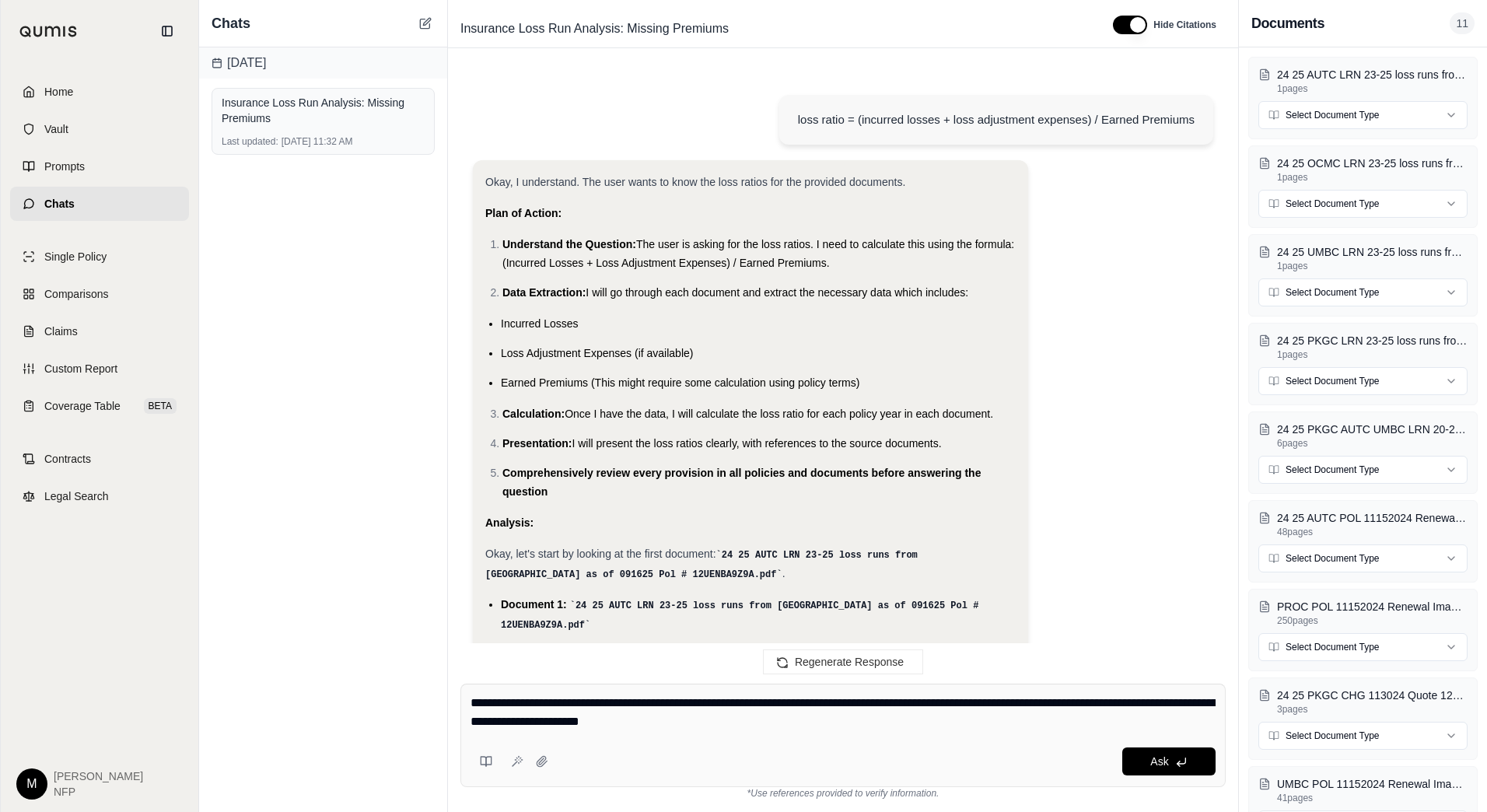
type textarea "**********"
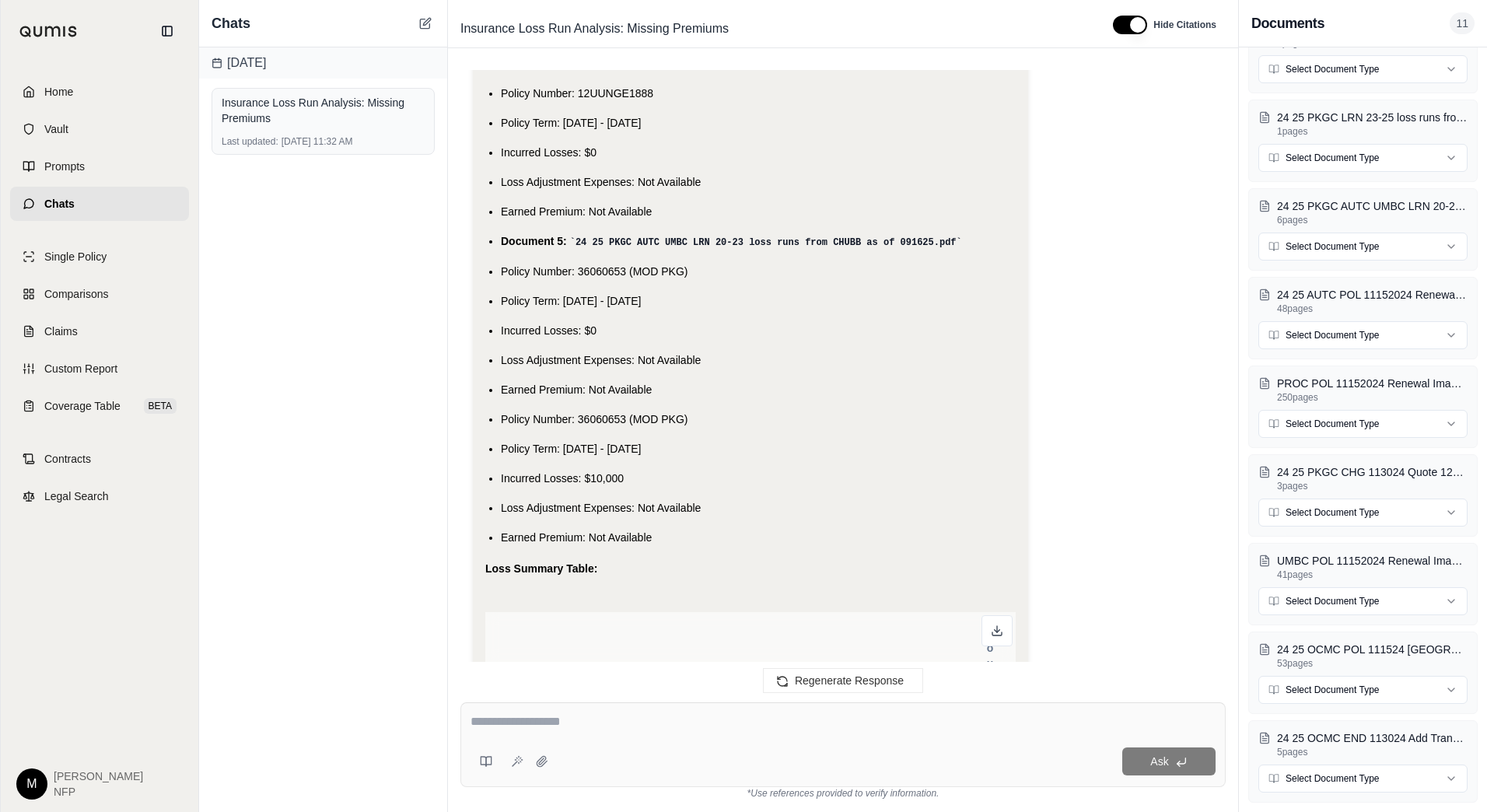
scroll to position [4135, 0]
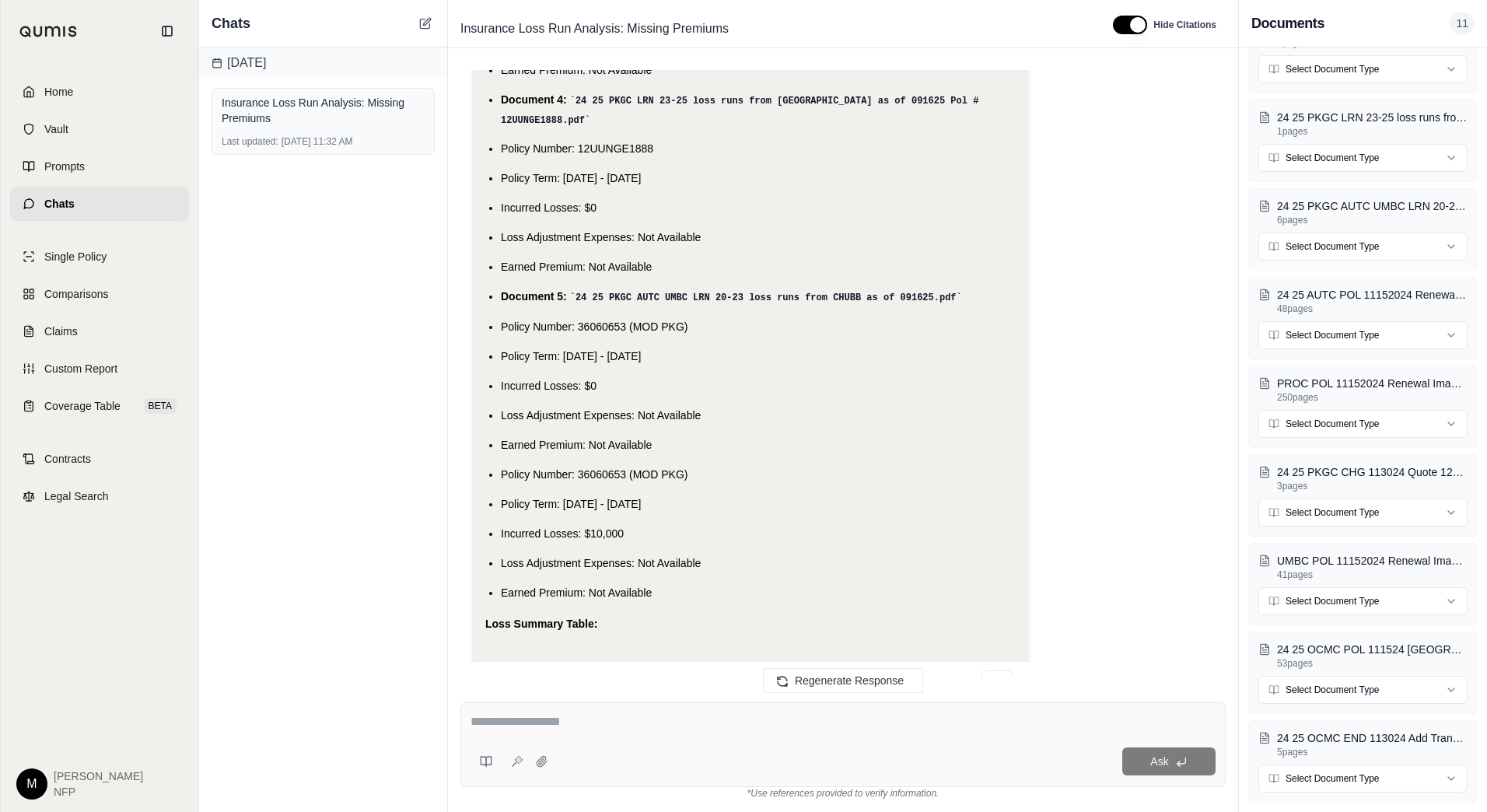
click at [844, 716] on textarea at bounding box center [843, 722] width 745 height 19
type textarea "**********"
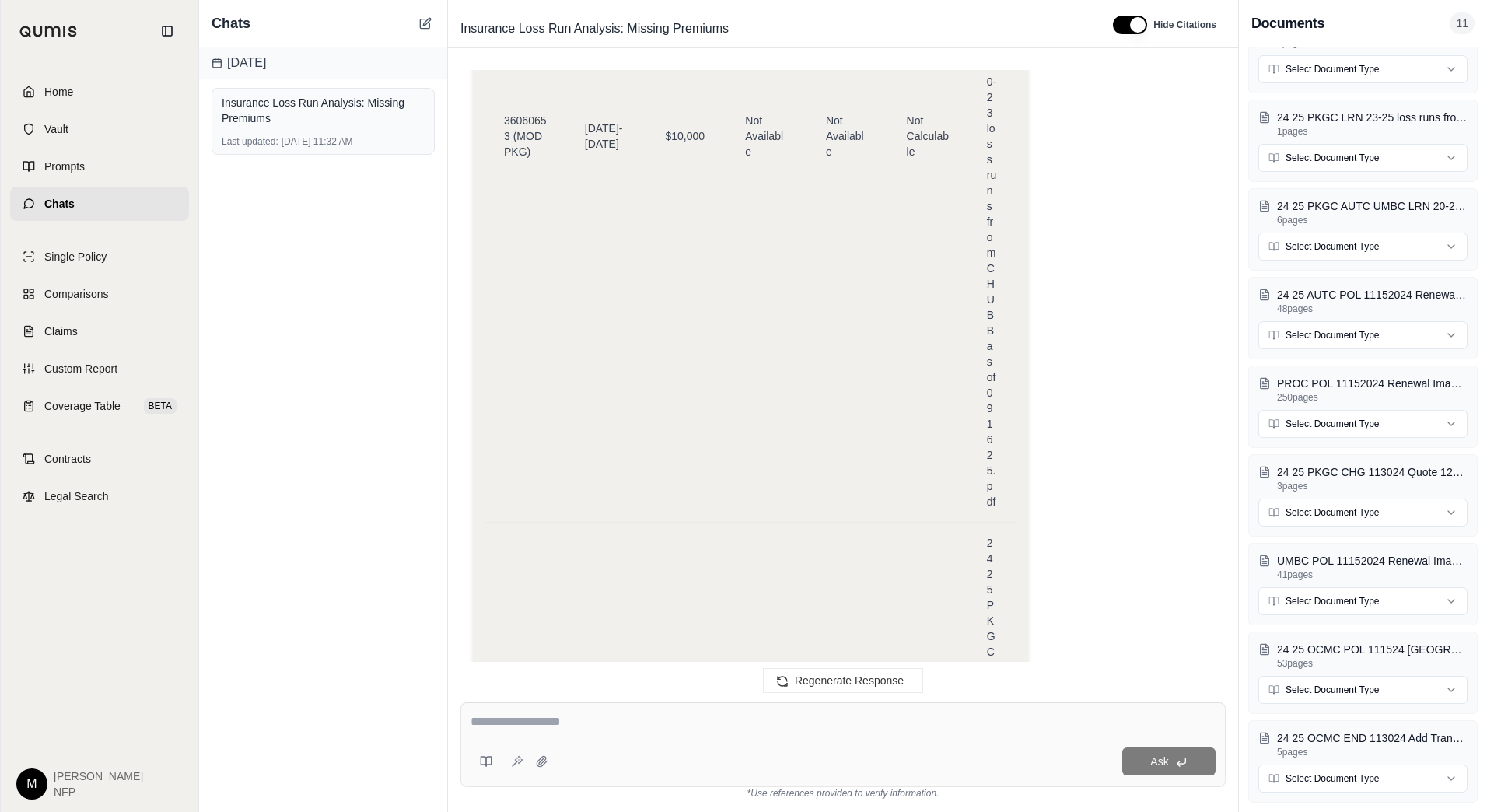
scroll to position [38897, 0]
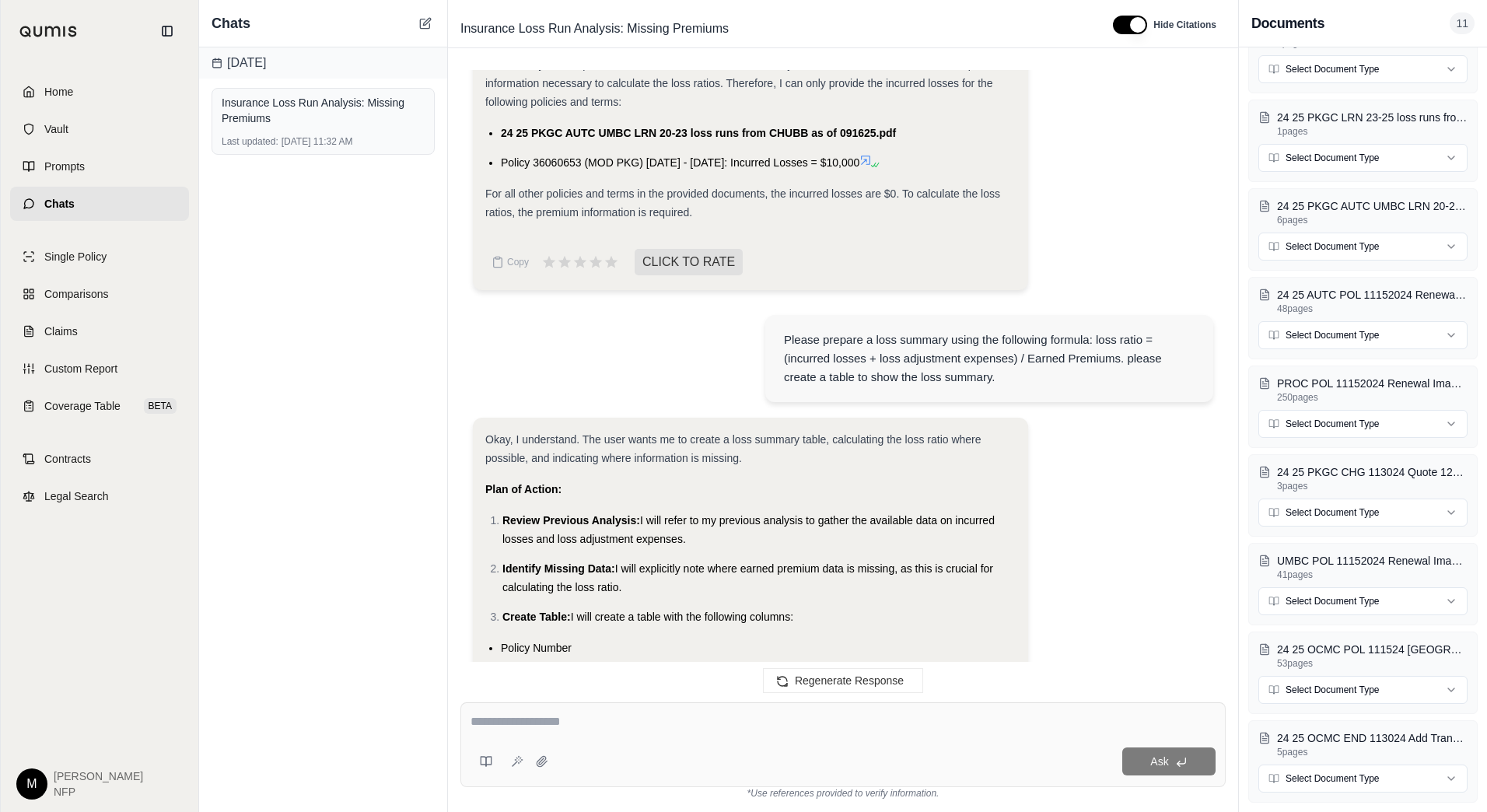
drag, startPoint x: 859, startPoint y: 296, endPoint x: 833, endPoint y: 293, distance: 26.2
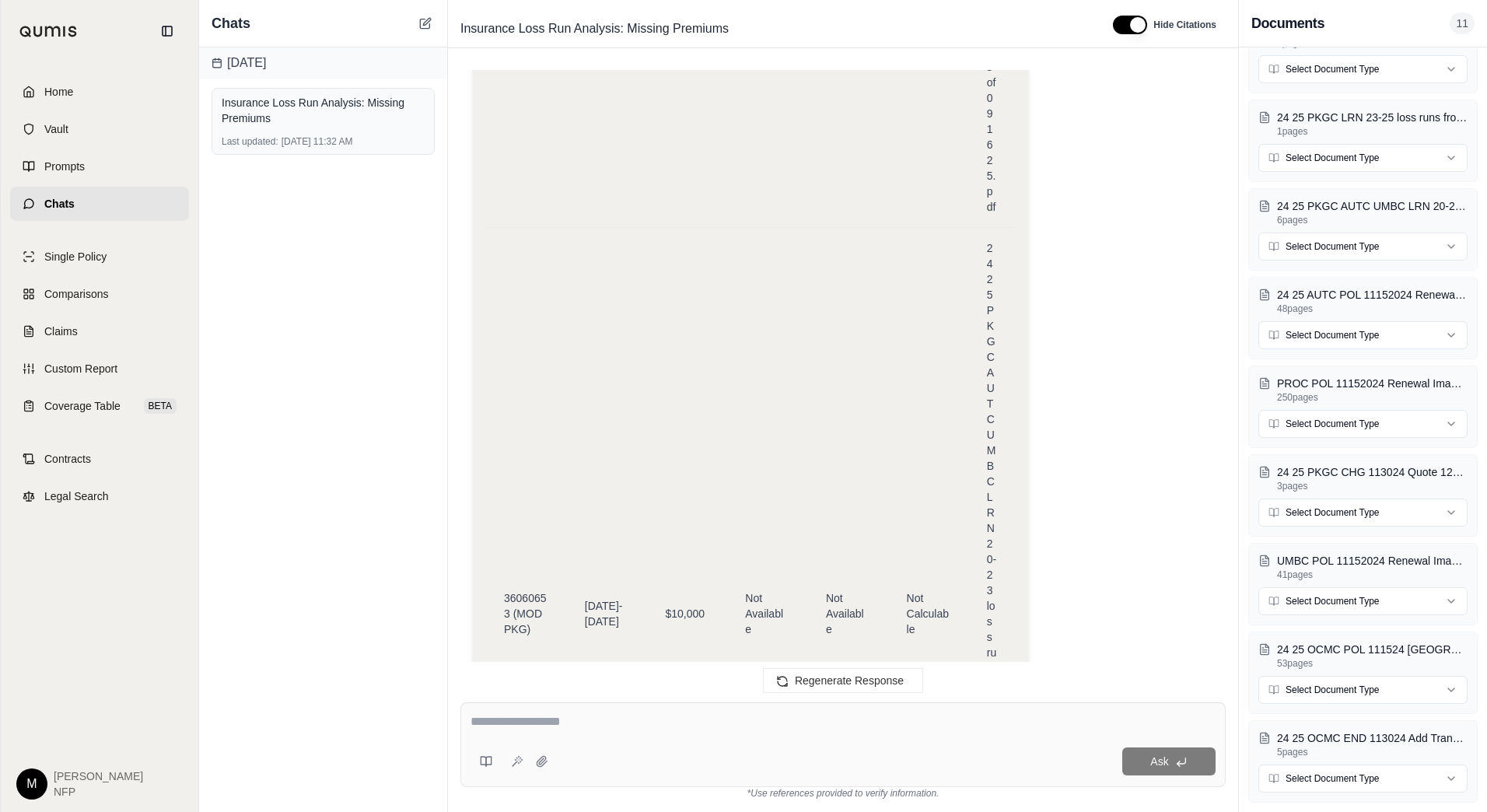
click at [681, 727] on textarea at bounding box center [843, 722] width 745 height 19
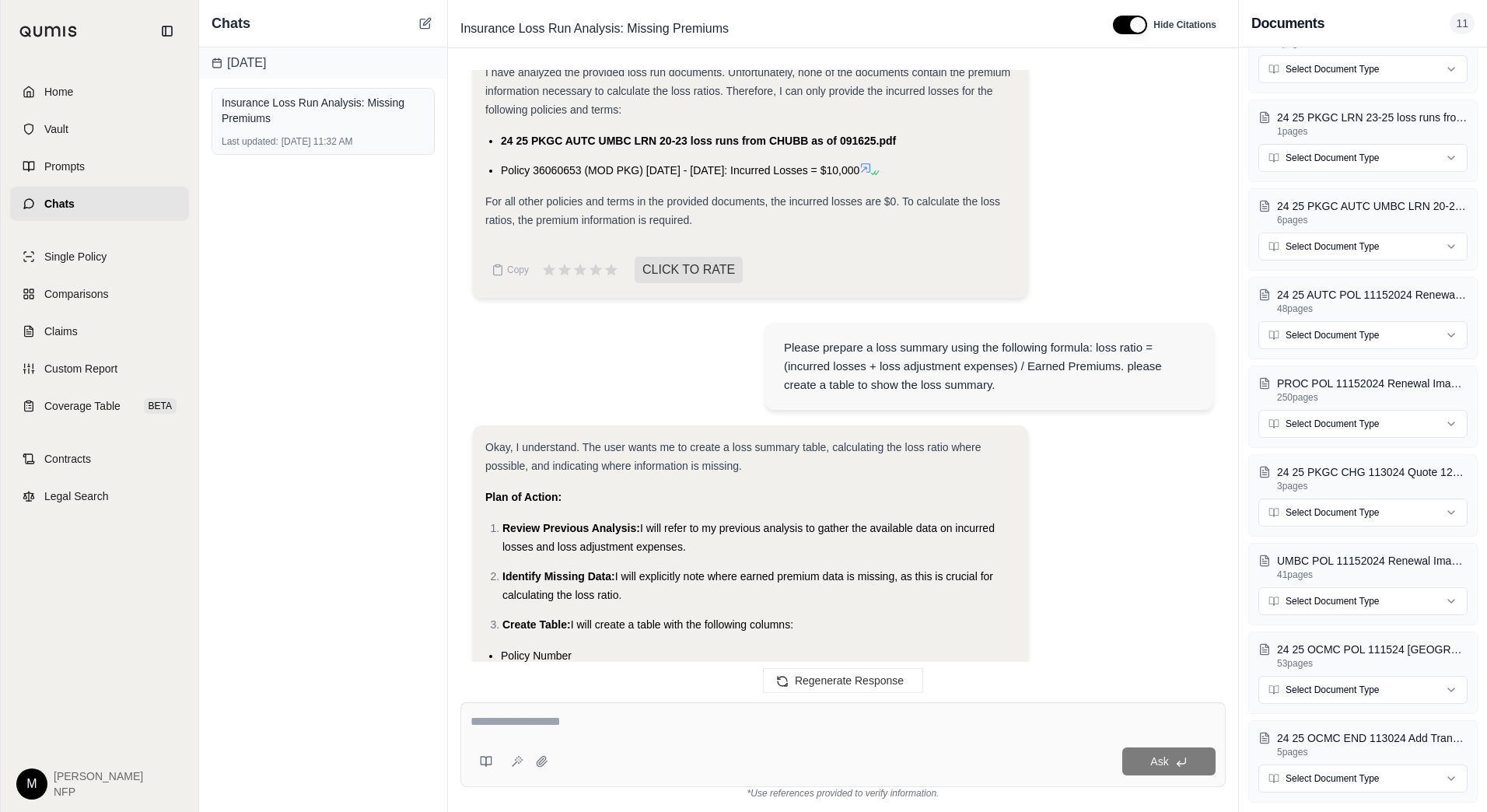
scroll to position [2463, 0]
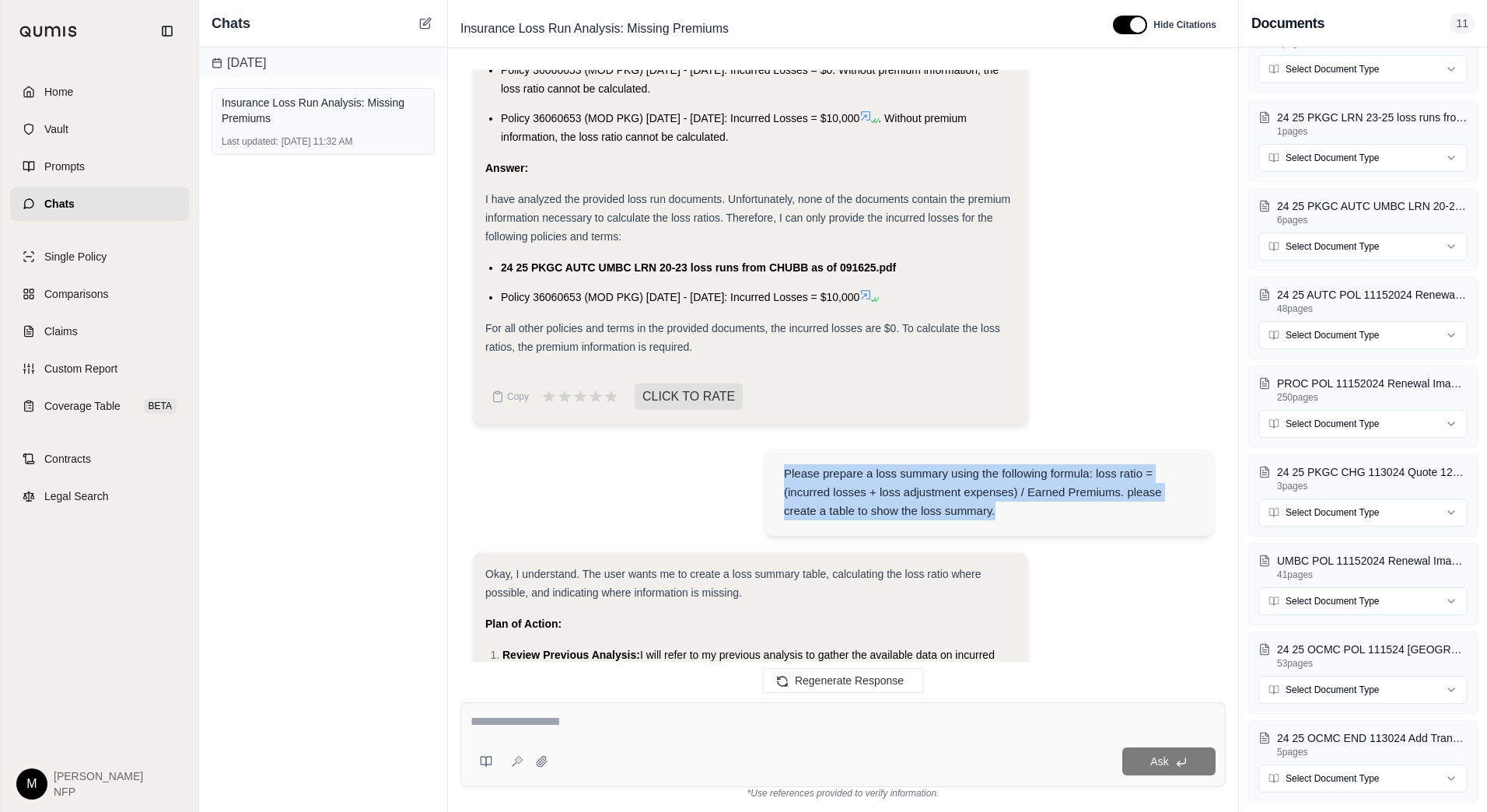
drag, startPoint x: 787, startPoint y: 408, endPoint x: 1010, endPoint y: 455, distance: 227.9
click at [1010, 464] on div "Please prepare a loss summary using the following formula: loss ratio = (incurr…" at bounding box center [989, 493] width 410 height 56
copy div "Please prepare a loss summary using the following formula: loss ratio = (incurr…"
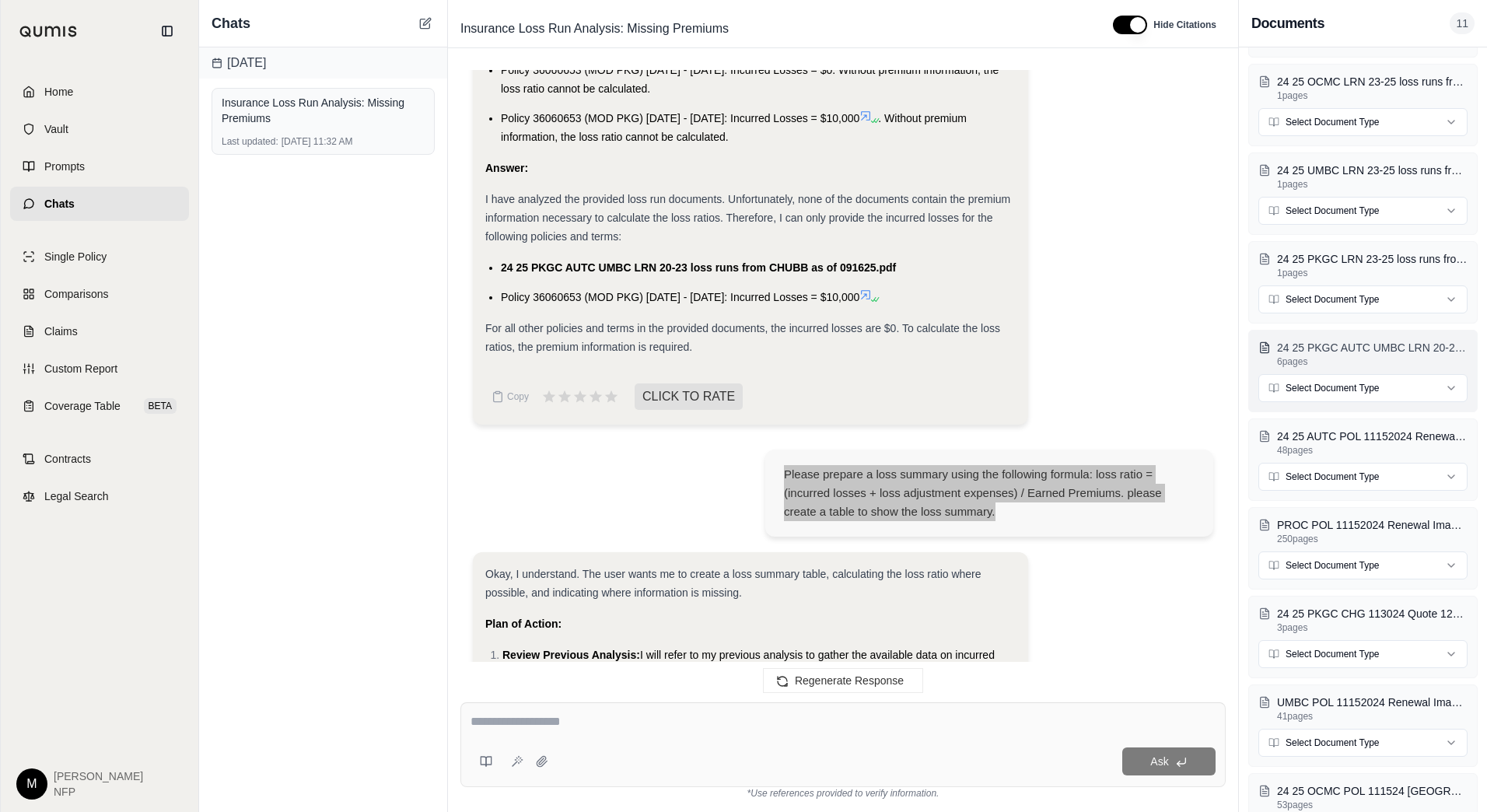
scroll to position [0, 0]
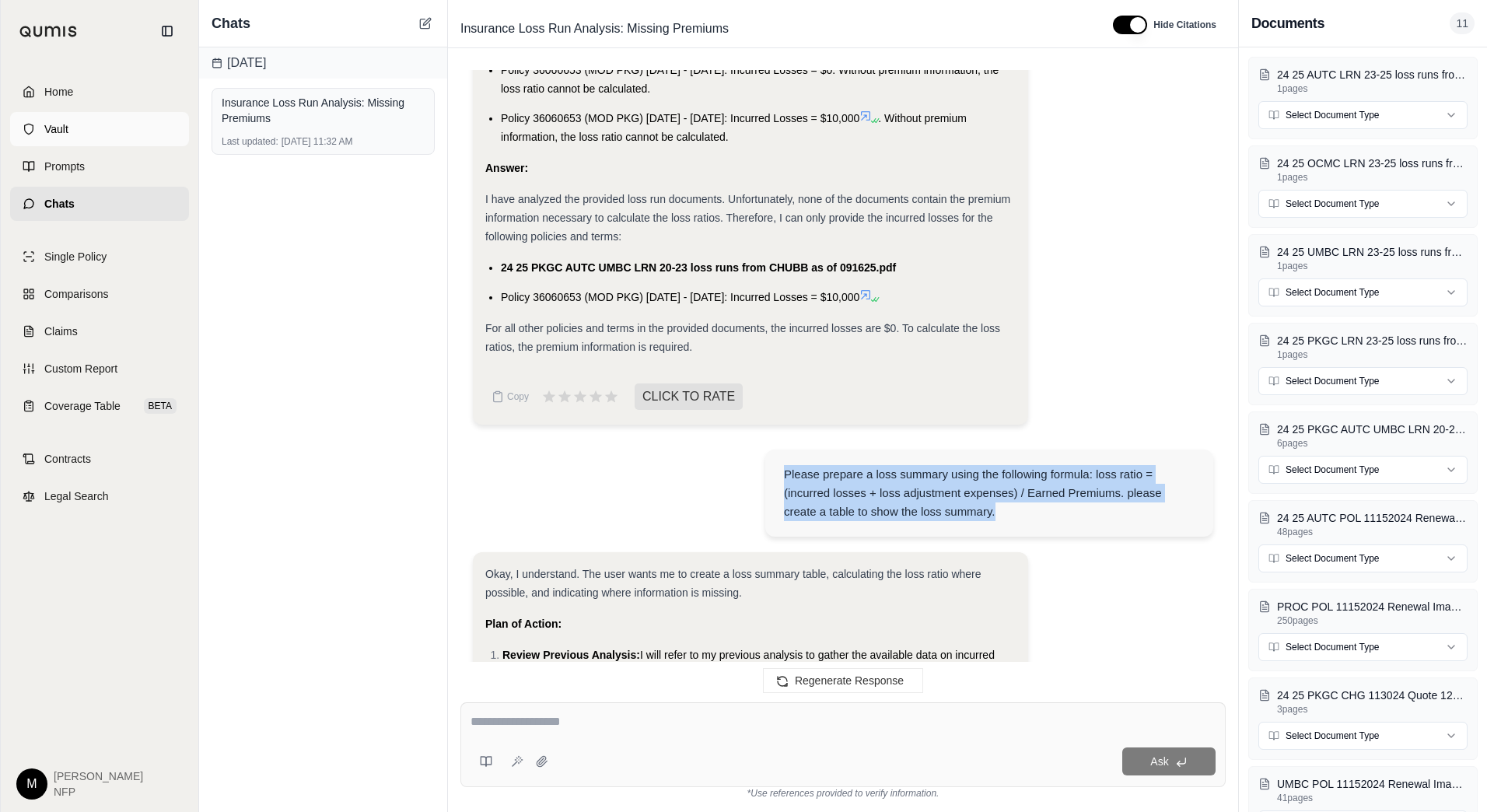
click at [49, 134] on span "Vault" at bounding box center [56, 129] width 24 height 16
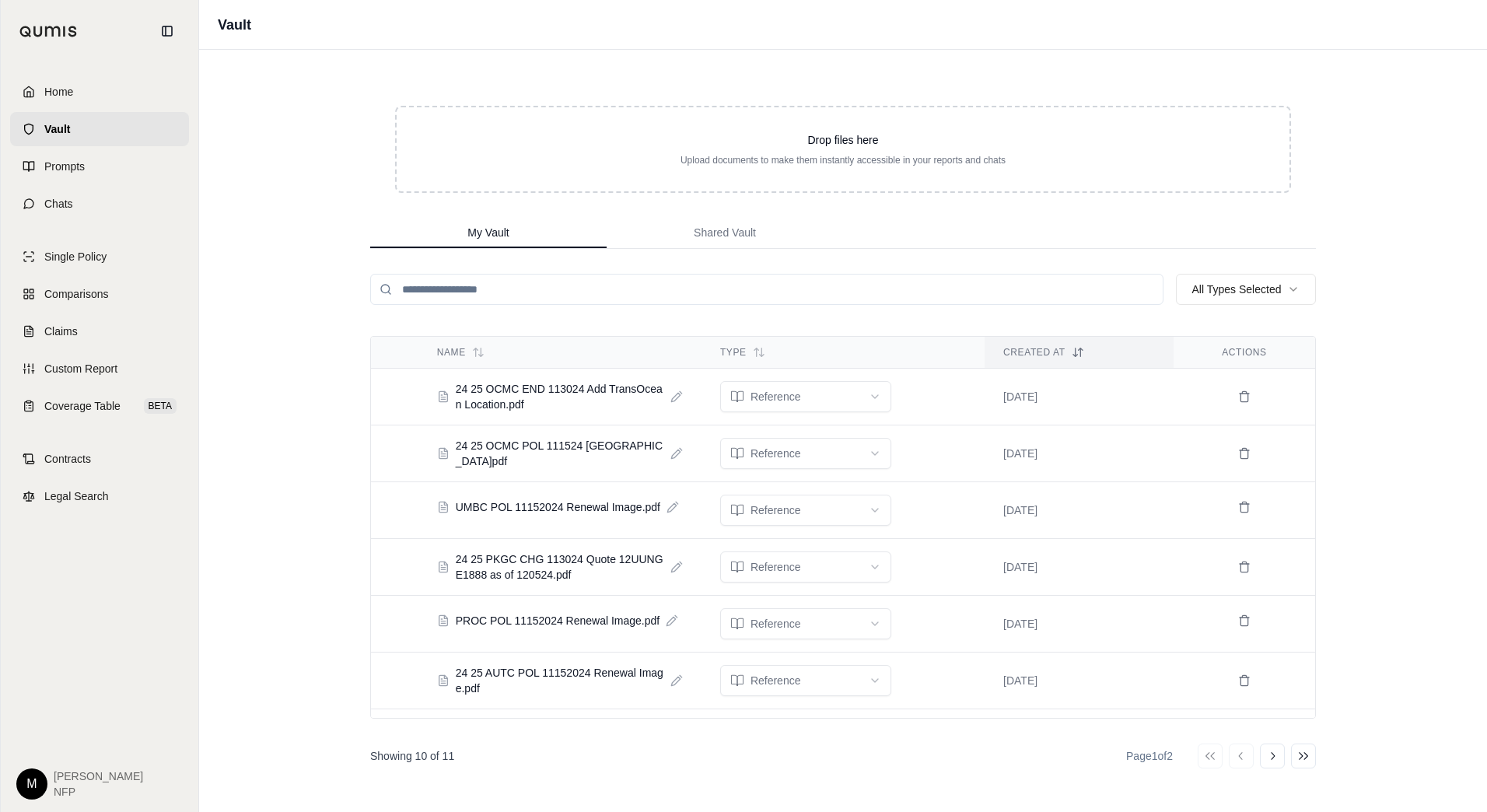
drag, startPoint x: 569, startPoint y: 393, endPoint x: 2155, endPoint y: 635, distance: 1604.4
click at [1486, 635] on html "Home Vault Prompts Chats Single Policy Comparisons Claims Custom Report Coverag…" at bounding box center [743, 406] width 1487 height 812
click at [670, 395] on icon at bounding box center [677, 397] width 13 height 13
click at [1379, 425] on div "**********" at bounding box center [843, 406] width 1288 height 812
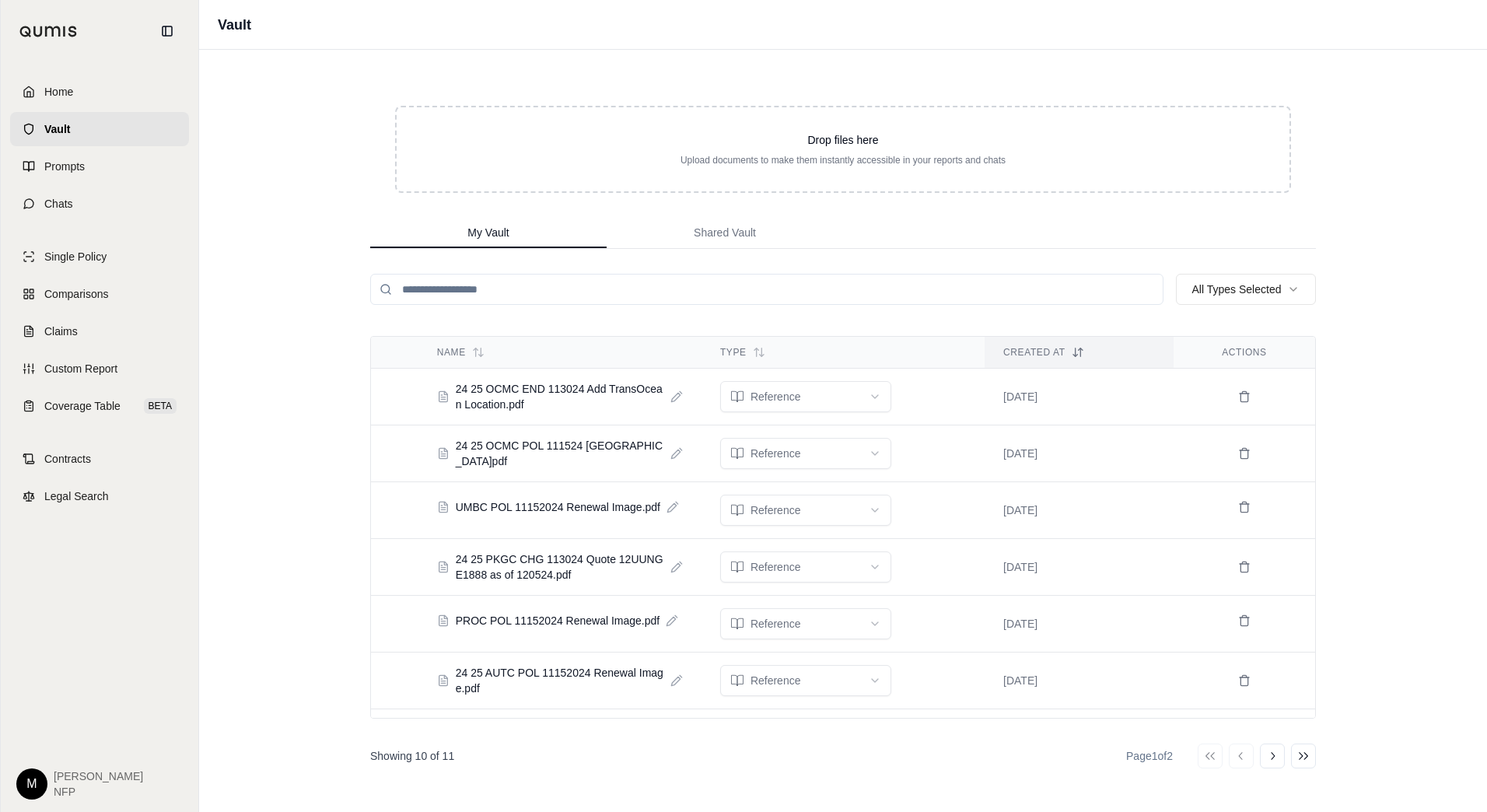
click at [241, 229] on div "Vault Drop files here Upload documents to make them instantly accessible in you…" at bounding box center [843, 406] width 1288 height 812
drag, startPoint x: 77, startPoint y: 188, endPoint x: 191, endPoint y: 174, distance: 114.9
click at [77, 188] on link "Chats" at bounding box center [99, 204] width 179 height 34
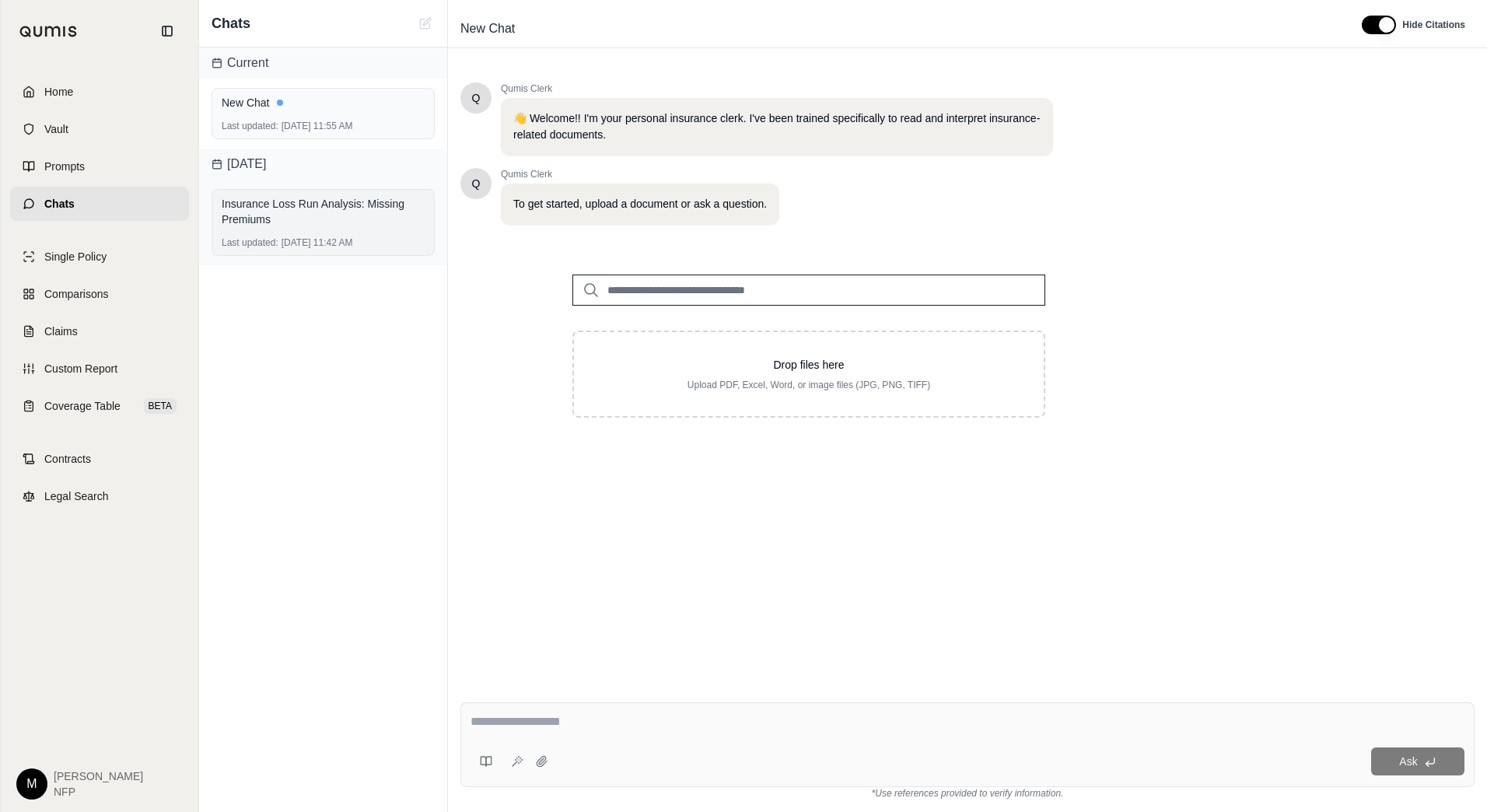
click at [320, 222] on div "Insurance Loss Run Analysis: Missing Premiums" at bounding box center [323, 211] width 203 height 31
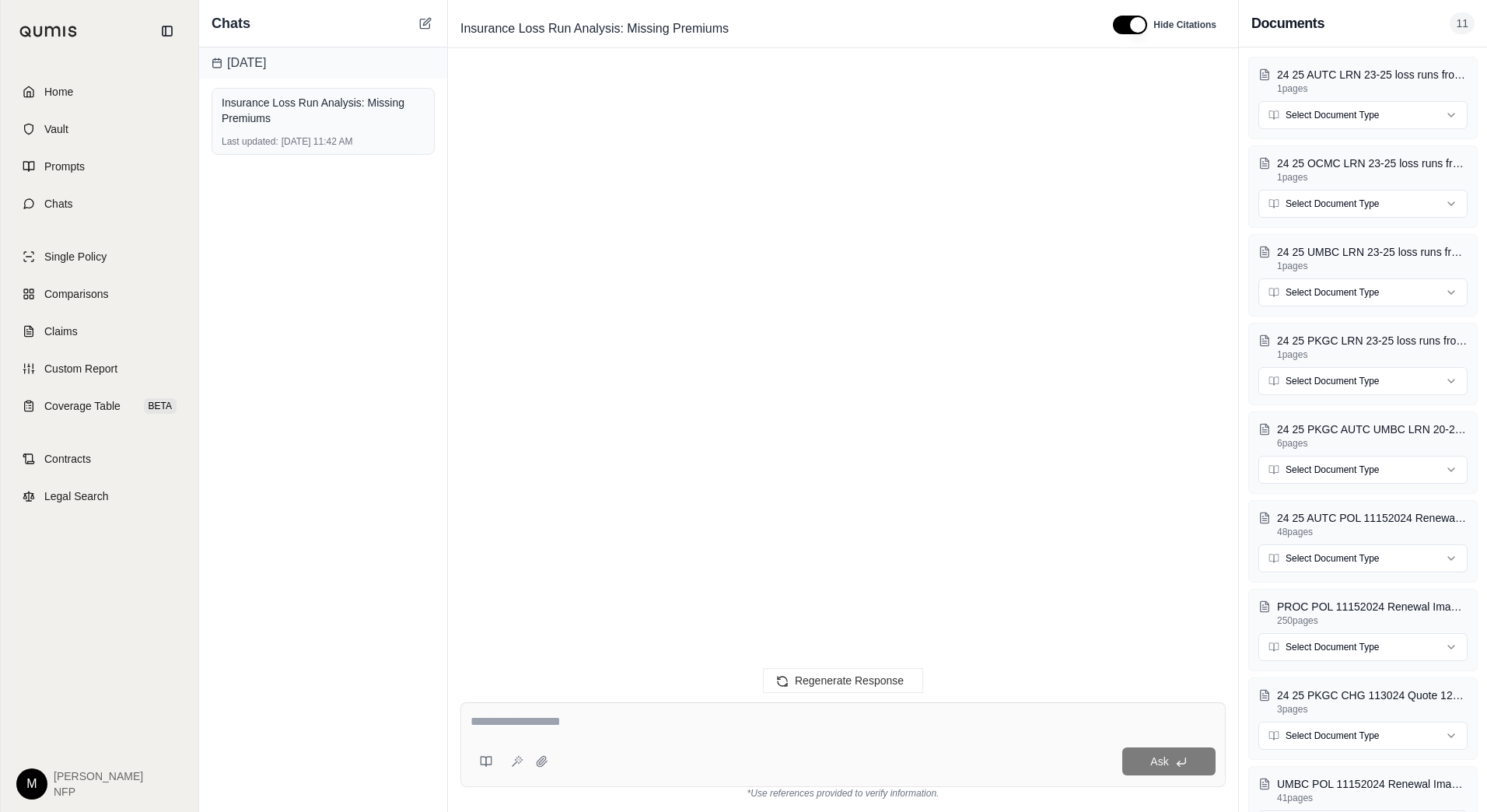
scroll to position [51342, 0]
